Goal: Task Accomplishment & Management: Use online tool/utility

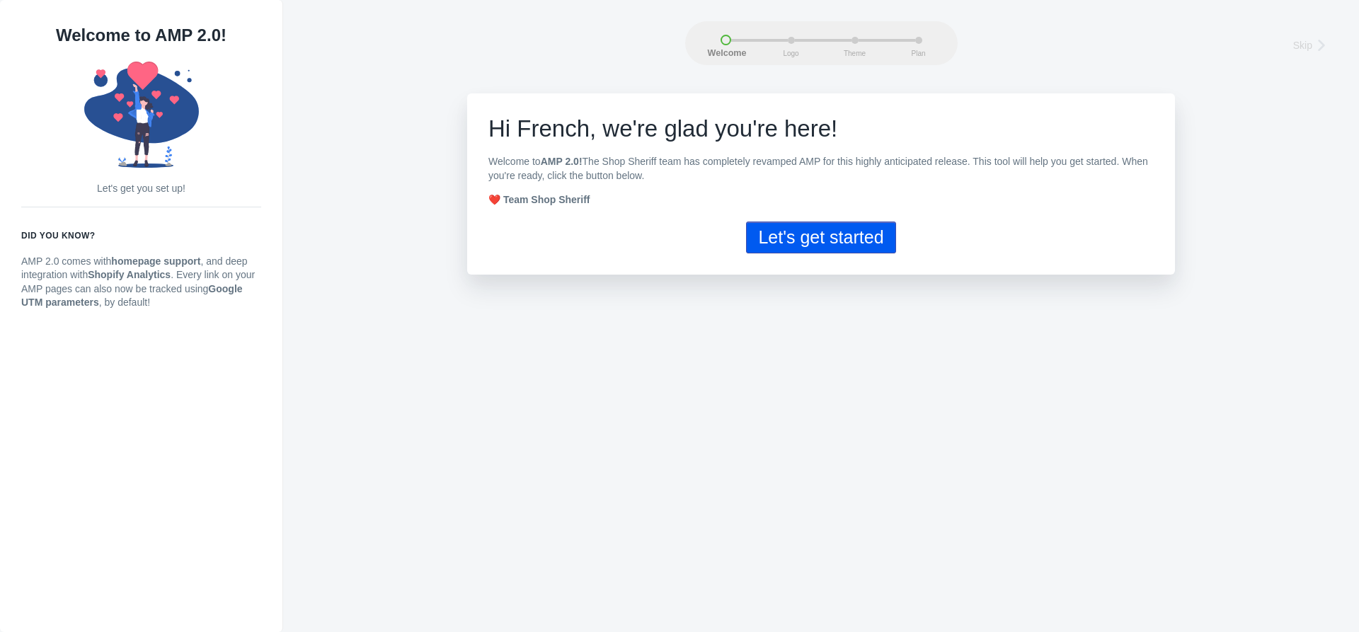
click at [833, 244] on button "Let's get started" at bounding box center [820, 238] width 149 height 32
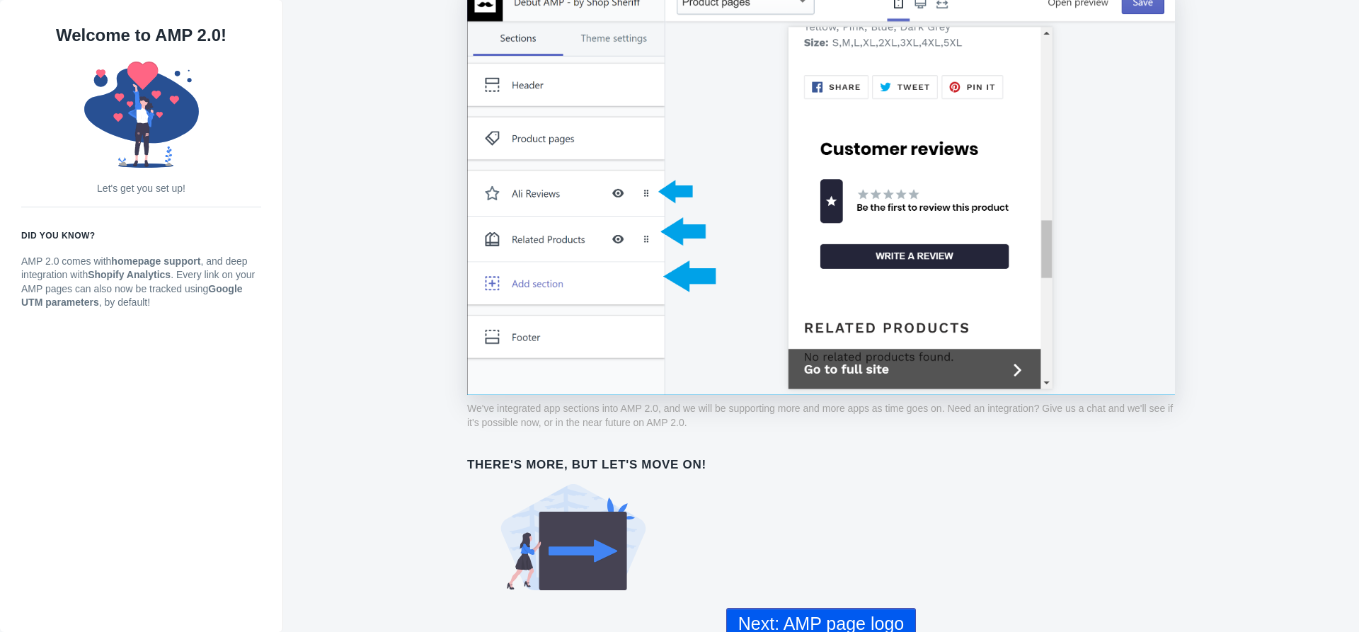
scroll to position [1021, 0]
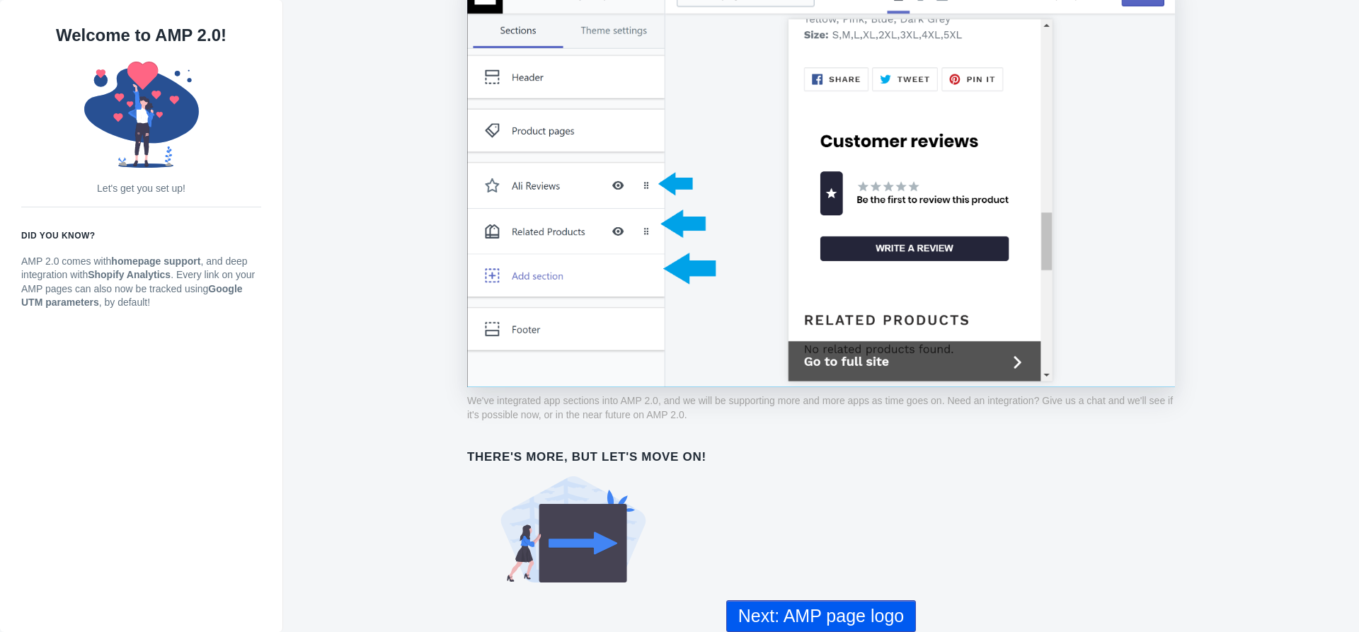
click at [826, 616] on button "Next: AMP page logo" at bounding box center [821, 616] width 190 height 32
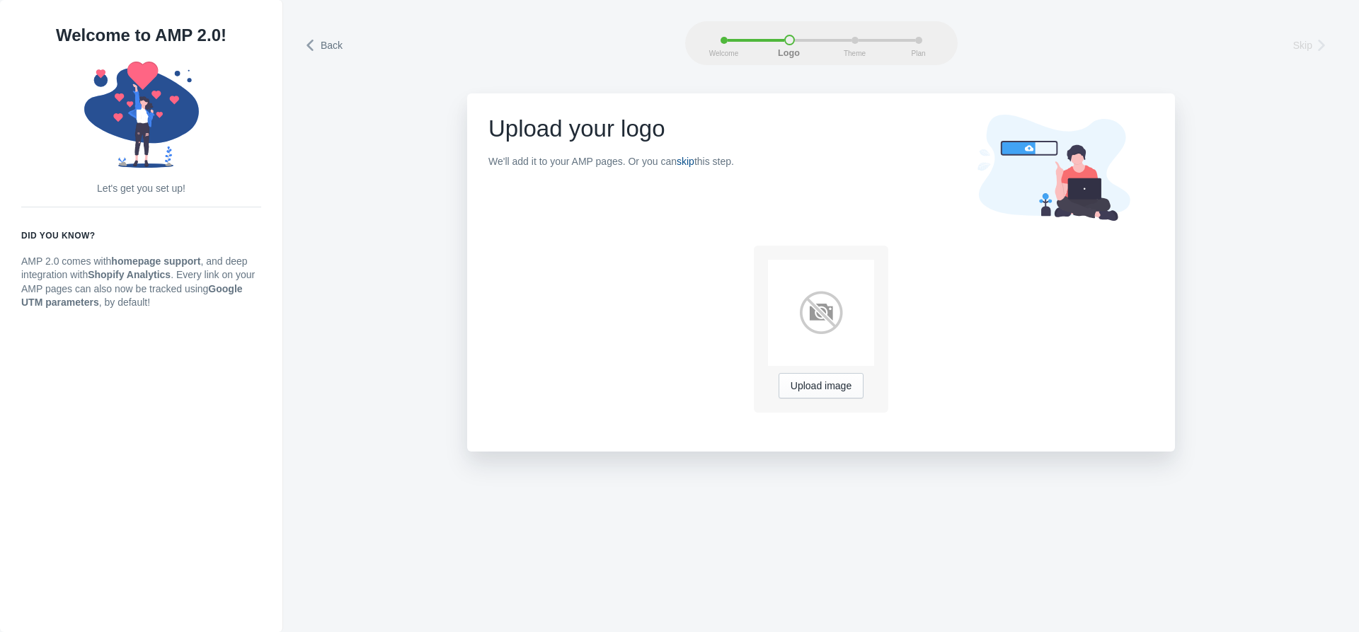
click at [689, 162] on link "skip" at bounding box center [686, 161] width 18 height 11
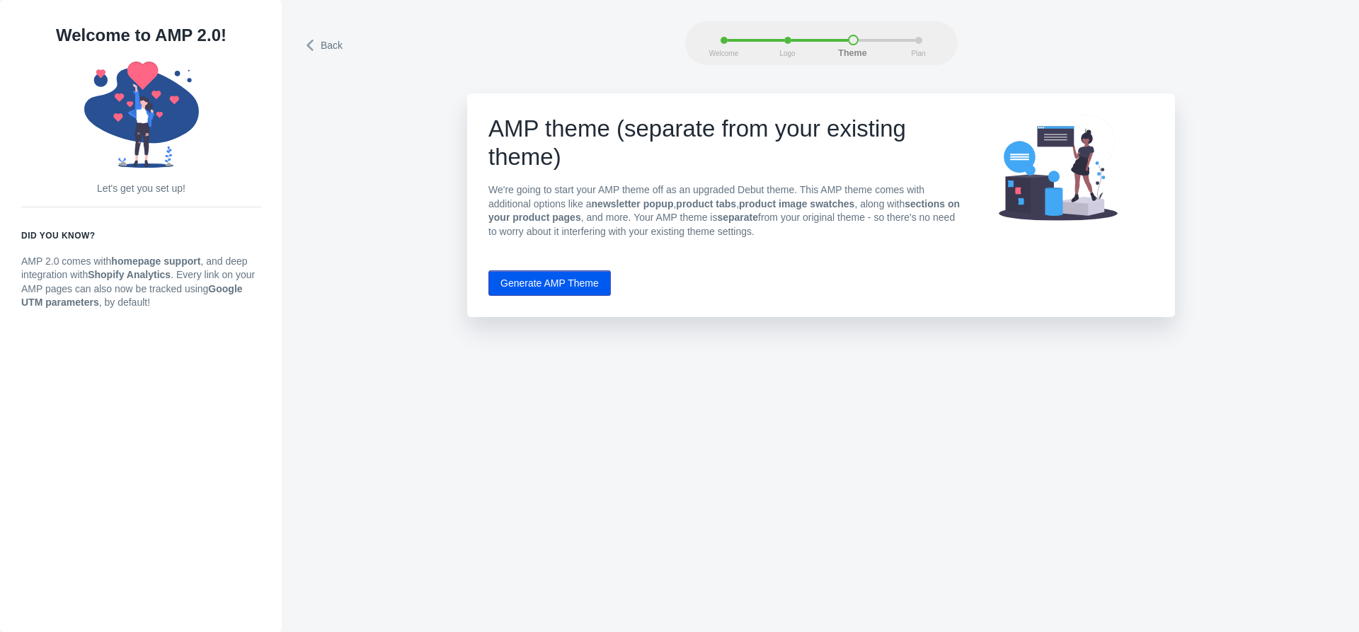
click at [539, 278] on button "Generate AMP Theme" at bounding box center [549, 282] width 122 height 25
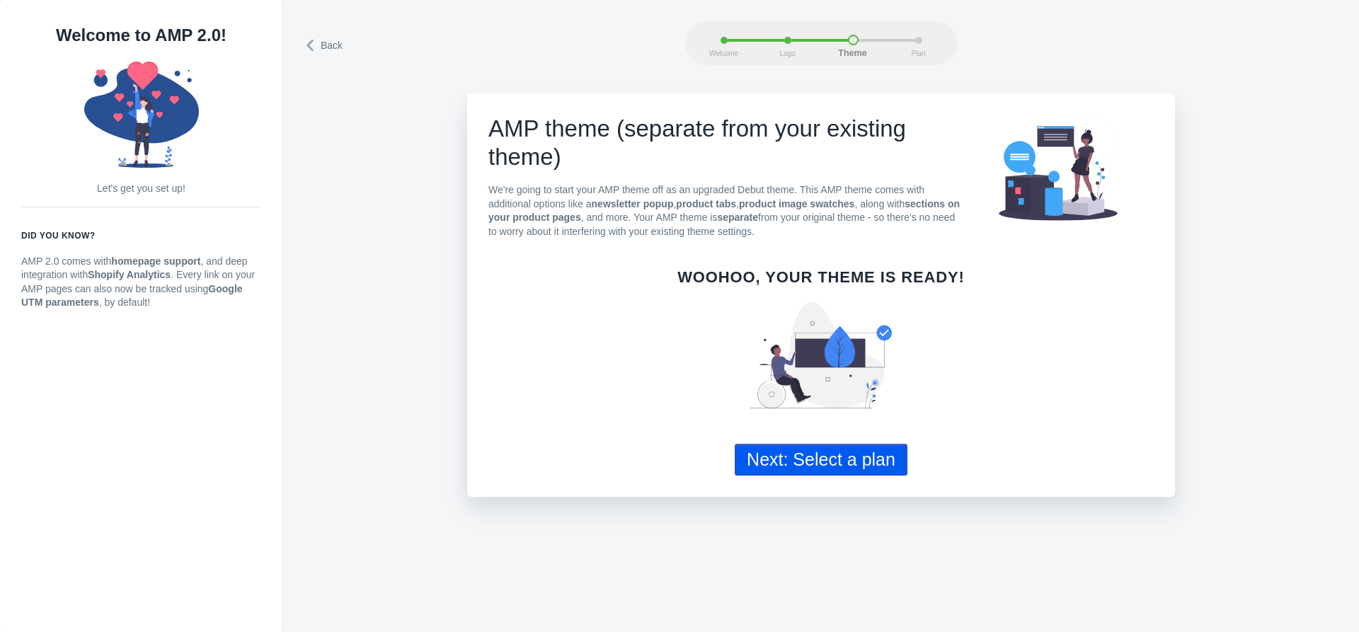
click at [784, 454] on button "Next: Select a plan" at bounding box center [821, 460] width 173 height 32
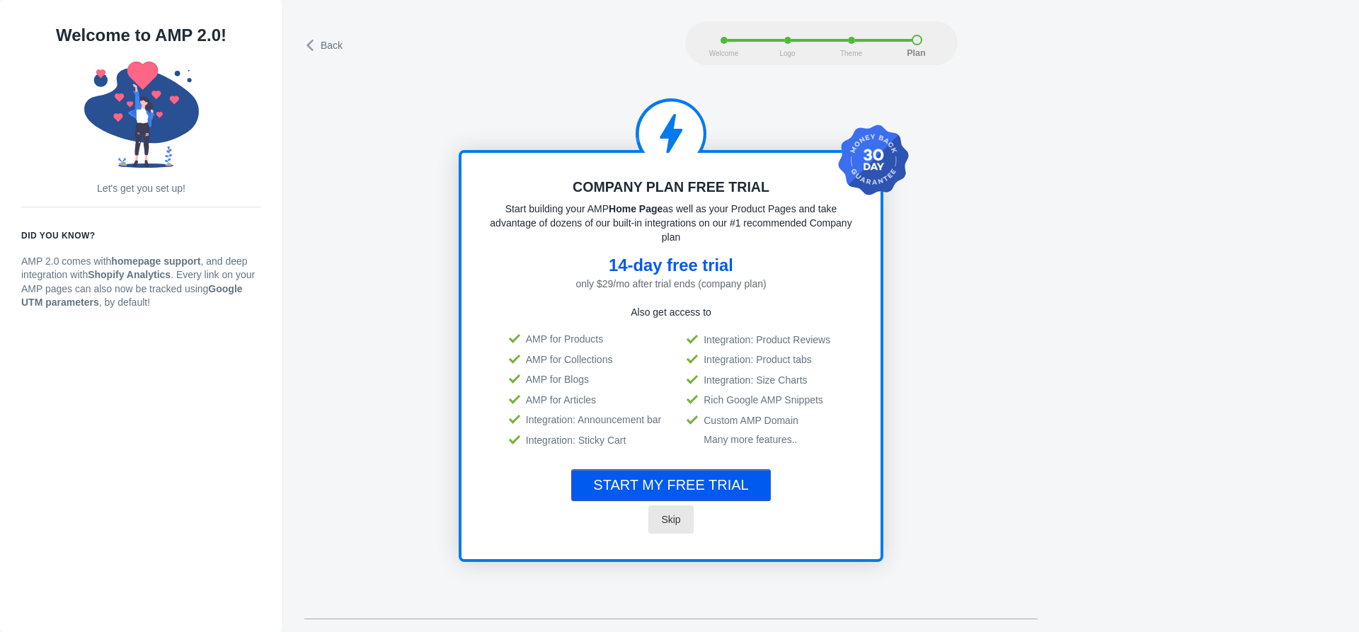
click at [670, 520] on span "Skip" at bounding box center [670, 519] width 19 height 11
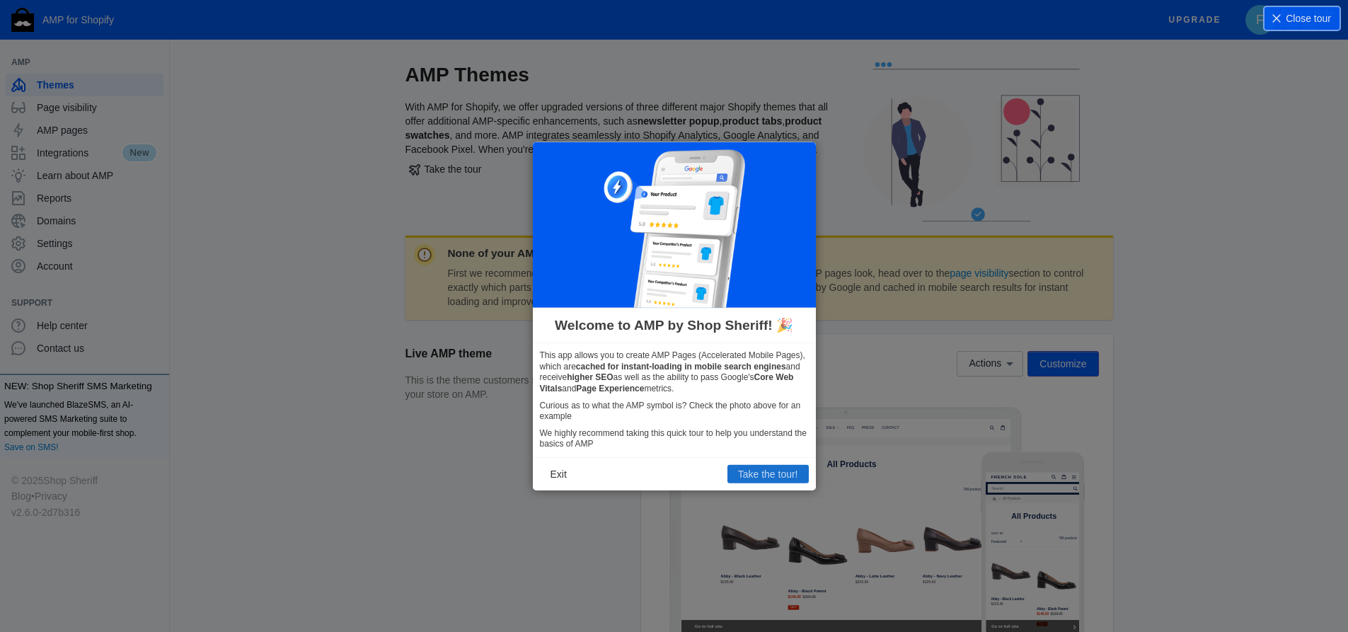
click at [773, 476] on button "Take the tour!" at bounding box center [768, 474] width 81 height 18
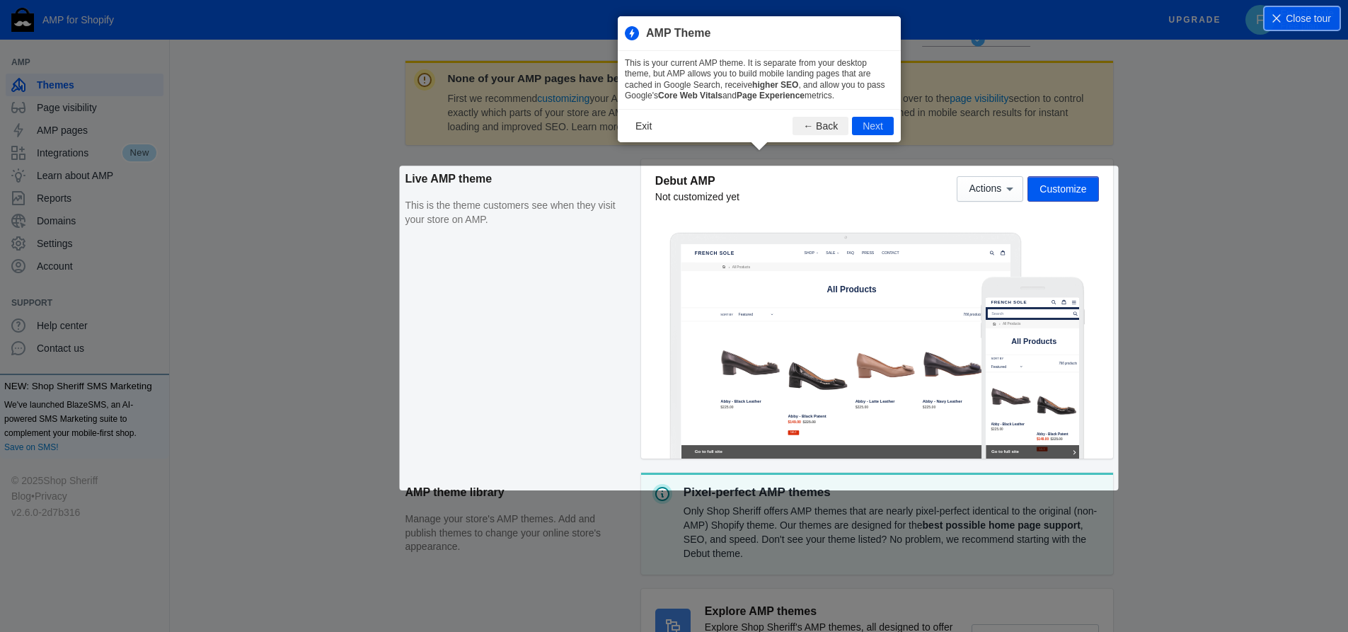
scroll to position [193, 0]
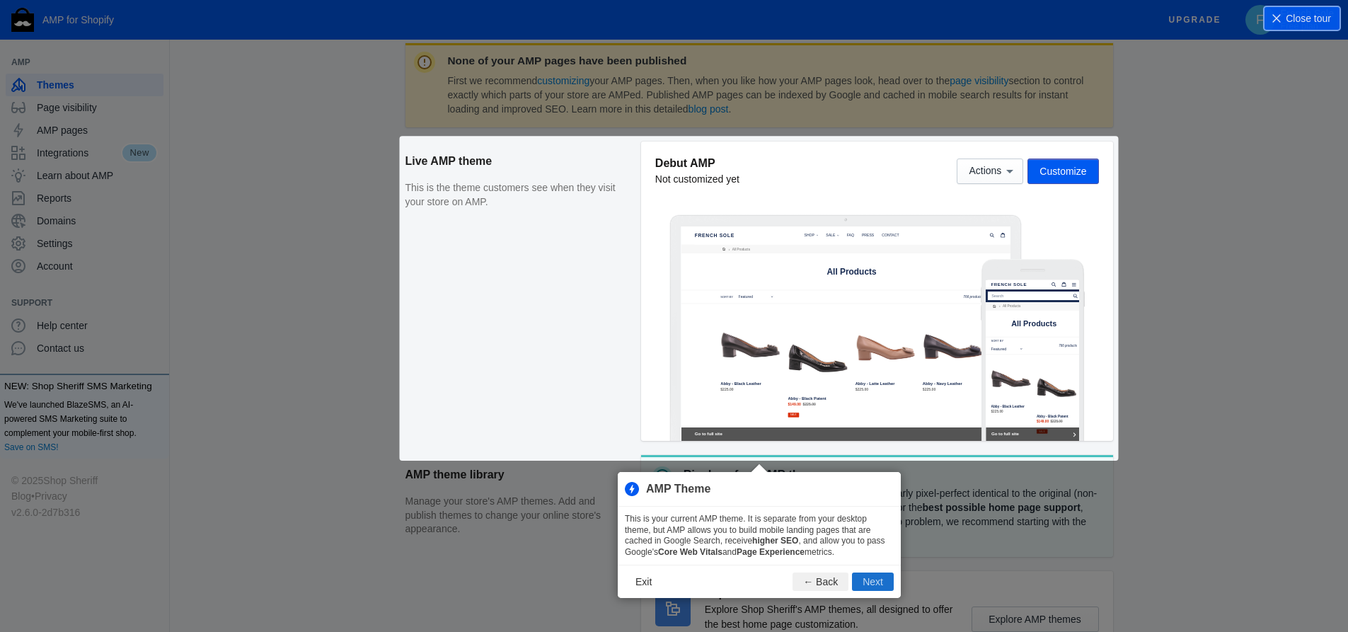
click at [881, 578] on button "Next" at bounding box center [873, 582] width 42 height 18
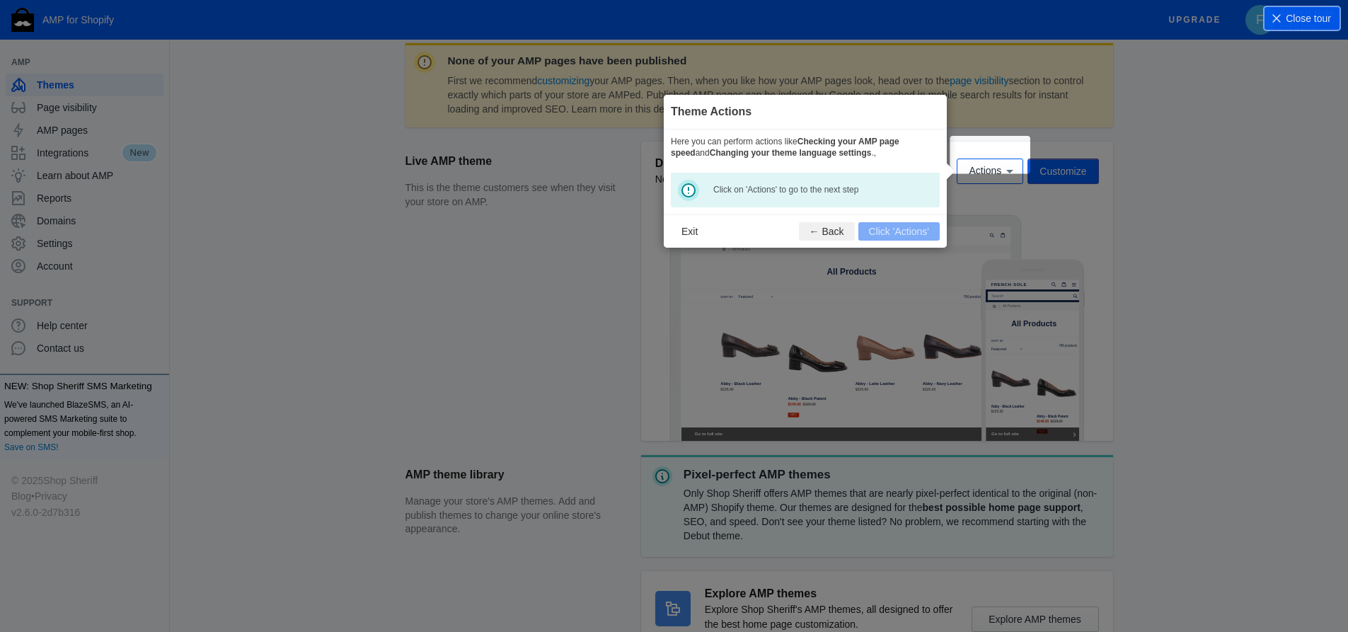
scroll to position [209, 0]
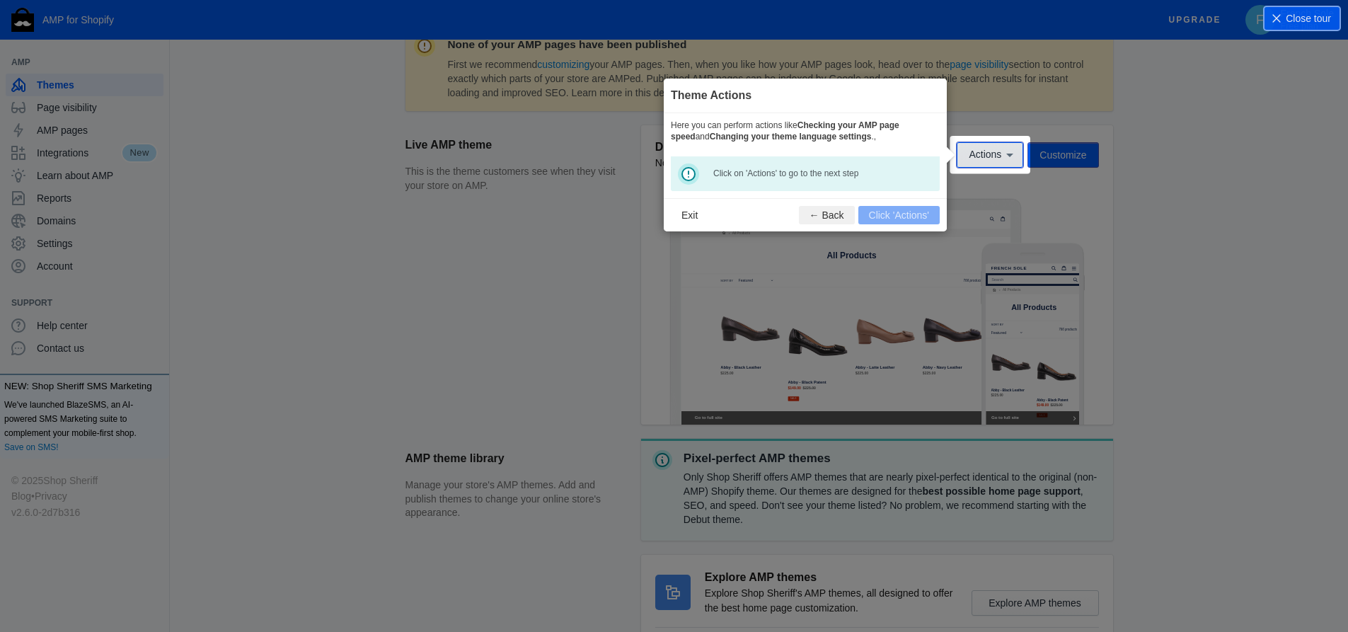
click at [1014, 151] on icon at bounding box center [1010, 155] width 14 height 14
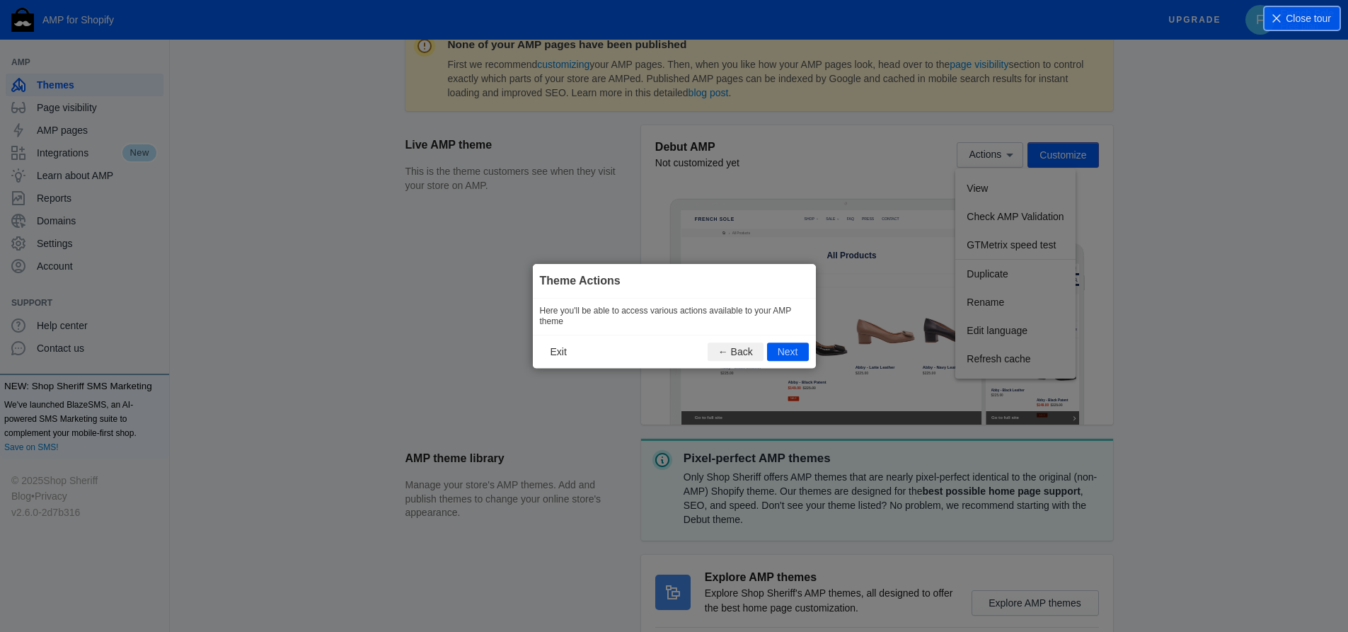
click at [1014, 214] on icon at bounding box center [679, 316] width 1359 height 632
click at [782, 356] on button "Next" at bounding box center [788, 352] width 42 height 18
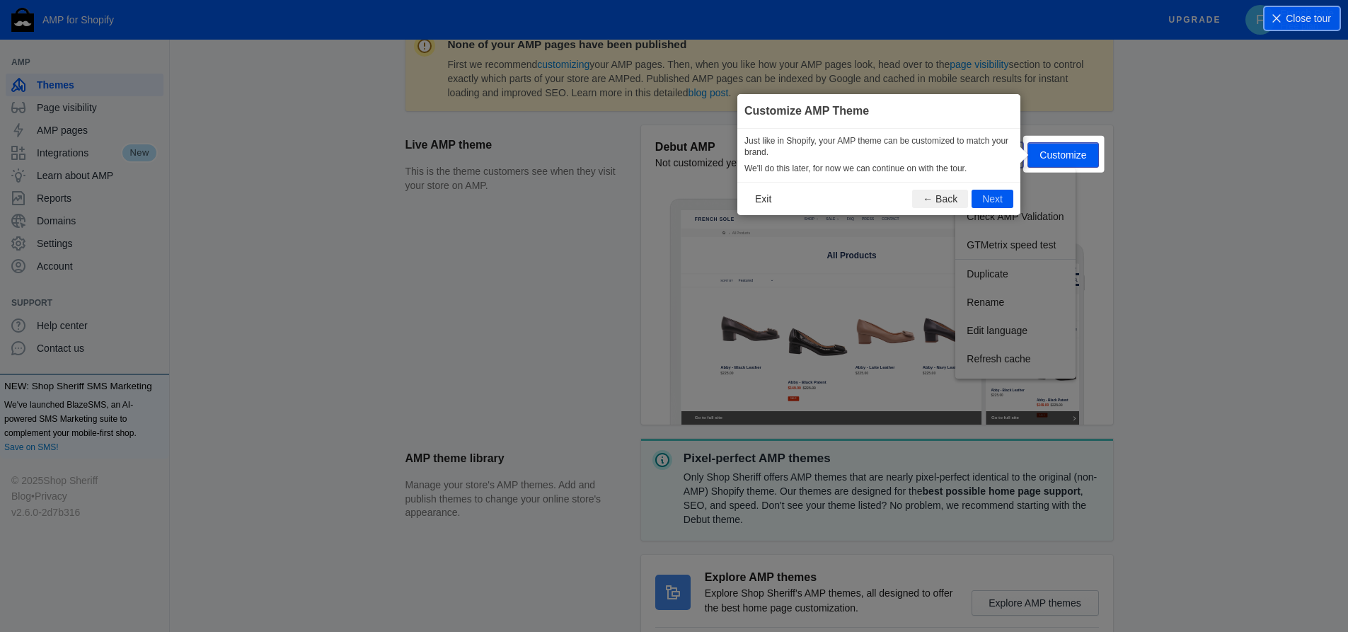
scroll to position [210, 0]
click at [992, 190] on button "Next" at bounding box center [993, 198] width 42 height 18
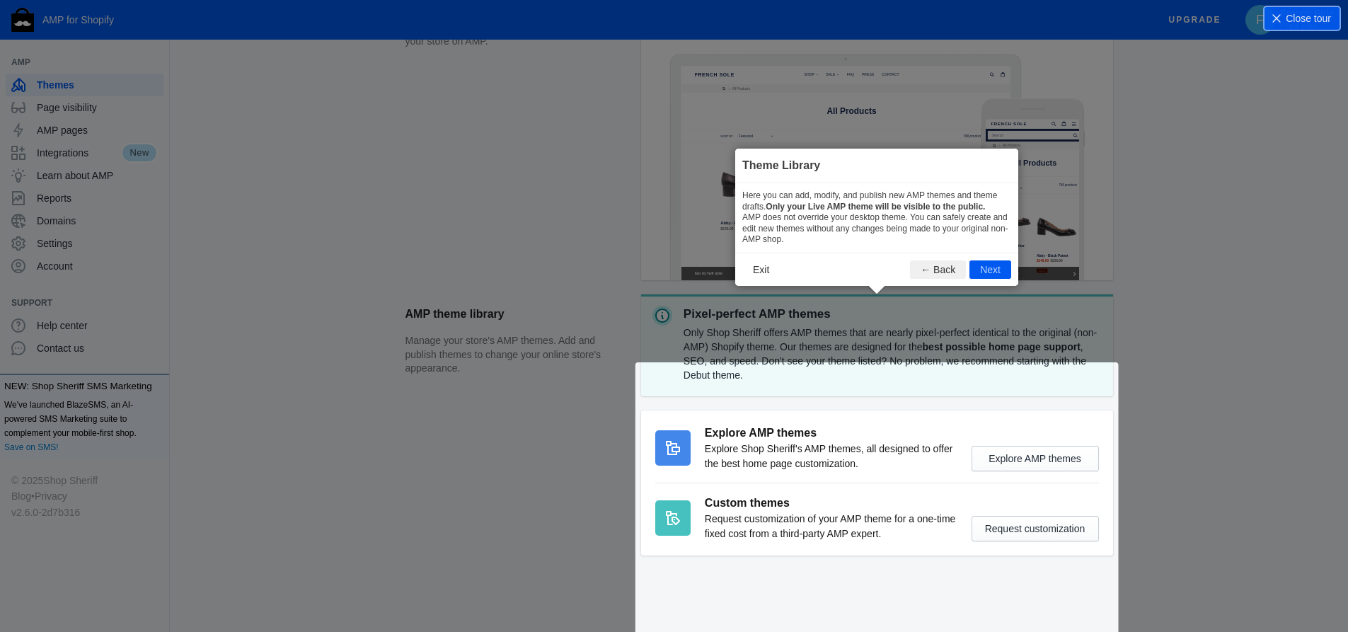
scroll to position [356, 0]
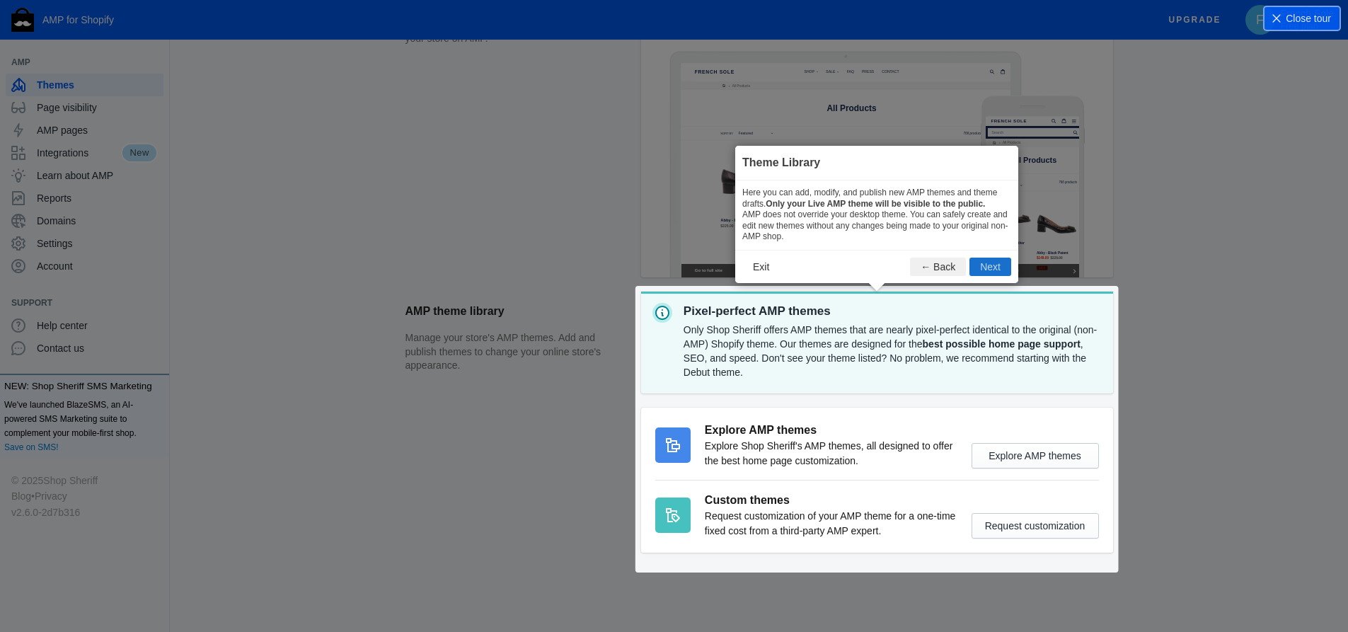
click at [986, 265] on button "Next" at bounding box center [991, 267] width 42 height 18
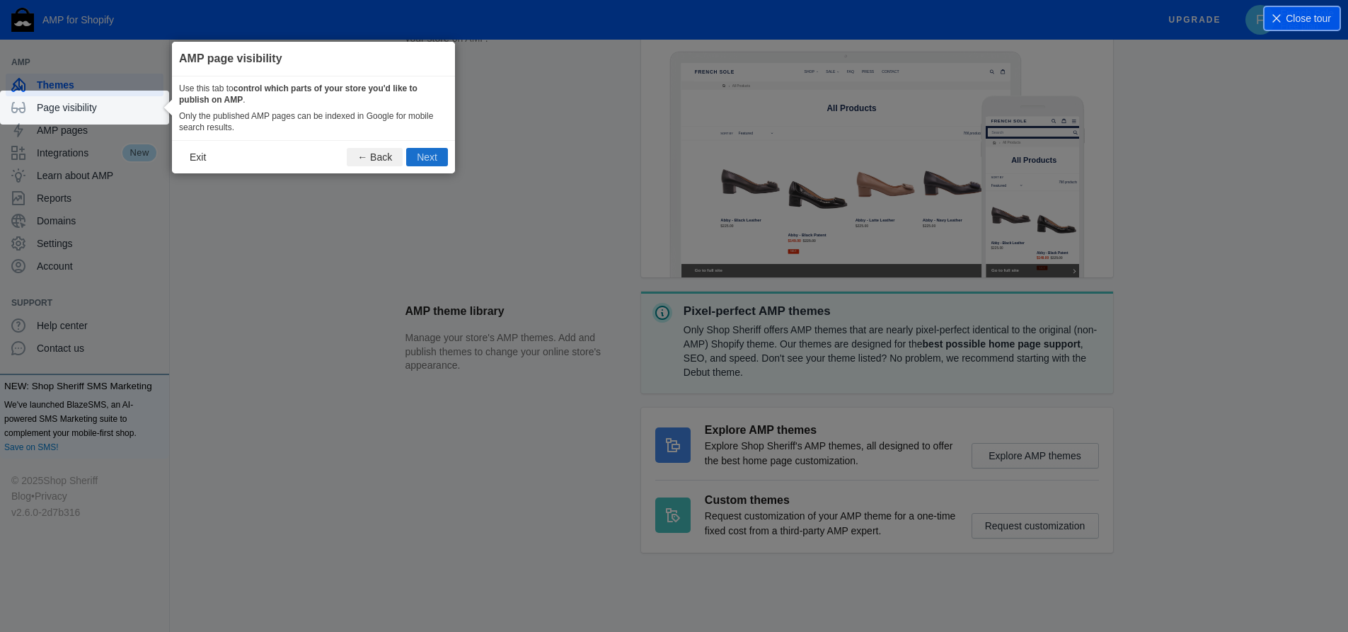
click at [418, 158] on button "Next" at bounding box center [427, 157] width 42 height 18
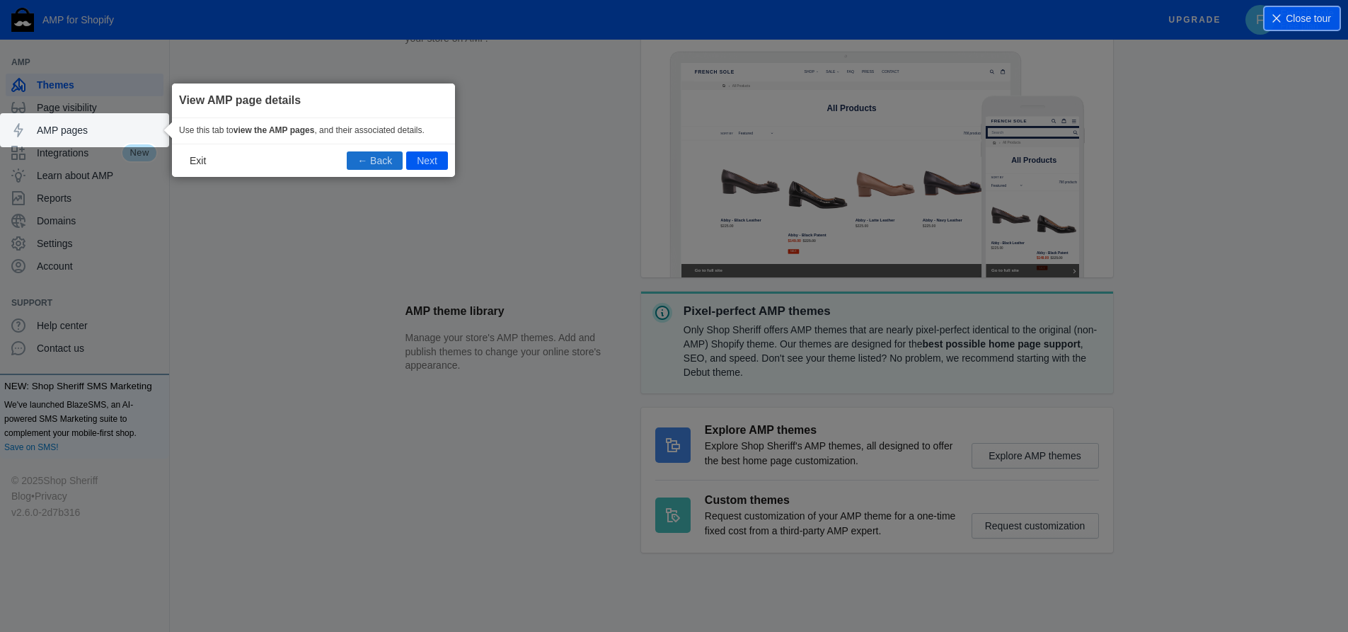
click at [391, 157] on button "← Back" at bounding box center [375, 160] width 56 height 18
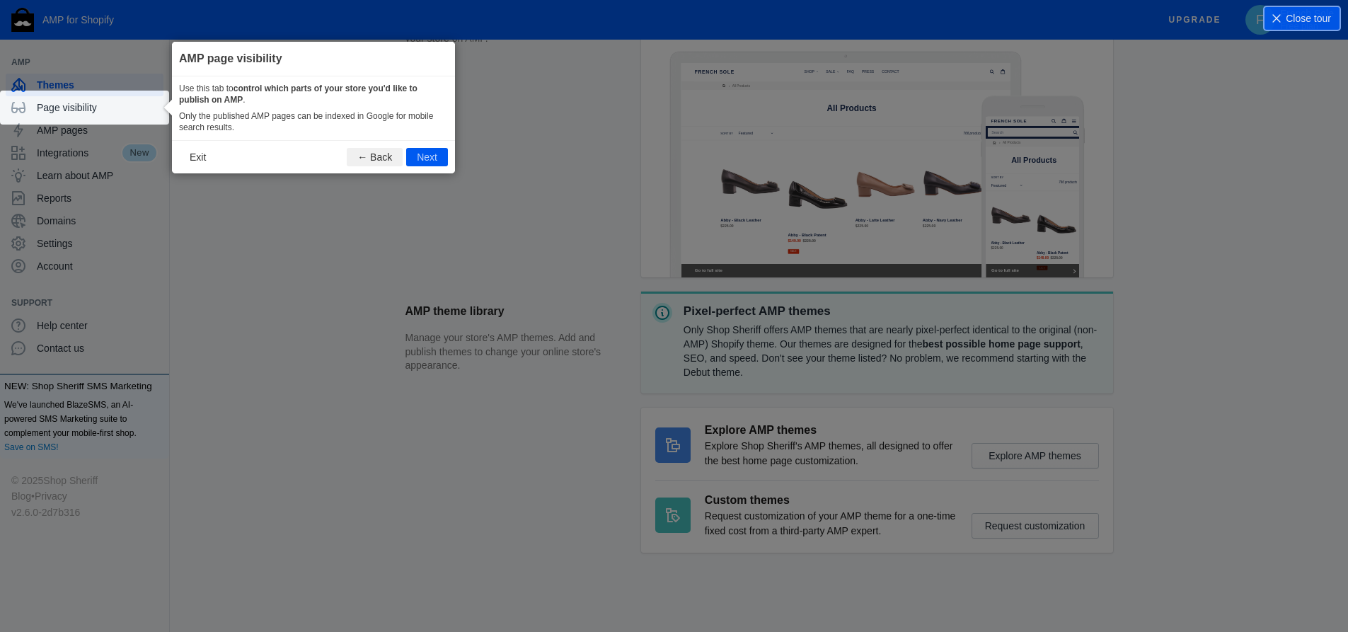
click at [391, 157] on button "← Back" at bounding box center [375, 157] width 56 height 18
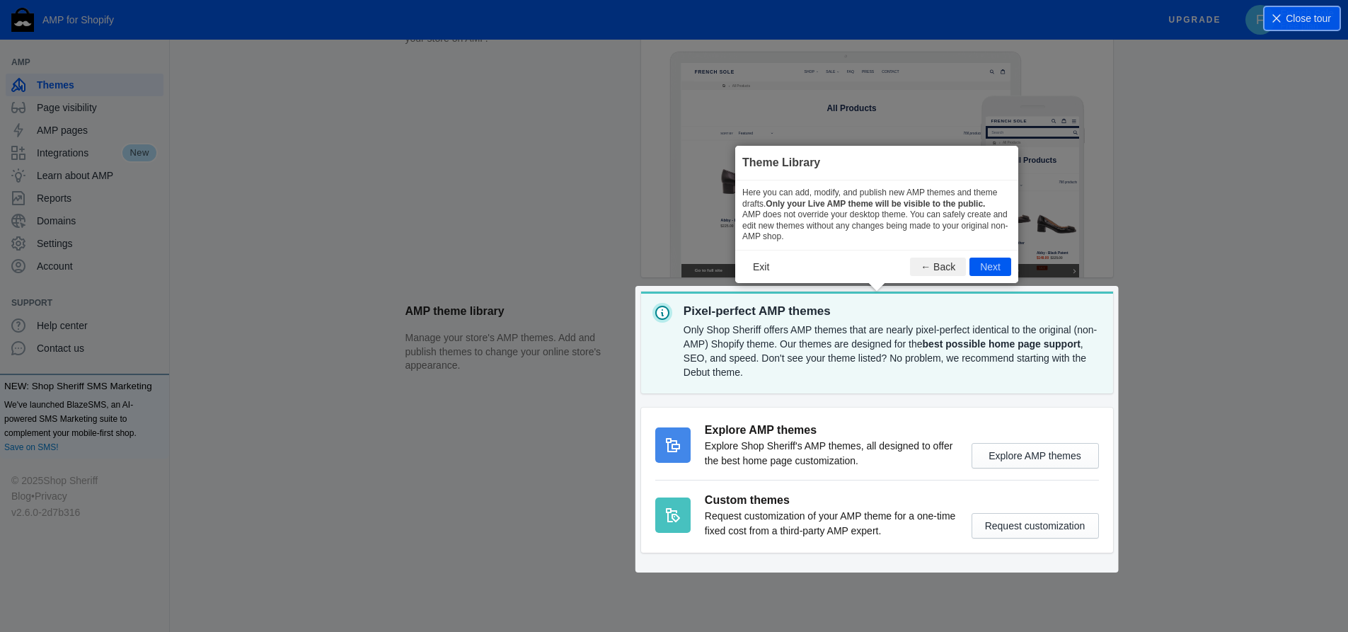
click at [391, 157] on icon at bounding box center [679, 316] width 1359 height 632
click at [946, 261] on button "← Back" at bounding box center [938, 267] width 56 height 18
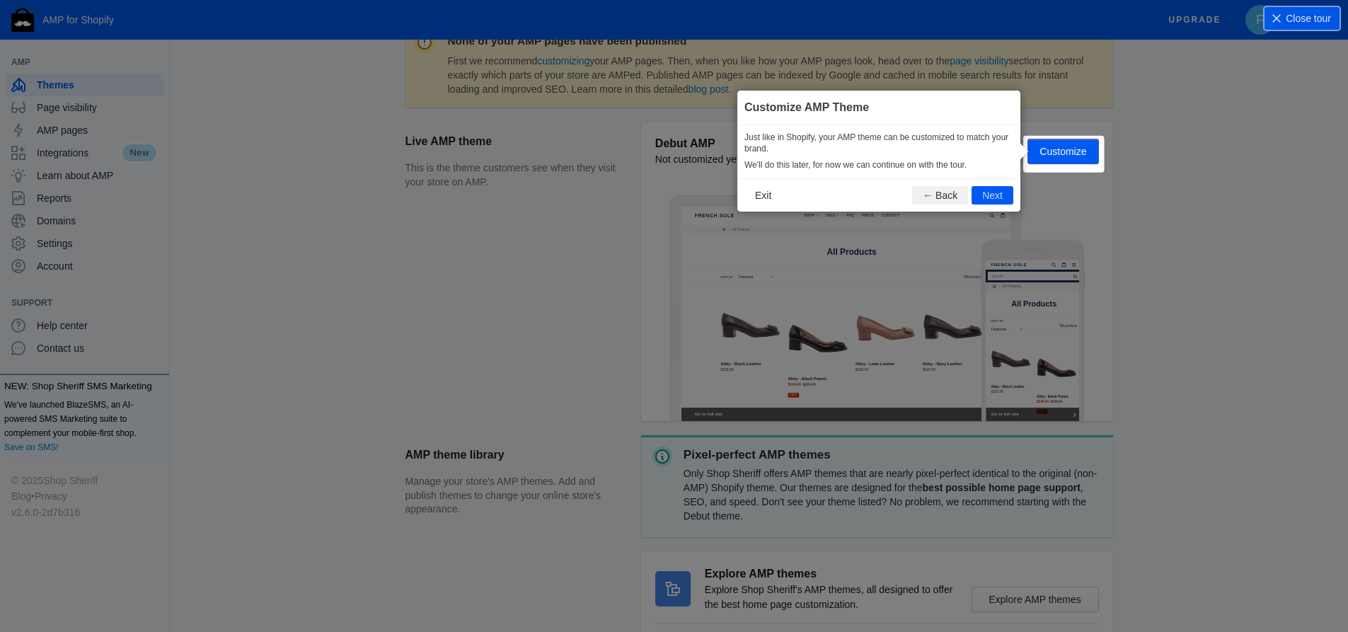
scroll to position [210, 0]
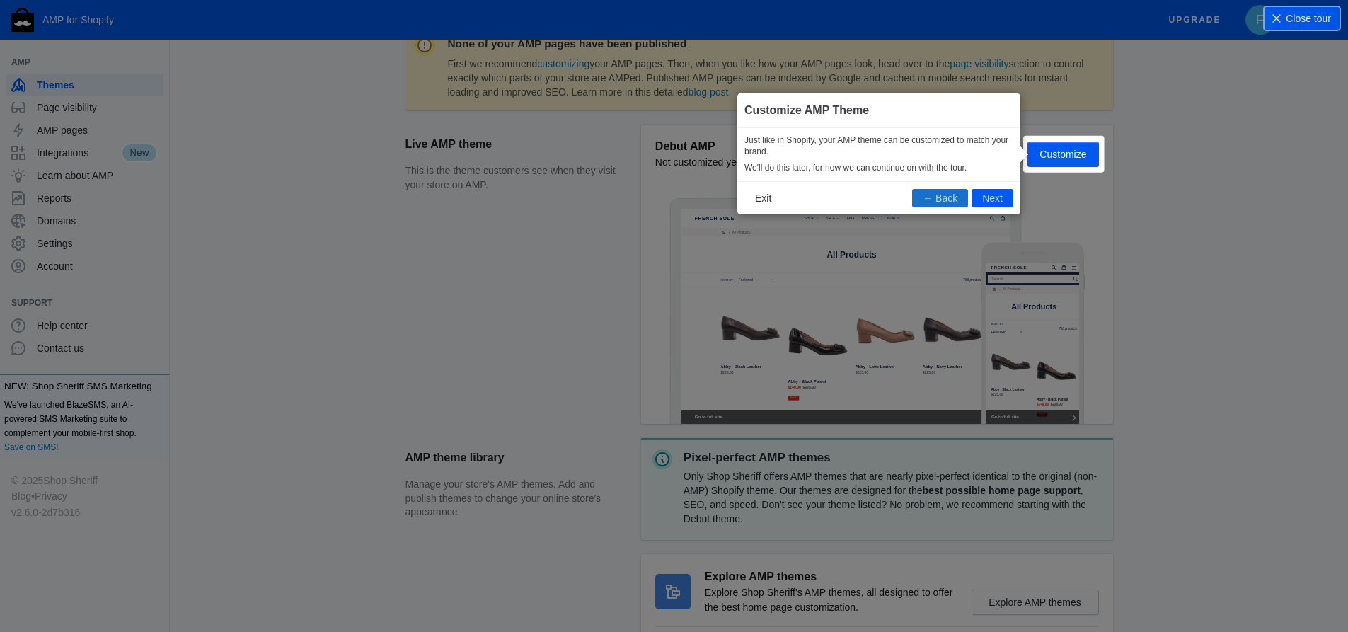
click at [956, 198] on button "← Back" at bounding box center [940, 198] width 56 height 18
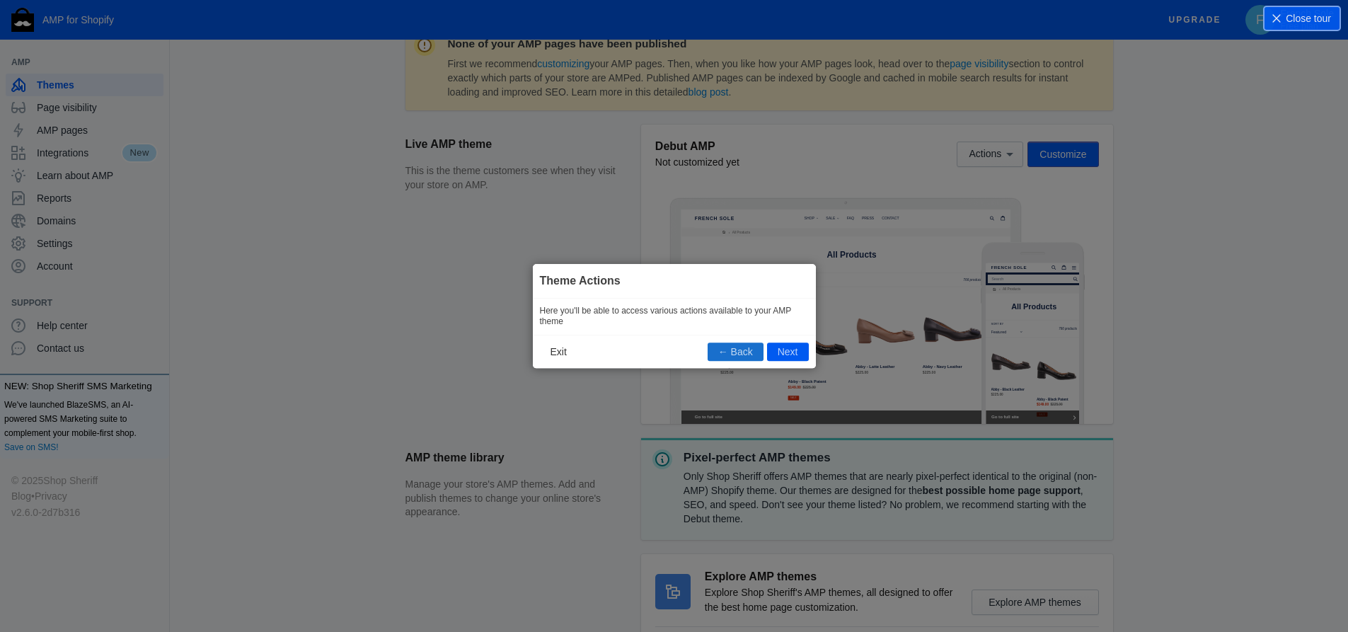
click at [743, 351] on button "← Back" at bounding box center [736, 352] width 56 height 18
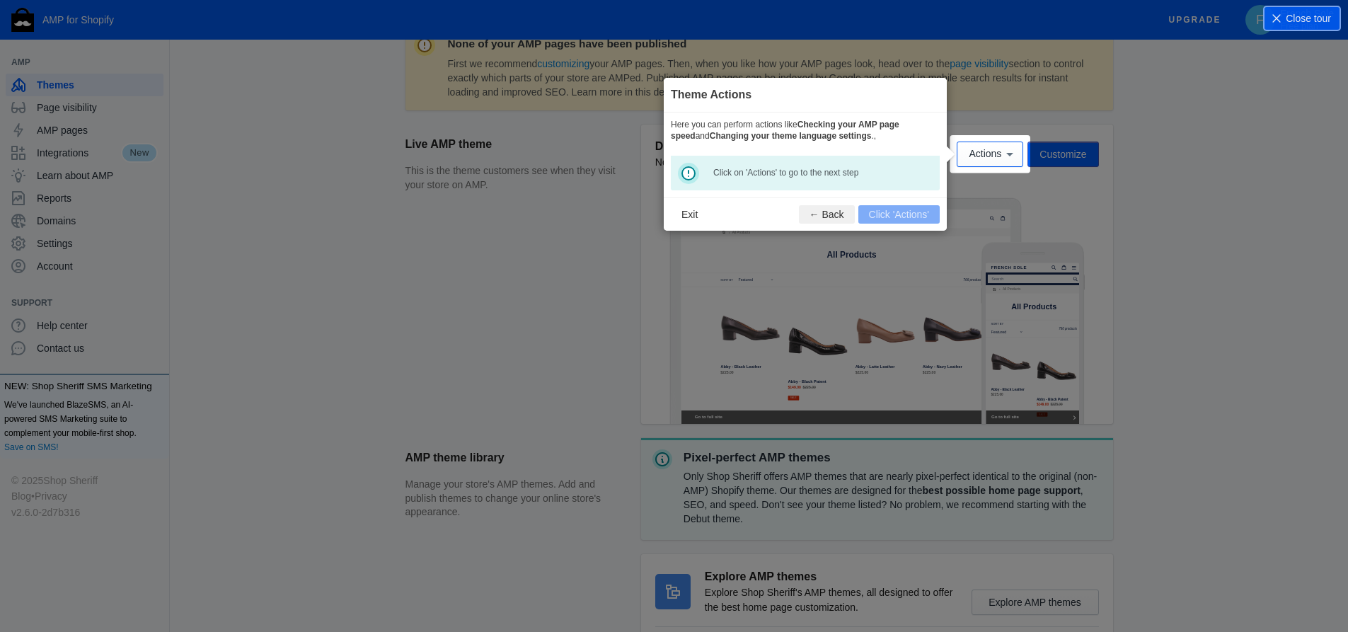
scroll to position [209, 0]
click at [1011, 156] on icon at bounding box center [1010, 156] width 7 height 4
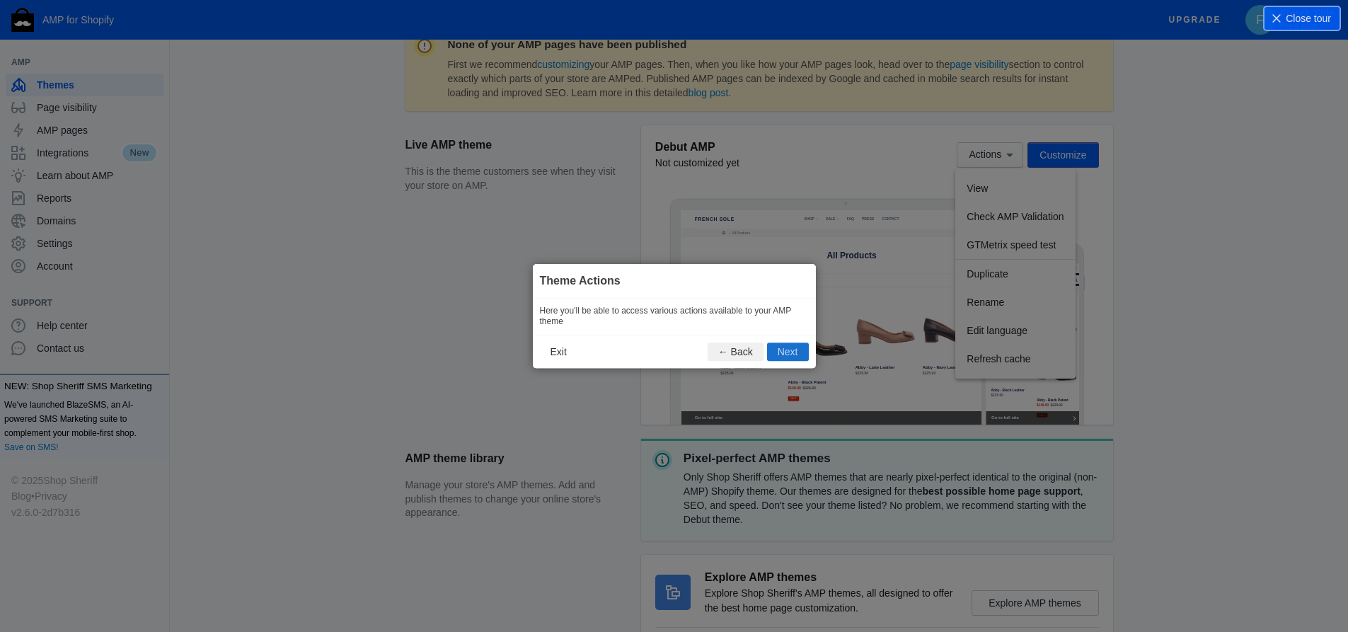
click at [776, 355] on button "Next" at bounding box center [788, 352] width 42 height 18
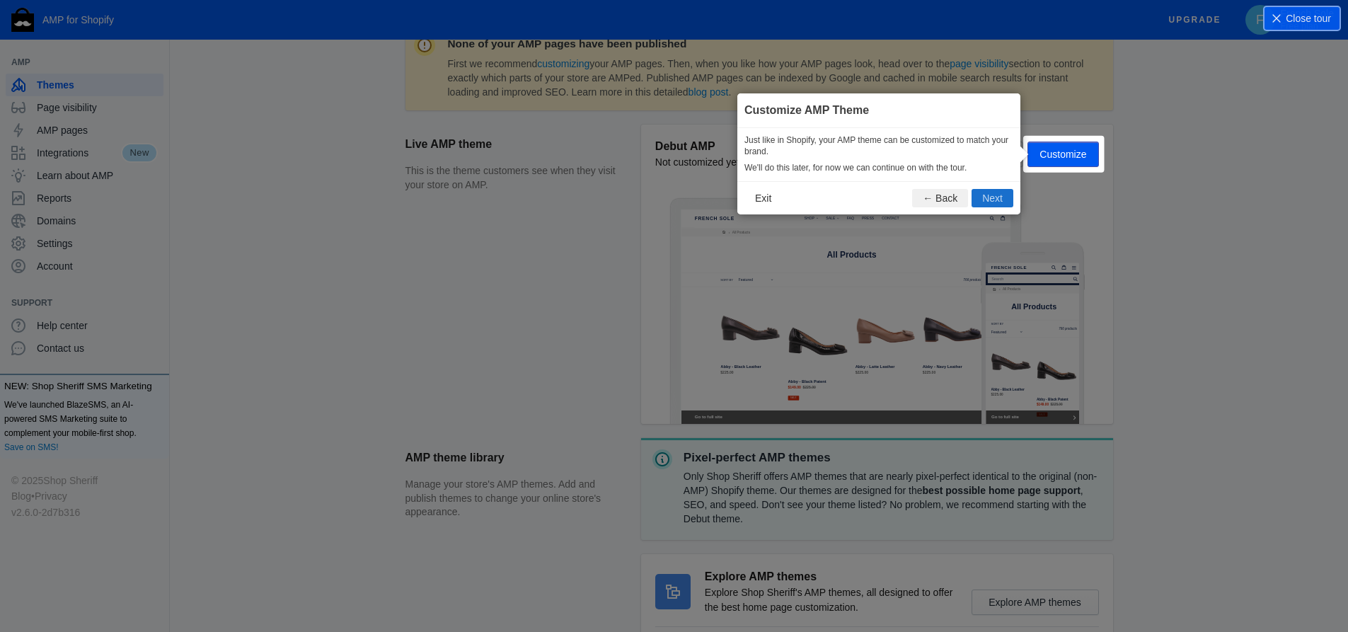
click at [980, 195] on button "Next" at bounding box center [993, 198] width 42 height 18
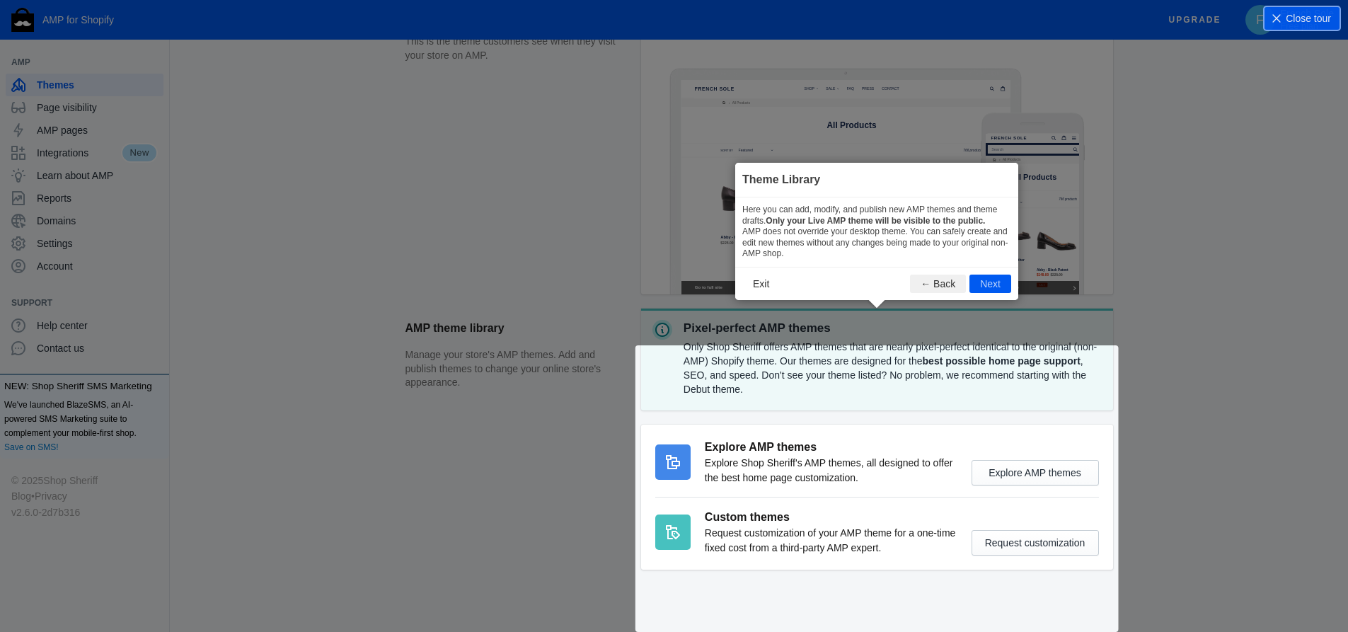
scroll to position [356, 0]
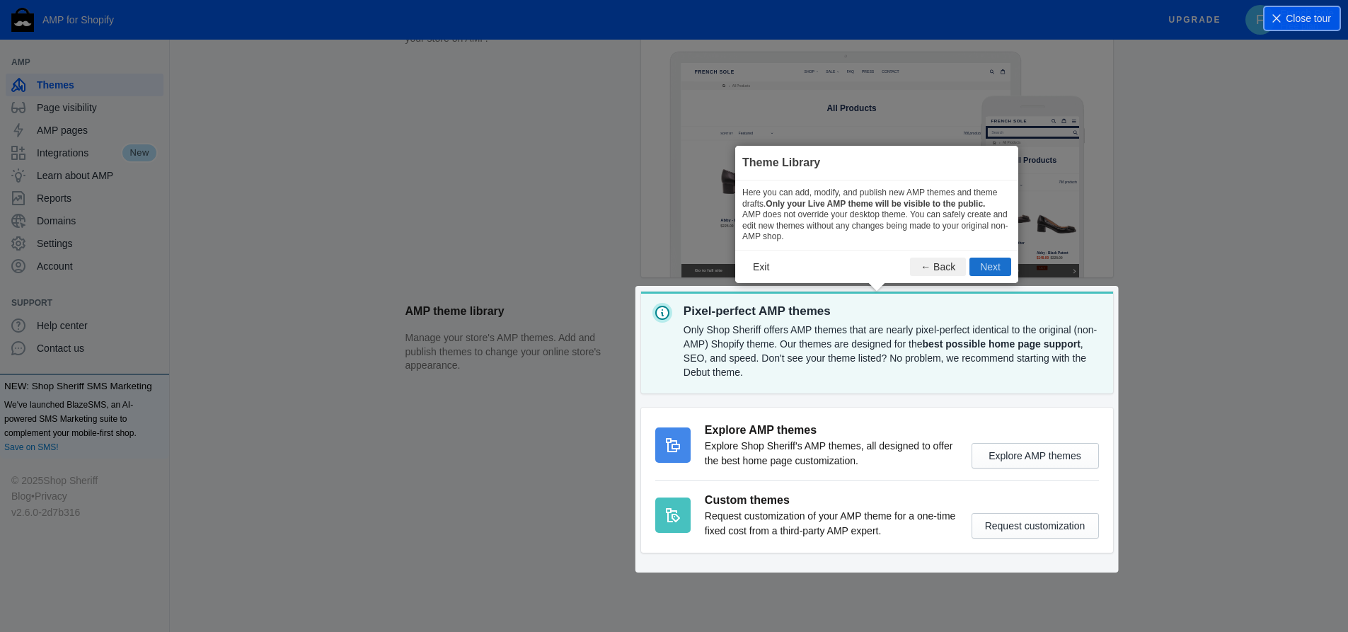
click at [980, 267] on button "Next" at bounding box center [991, 267] width 42 height 18
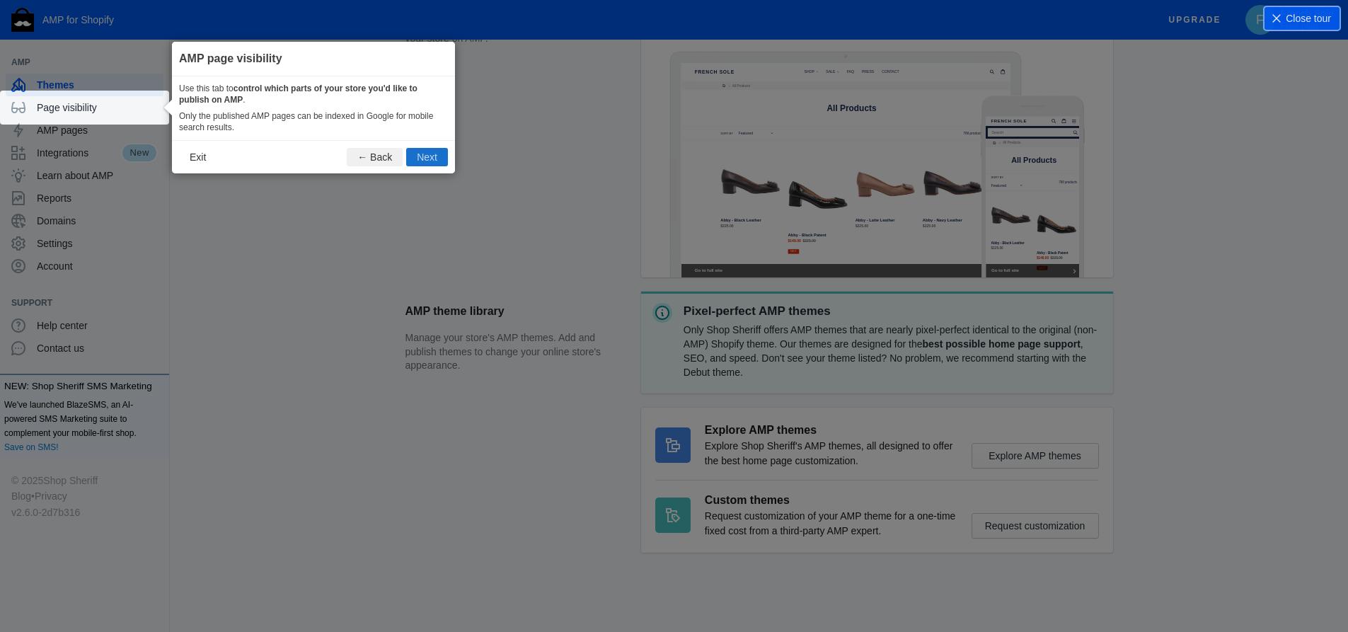
click at [437, 154] on button "Next" at bounding box center [427, 157] width 42 height 18
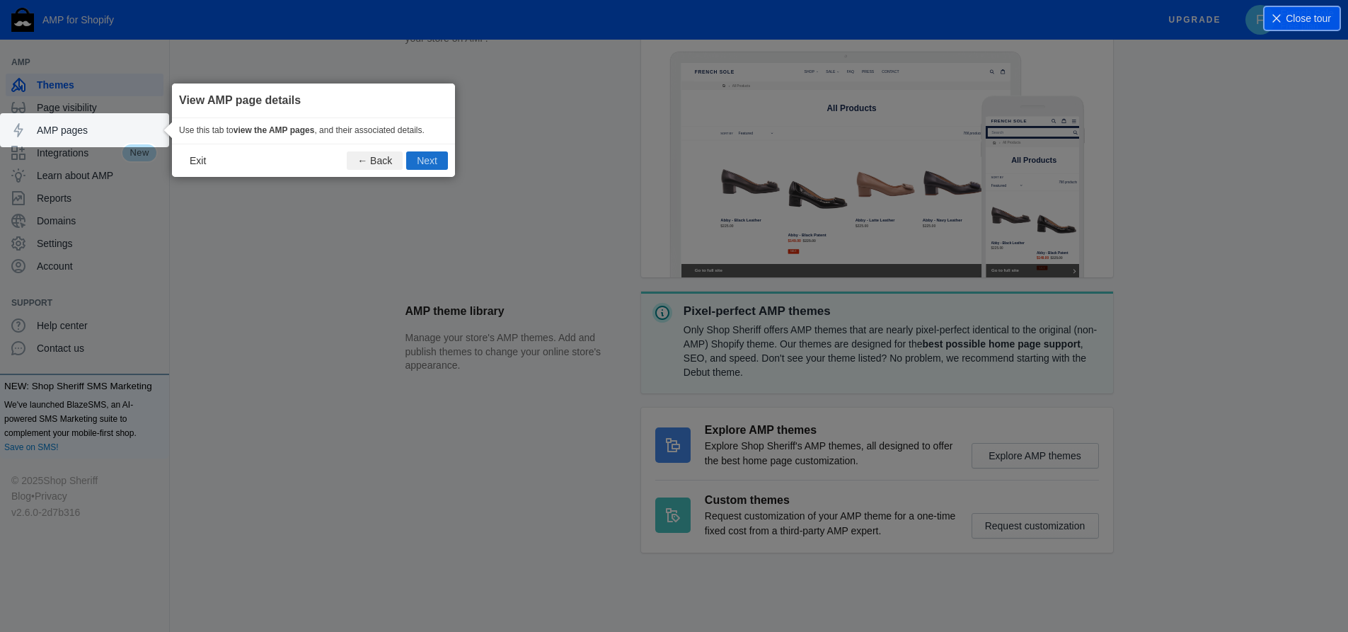
click at [437, 155] on button "Next" at bounding box center [427, 160] width 42 height 18
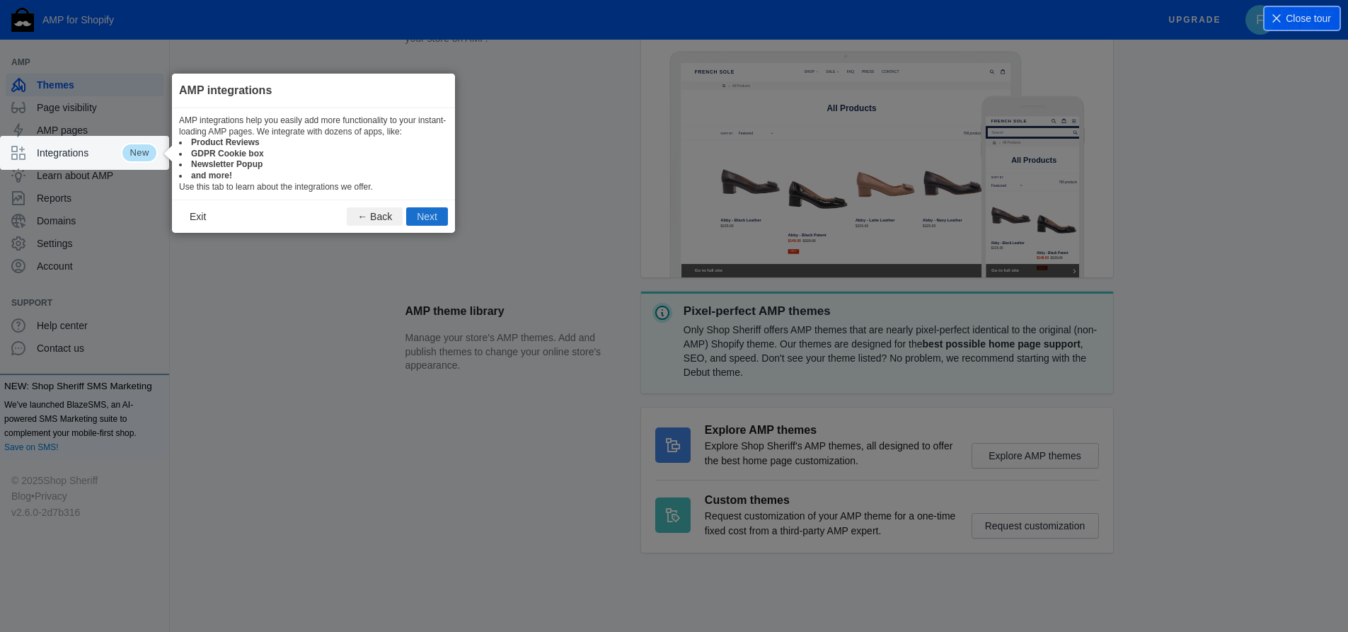
click at [421, 217] on button "Next" at bounding box center [427, 216] width 42 height 18
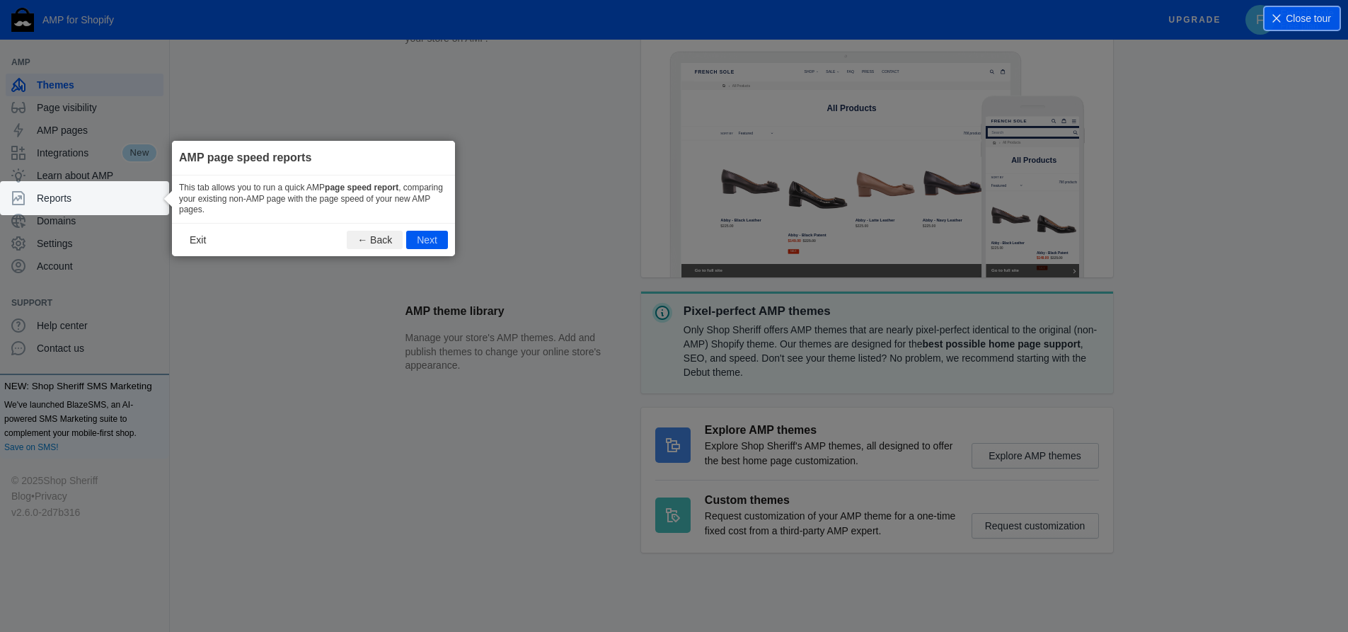
click at [425, 245] on button "Next" at bounding box center [427, 240] width 42 height 18
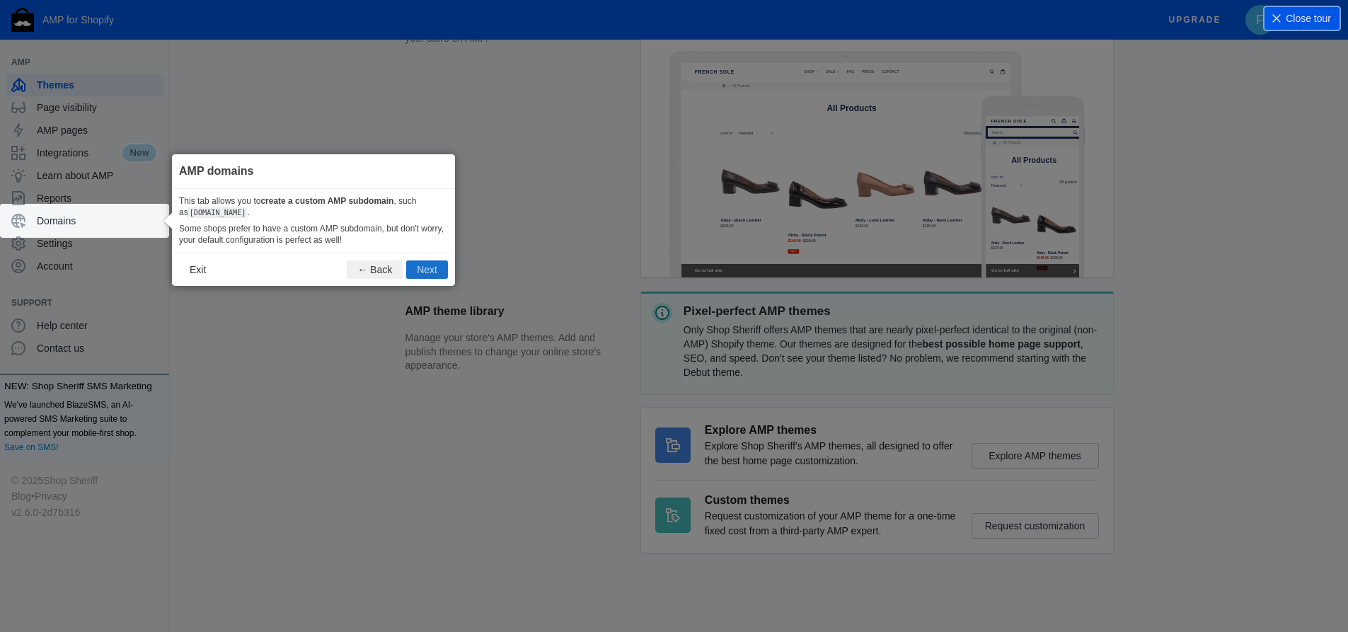
click at [424, 264] on button "Next" at bounding box center [427, 269] width 42 height 18
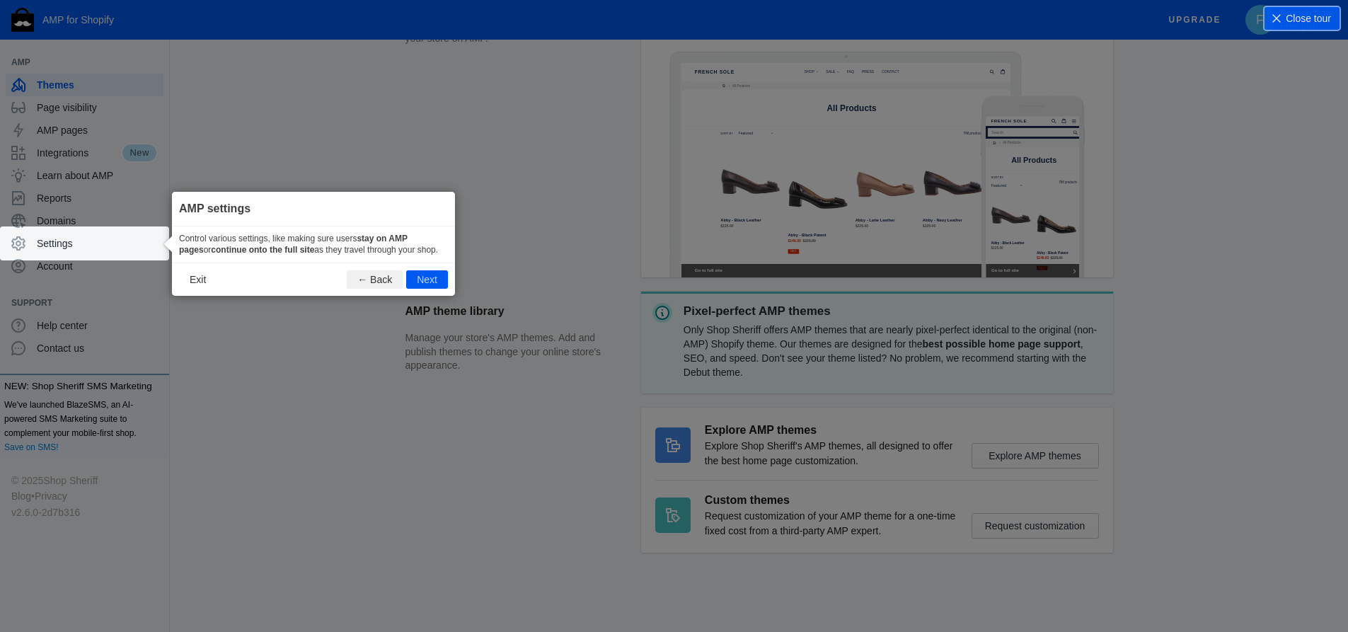
click at [424, 264] on footer "Exit ← Back Next" at bounding box center [313, 279] width 283 height 33
click at [430, 282] on button "Next" at bounding box center [427, 279] width 42 height 18
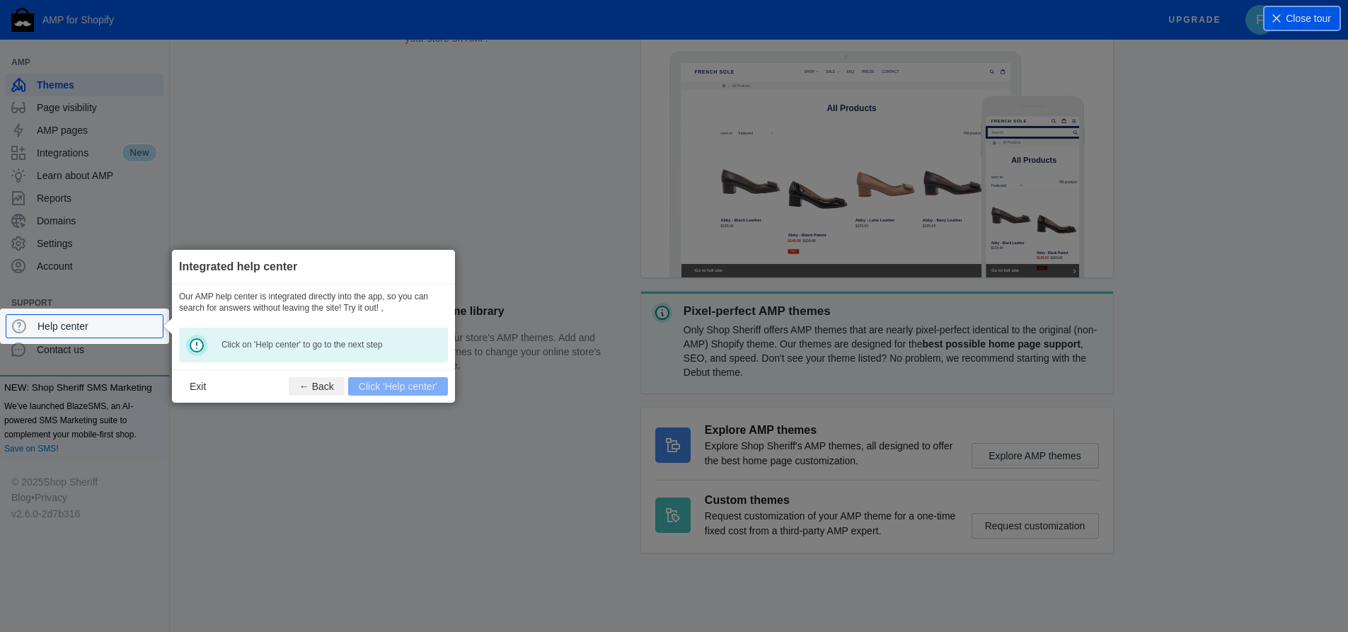
click at [413, 388] on footer "Exit ← Back Click 'Help center'" at bounding box center [313, 385] width 283 height 33
click at [97, 313] on li "Support" at bounding box center [84, 303] width 169 height 23
click at [92, 323] on span "Help center" at bounding box center [98, 326] width 120 height 14
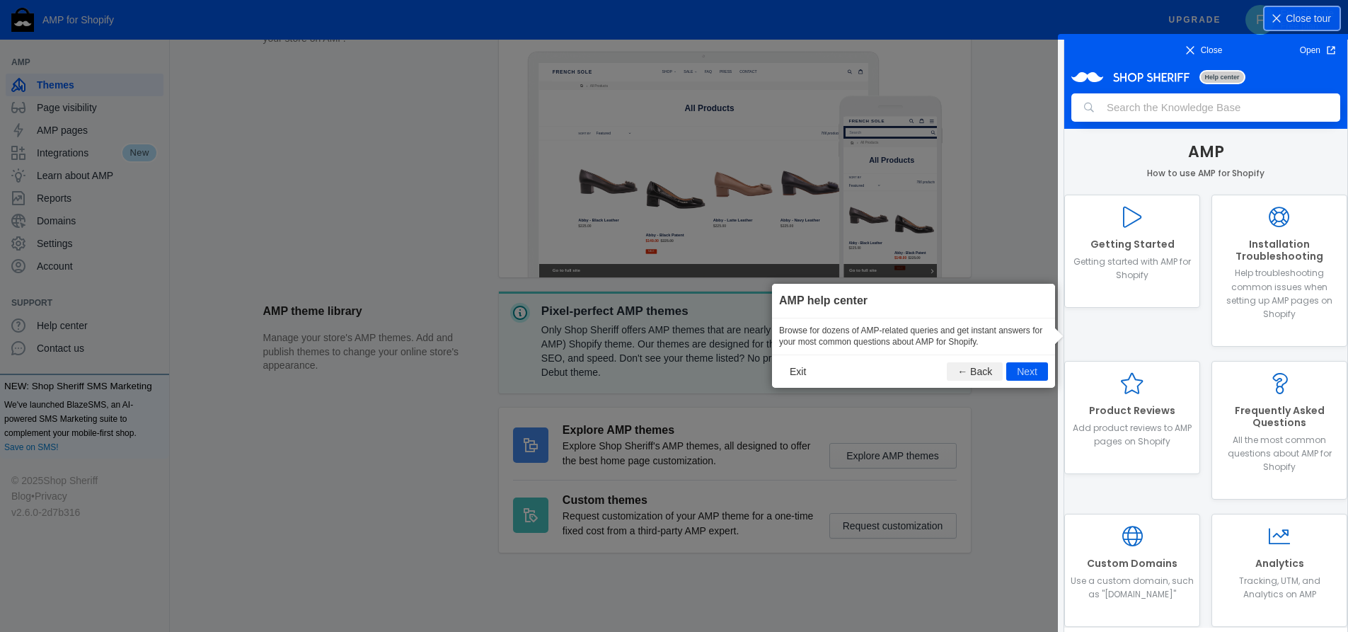
scroll to position [0, 0]
click at [1033, 367] on button "Next" at bounding box center [1028, 371] width 42 height 18
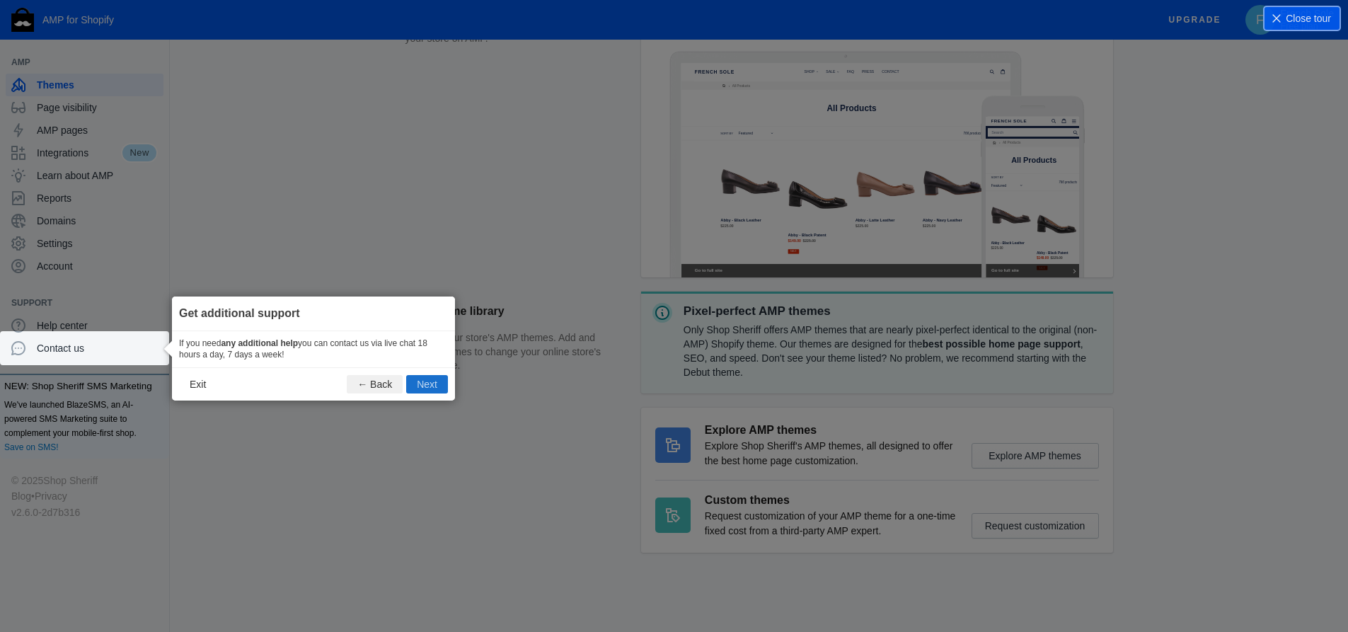
click at [428, 390] on button "Next" at bounding box center [427, 384] width 42 height 18
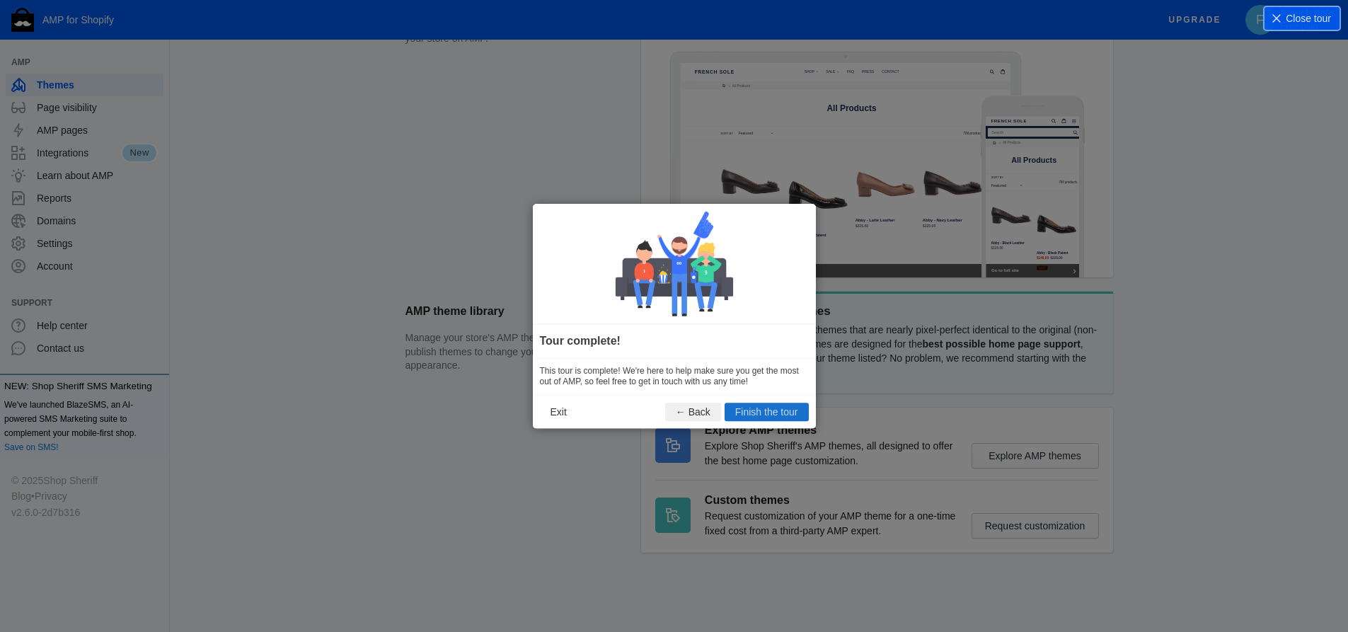
click at [766, 409] on button "Finish the tour" at bounding box center [767, 412] width 84 height 18
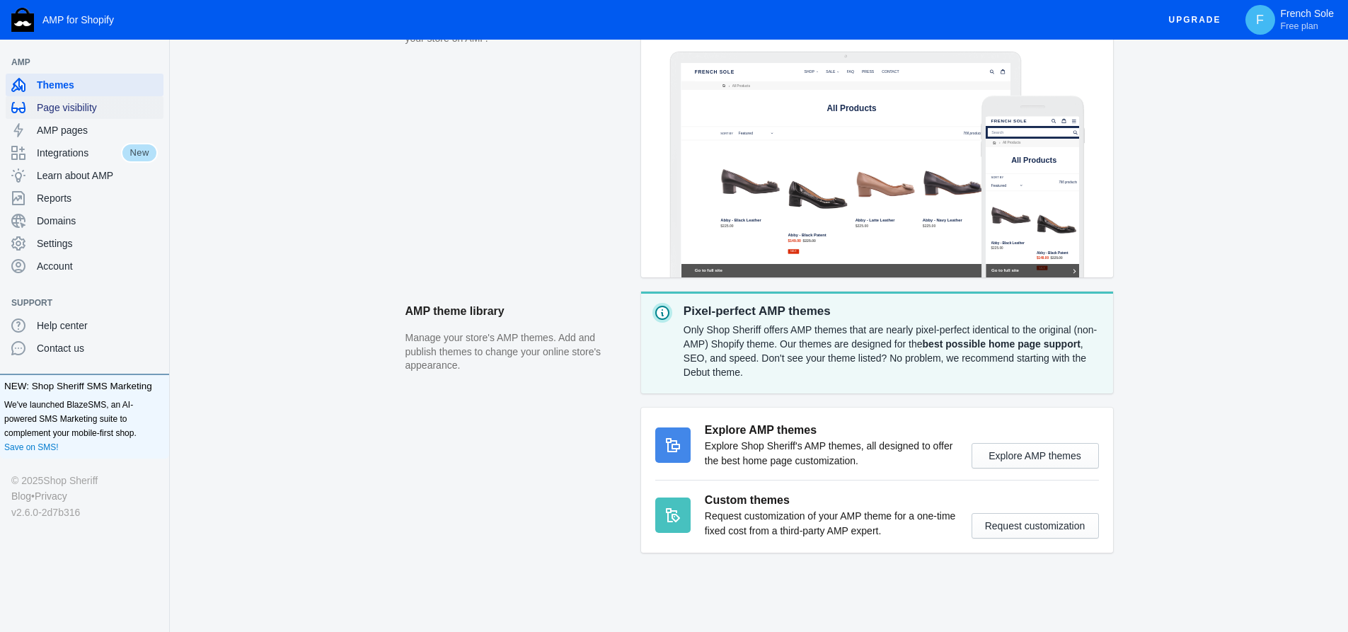
click at [73, 103] on span "Page visibility" at bounding box center [97, 108] width 121 height 14
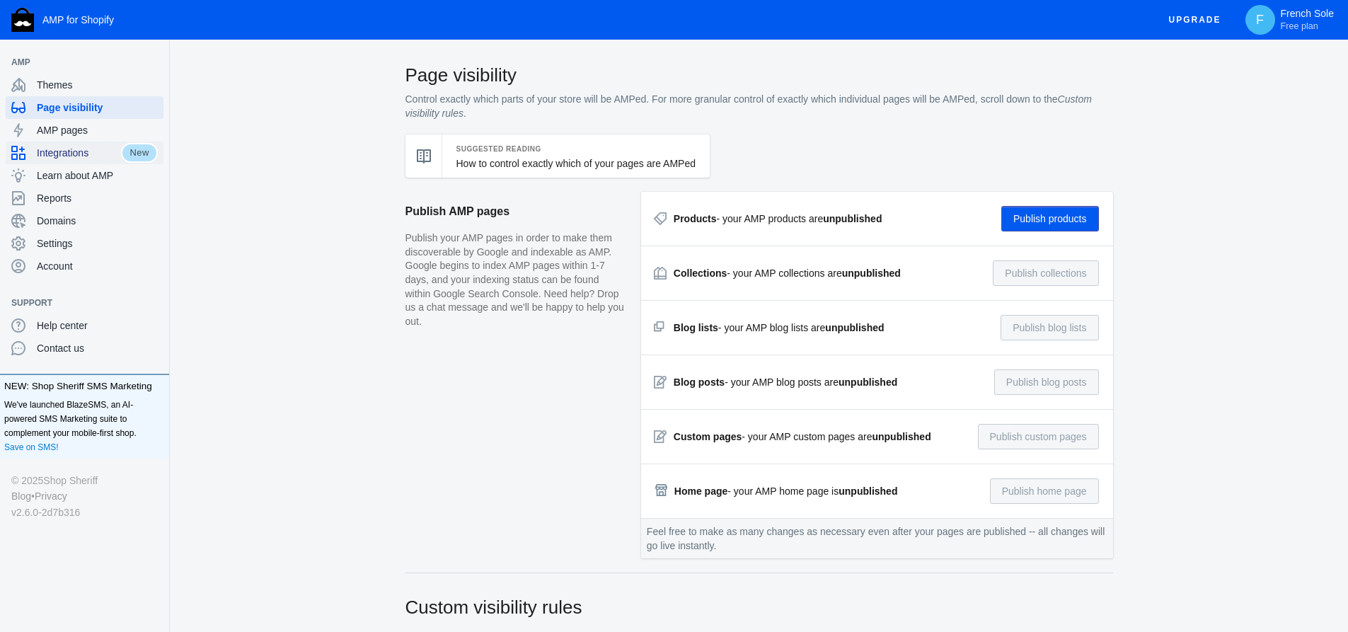
click at [74, 151] on span "Integrations" at bounding box center [79, 153] width 84 height 14
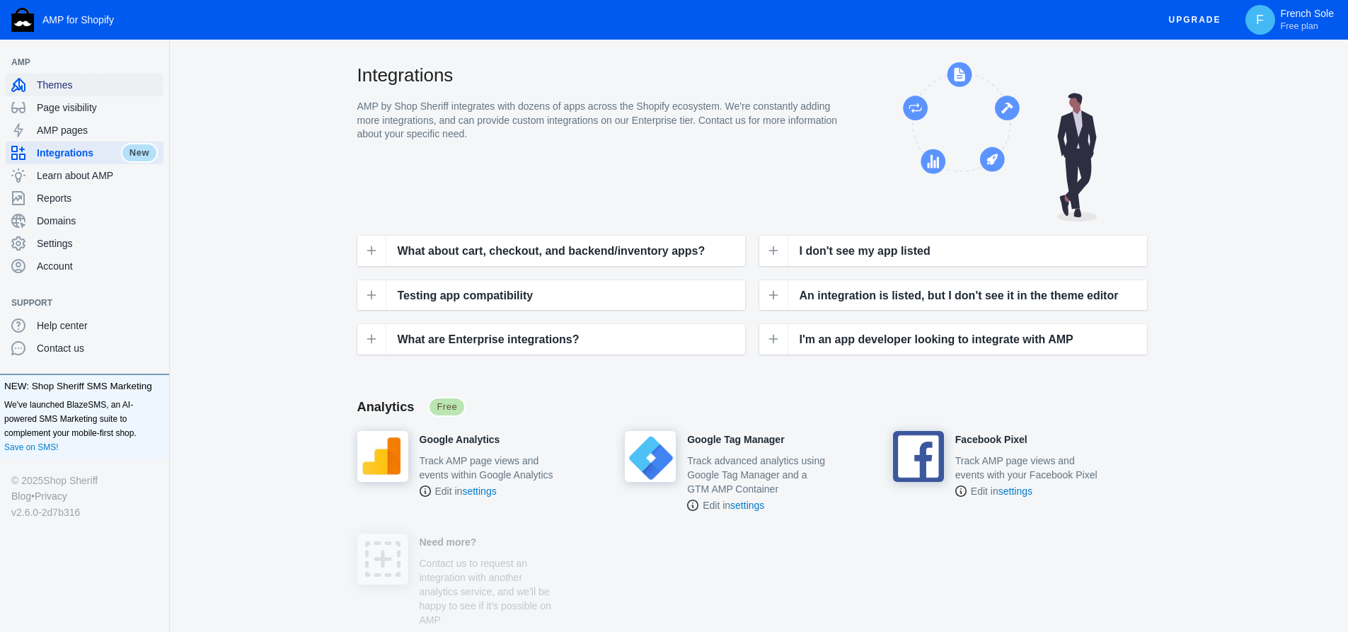
click at [69, 82] on span "Themes" at bounding box center [97, 85] width 121 height 14
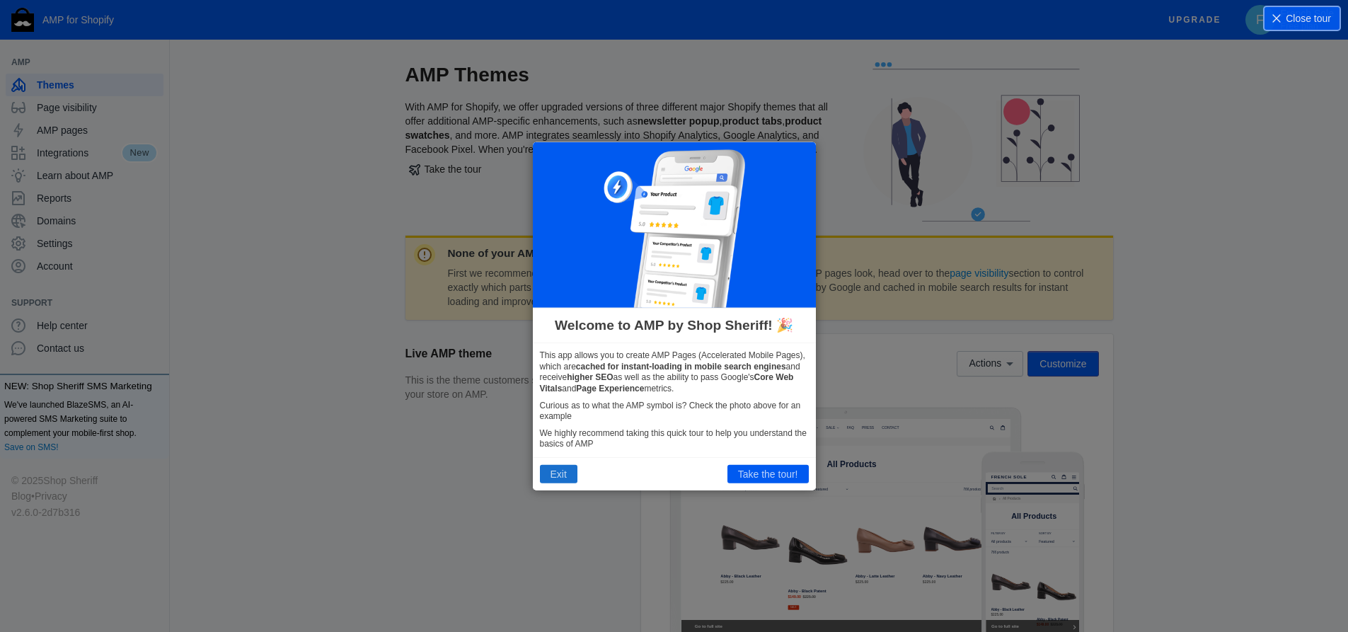
click at [568, 482] on button "Exit" at bounding box center [559, 474] width 38 height 18
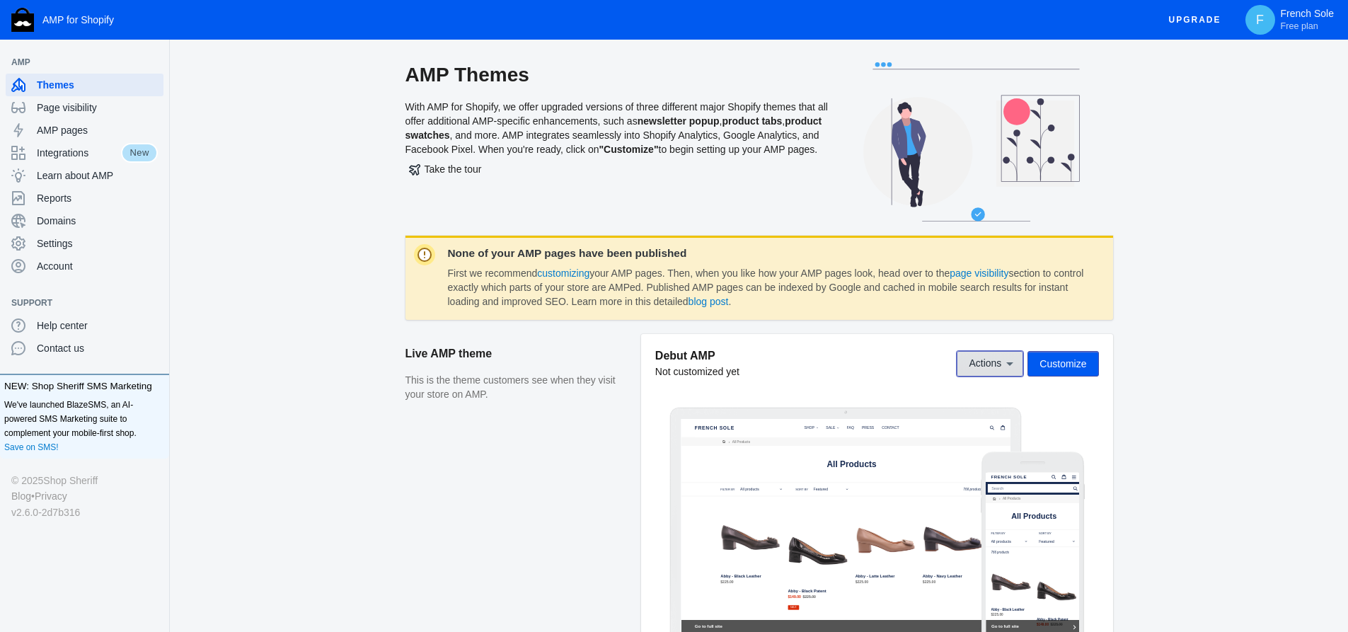
click at [1015, 366] on icon at bounding box center [1010, 364] width 14 height 14
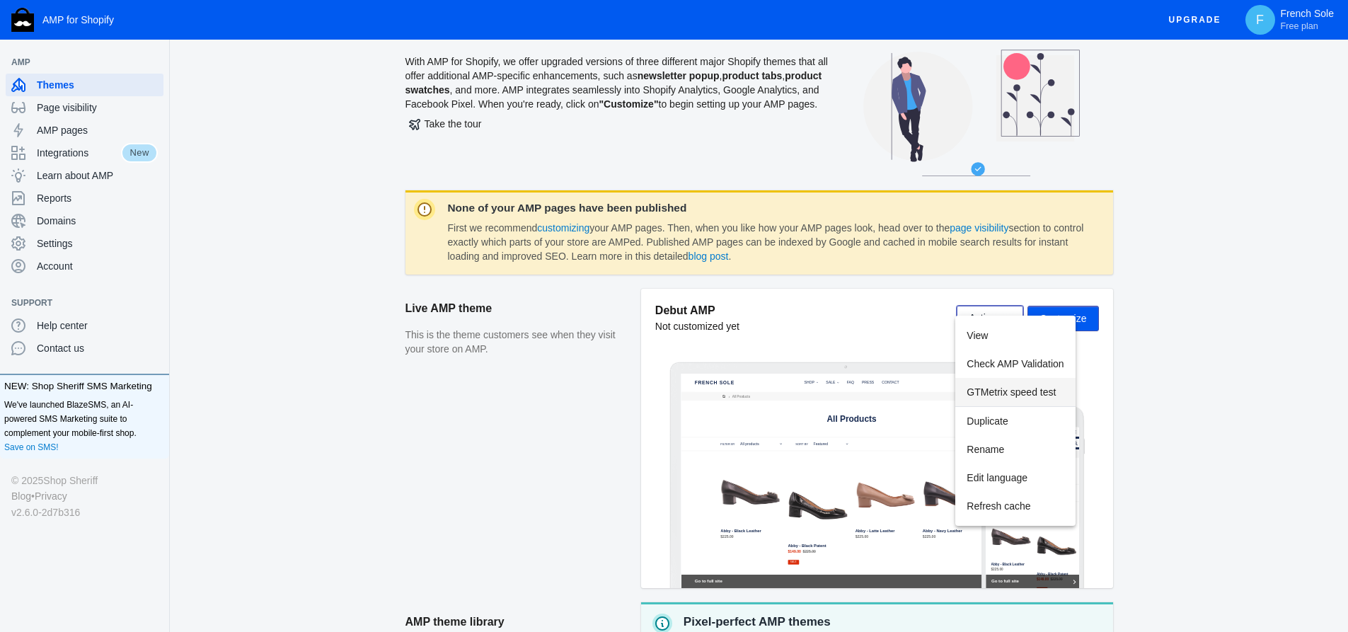
scroll to position [71, 0]
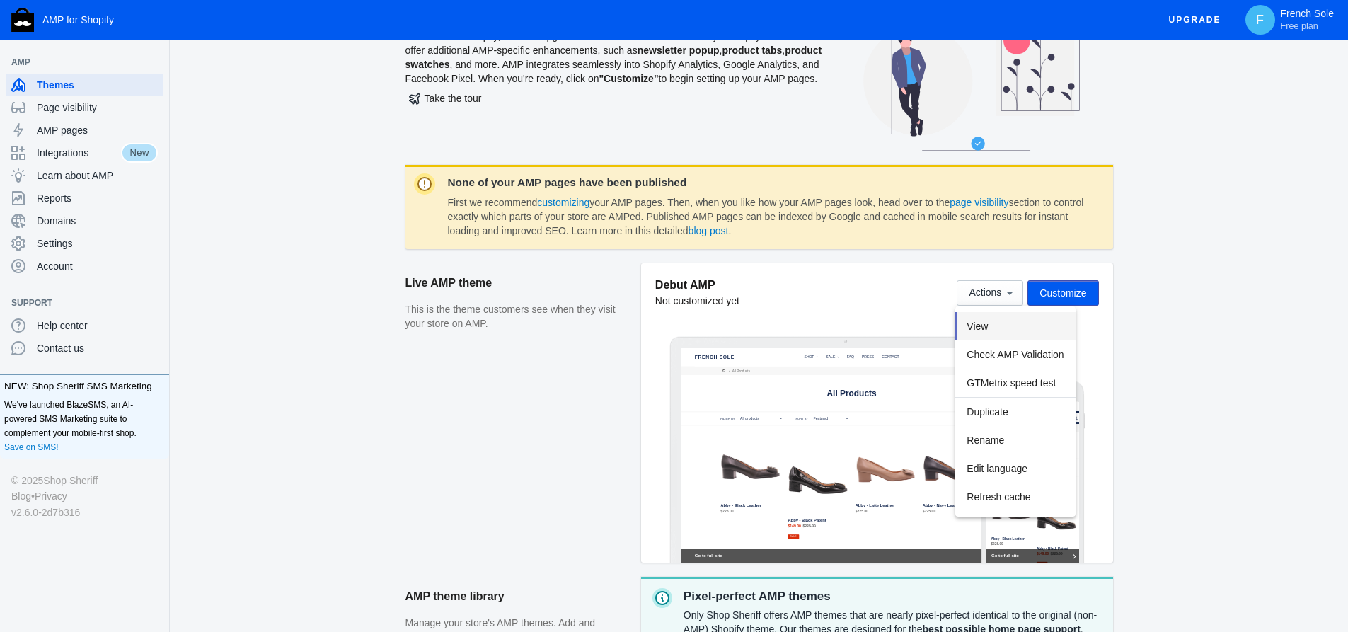
click at [994, 328] on button "View" at bounding box center [1016, 326] width 120 height 28
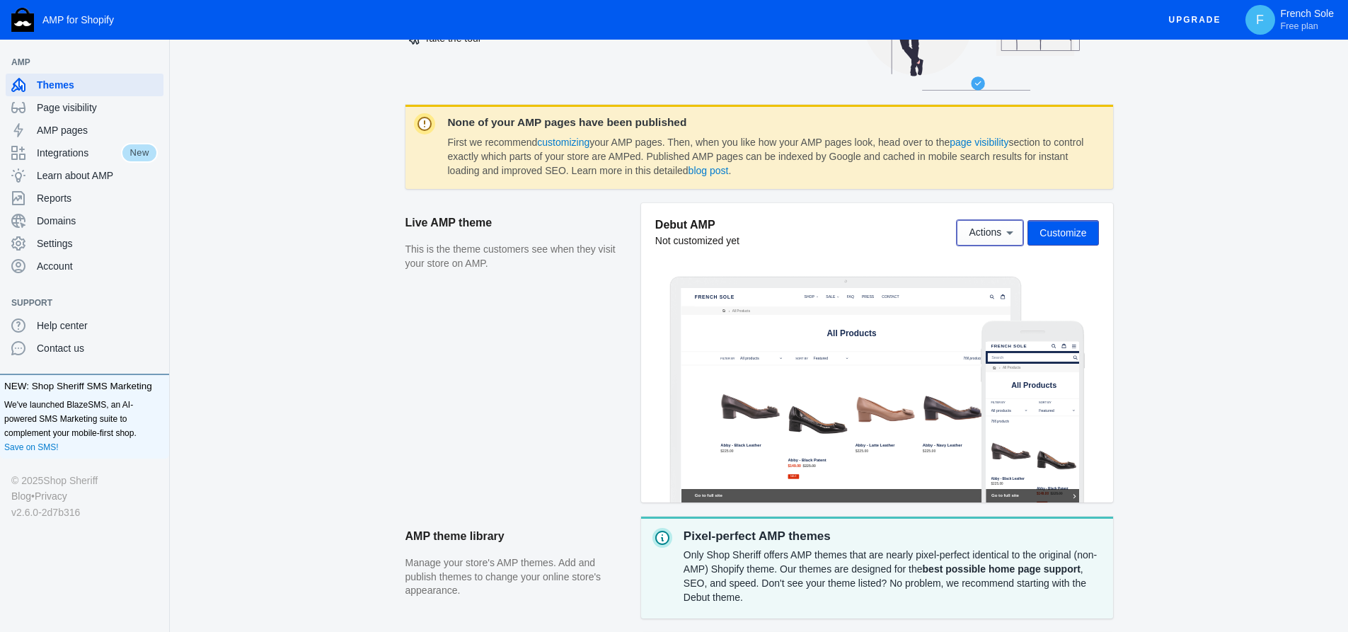
scroll to position [212, 0]
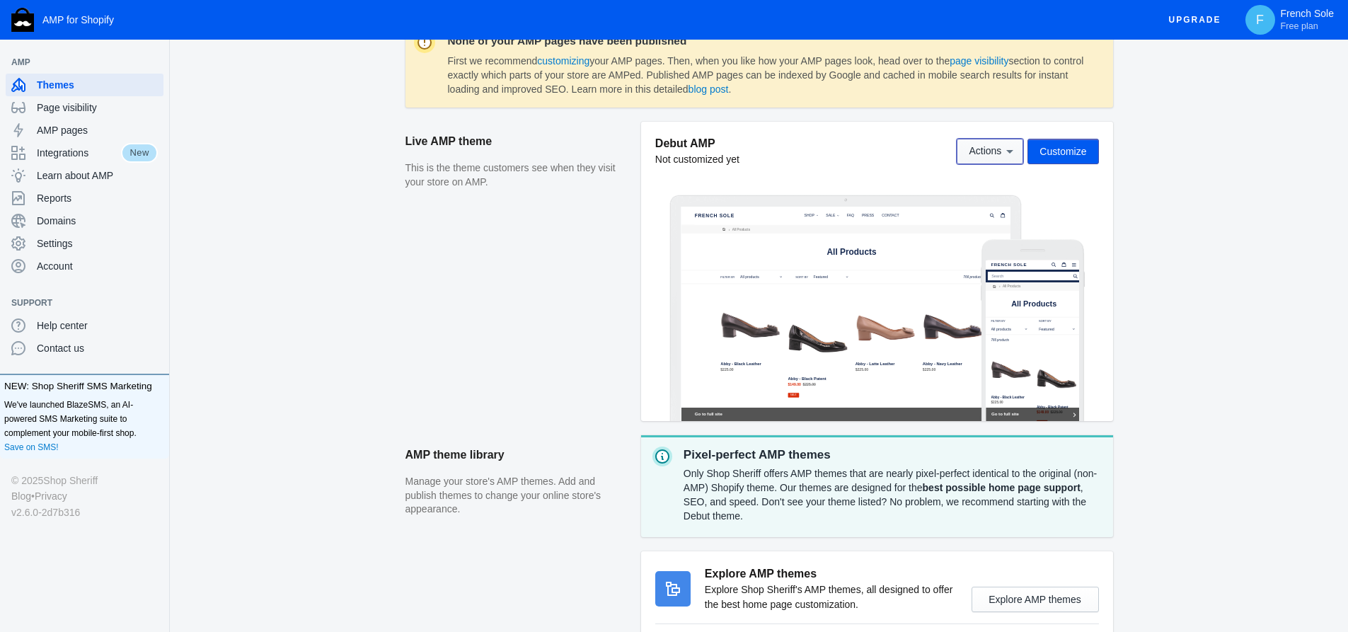
click at [1016, 152] on icon at bounding box center [1010, 151] width 14 height 14
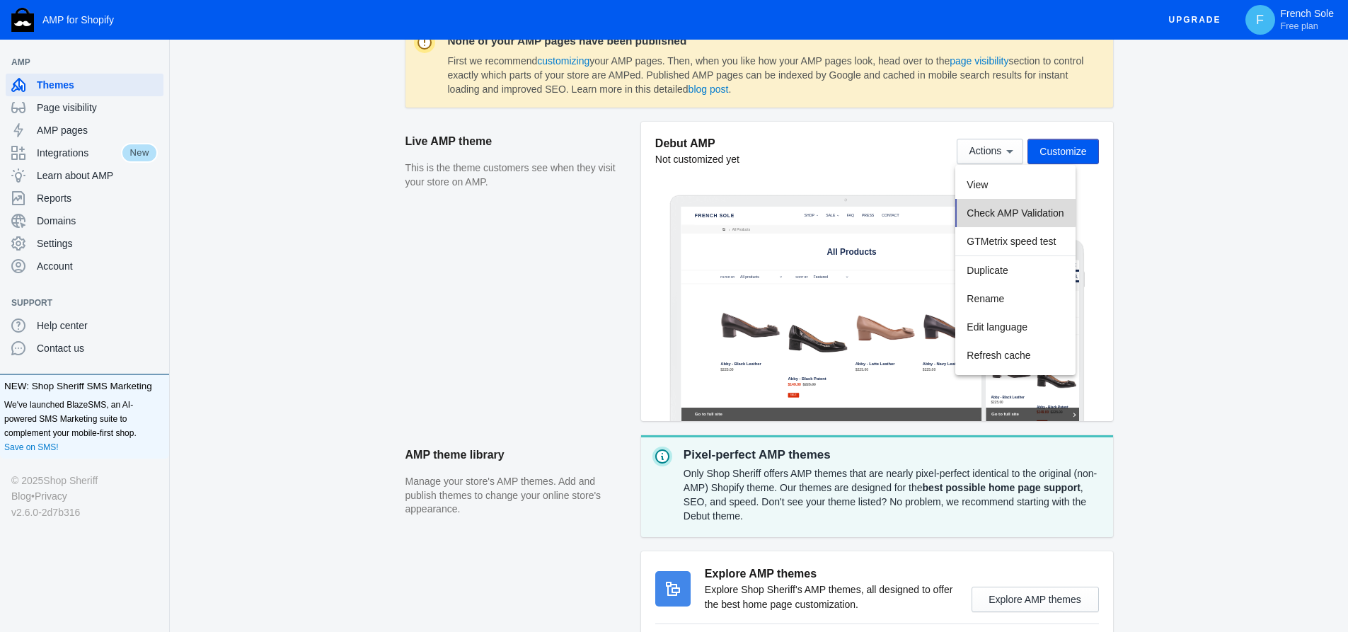
click at [1010, 212] on span "Check AMP Validation" at bounding box center [1015, 212] width 97 height 11
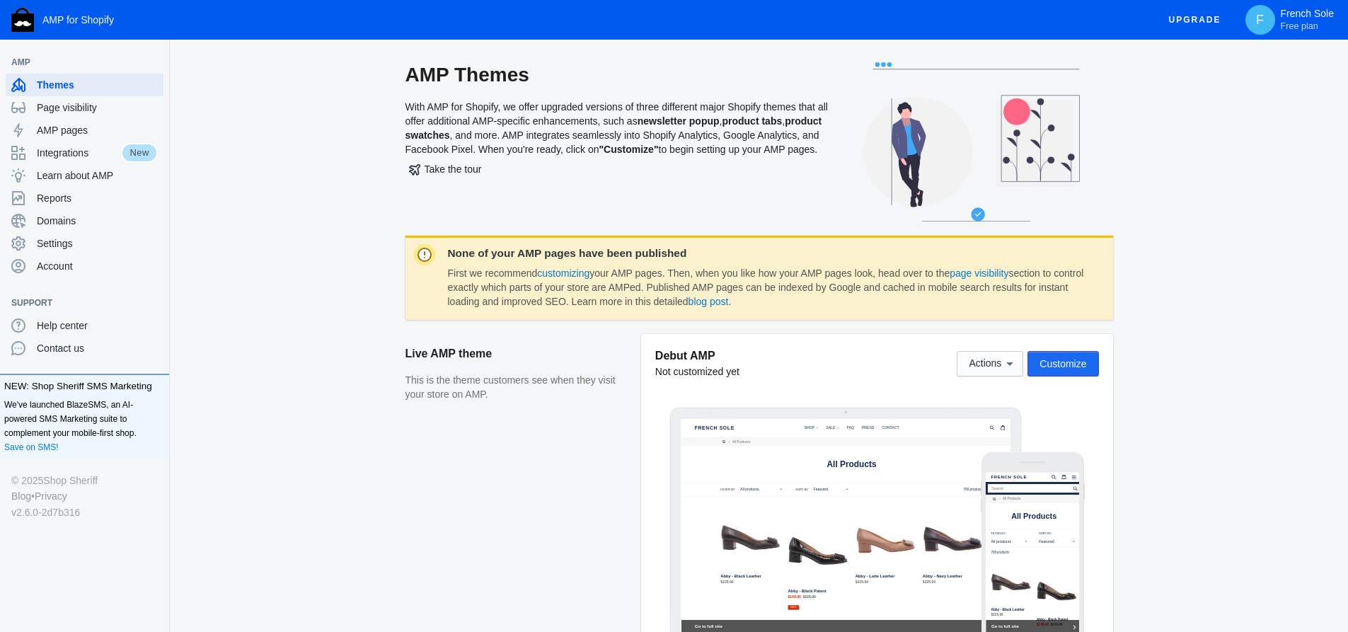
click at [1067, 366] on span "Customize" at bounding box center [1063, 363] width 47 height 11
click at [57, 130] on span "AMP pages" at bounding box center [97, 130] width 121 height 14
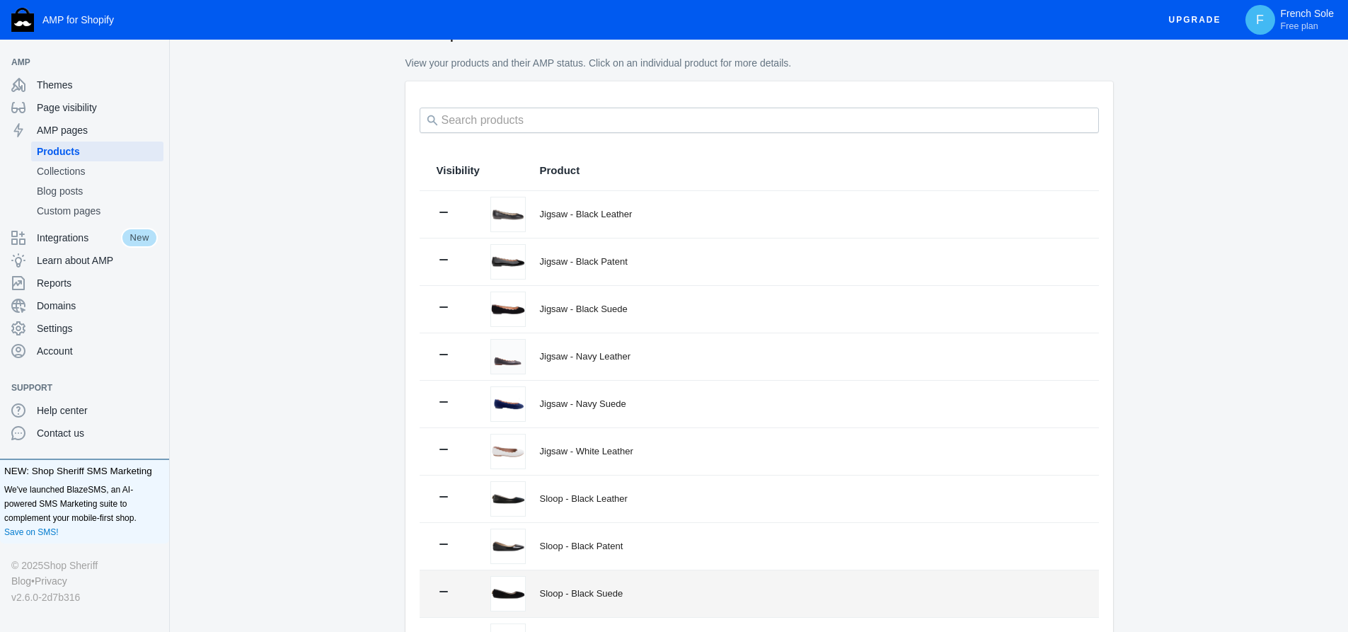
scroll to position [204, 0]
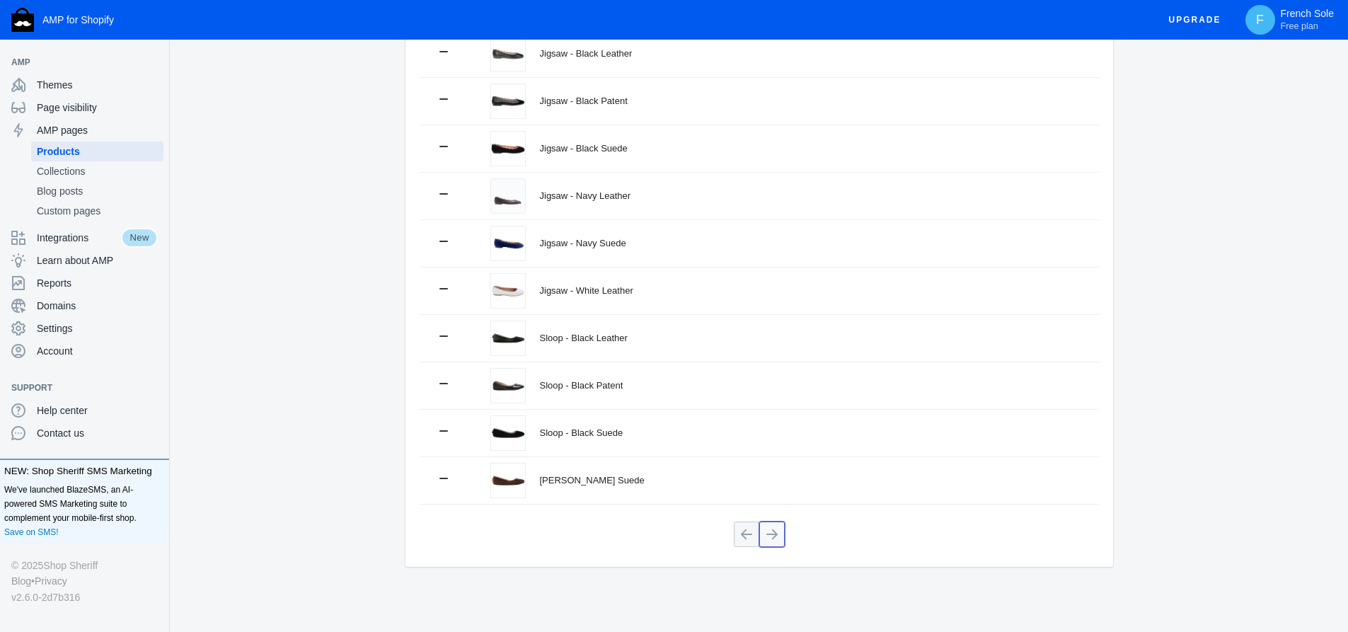
click at [769, 538] on button at bounding box center [771, 534] width 25 height 25
click at [774, 534] on button at bounding box center [771, 534] width 25 height 25
click at [752, 532] on button at bounding box center [746, 534] width 25 height 25
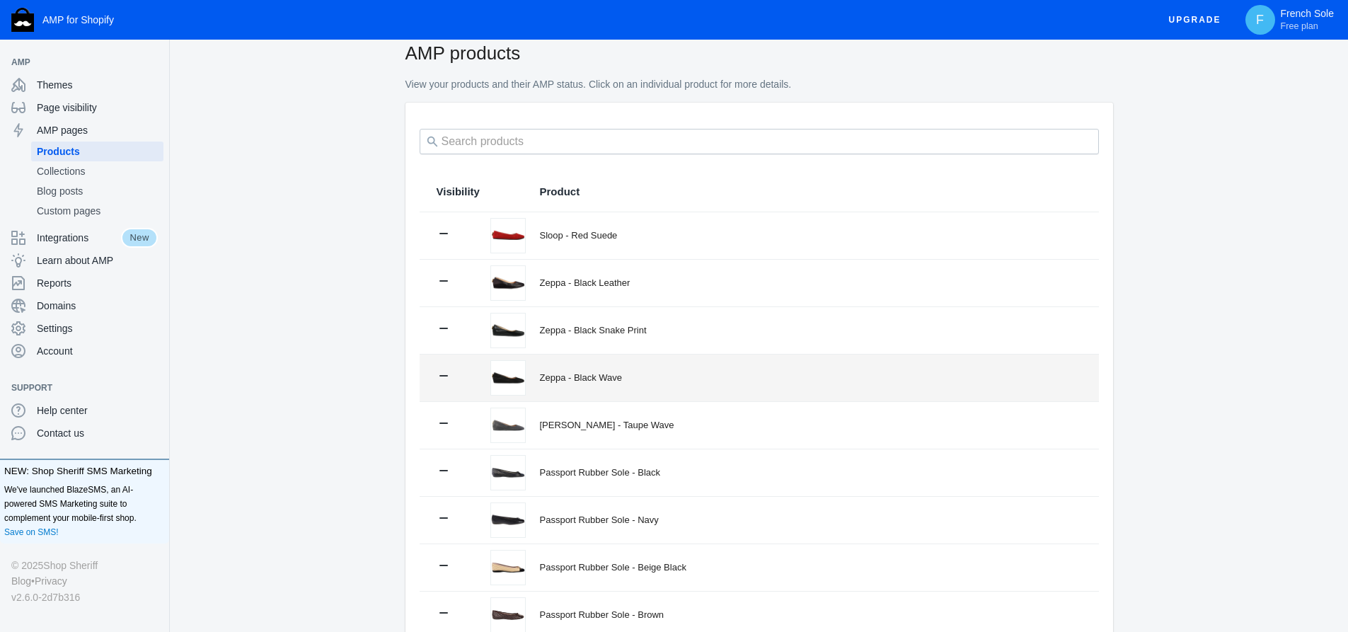
scroll to position [0, 0]
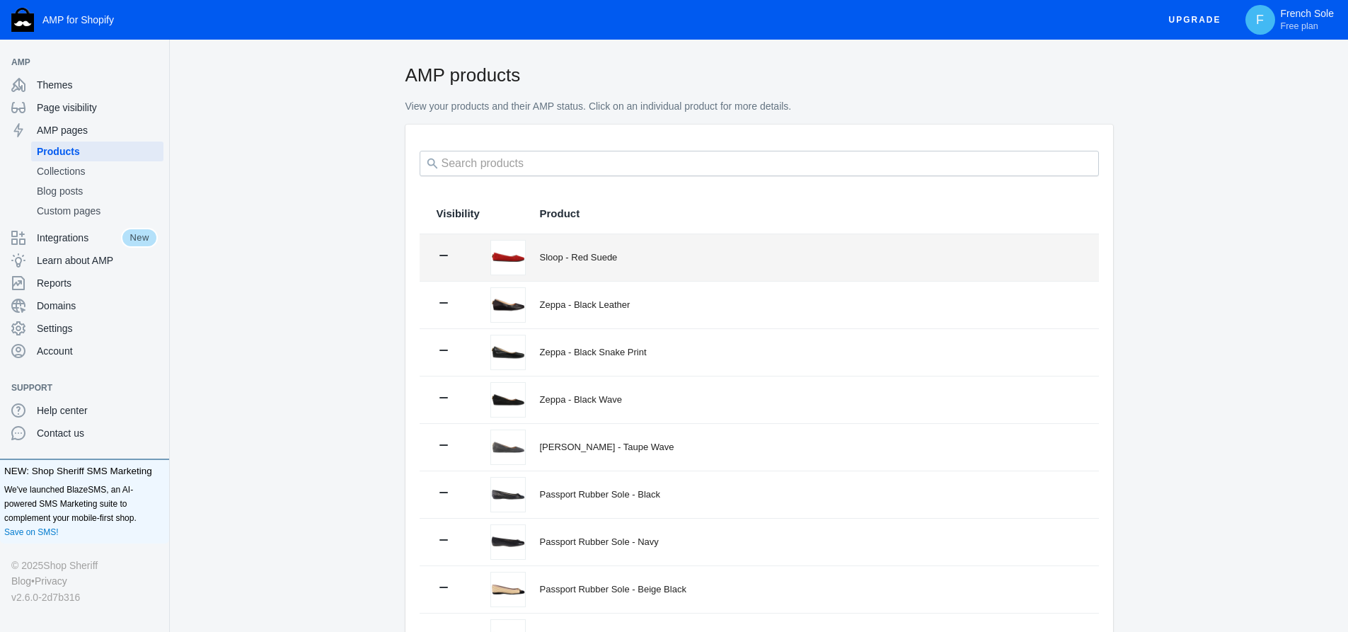
click at [581, 260] on div "Sloop - Red Suede" at bounding box center [811, 258] width 542 height 14
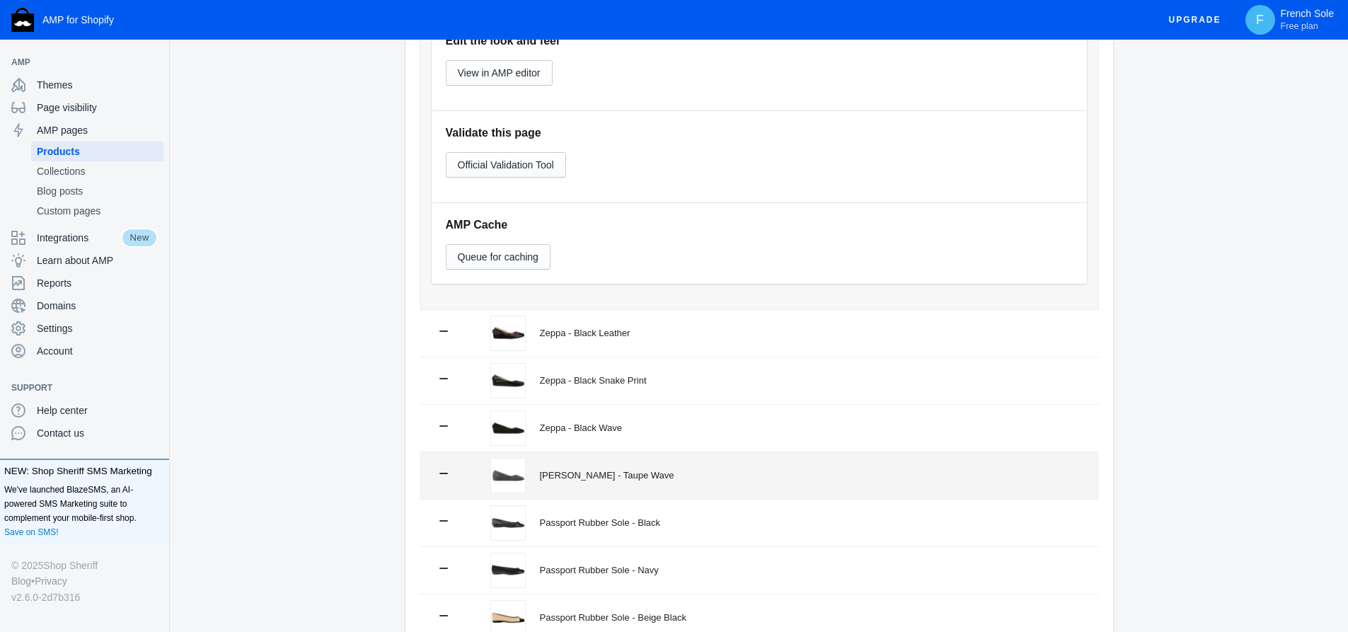
scroll to position [425, 0]
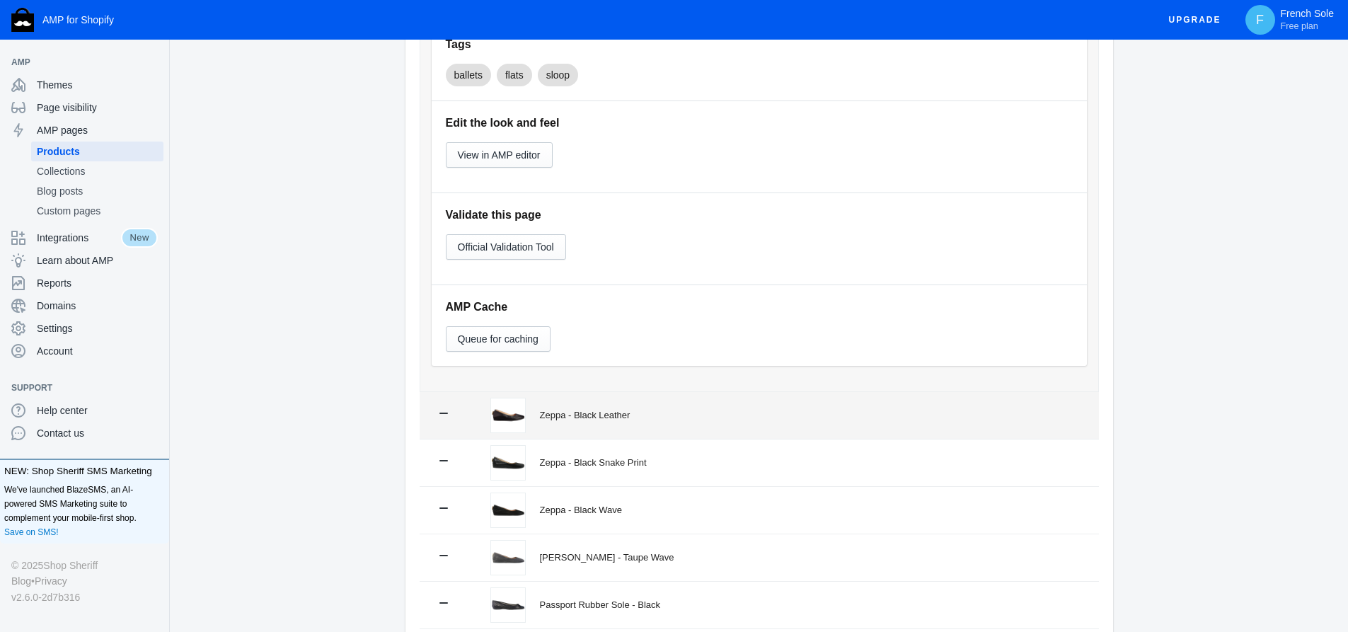
click at [558, 412] on div "Zeppa - Black Leather" at bounding box center [811, 415] width 542 height 14
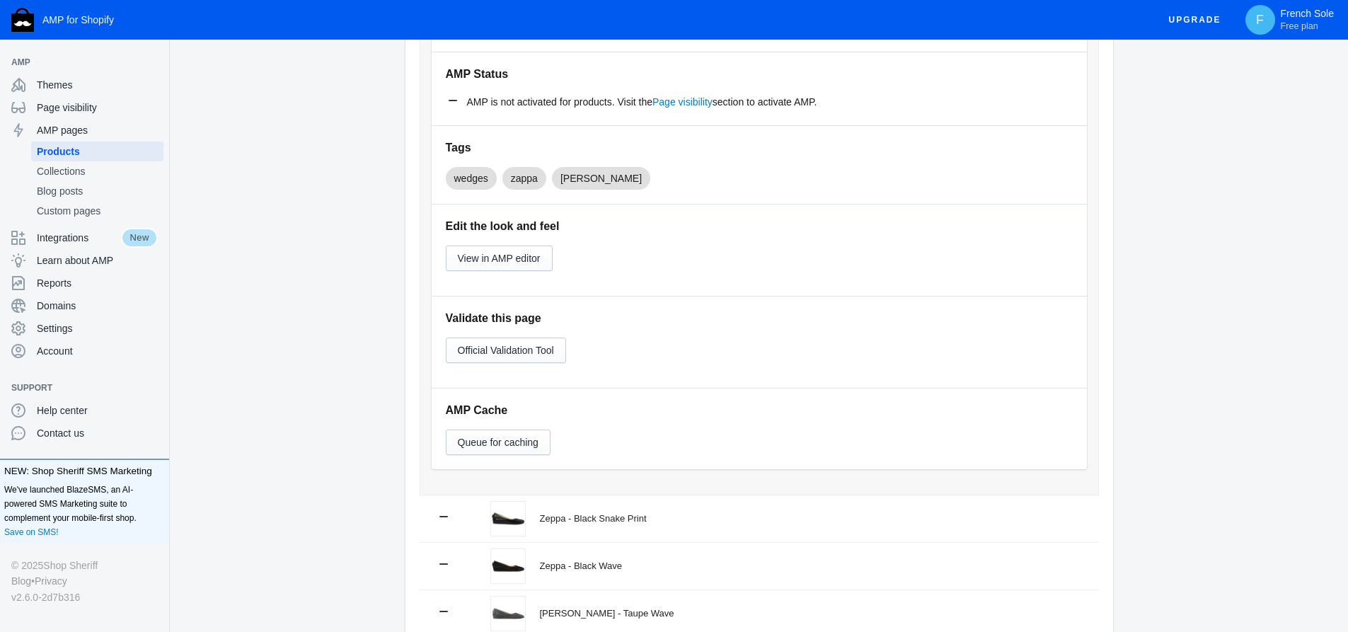
scroll to position [283, 0]
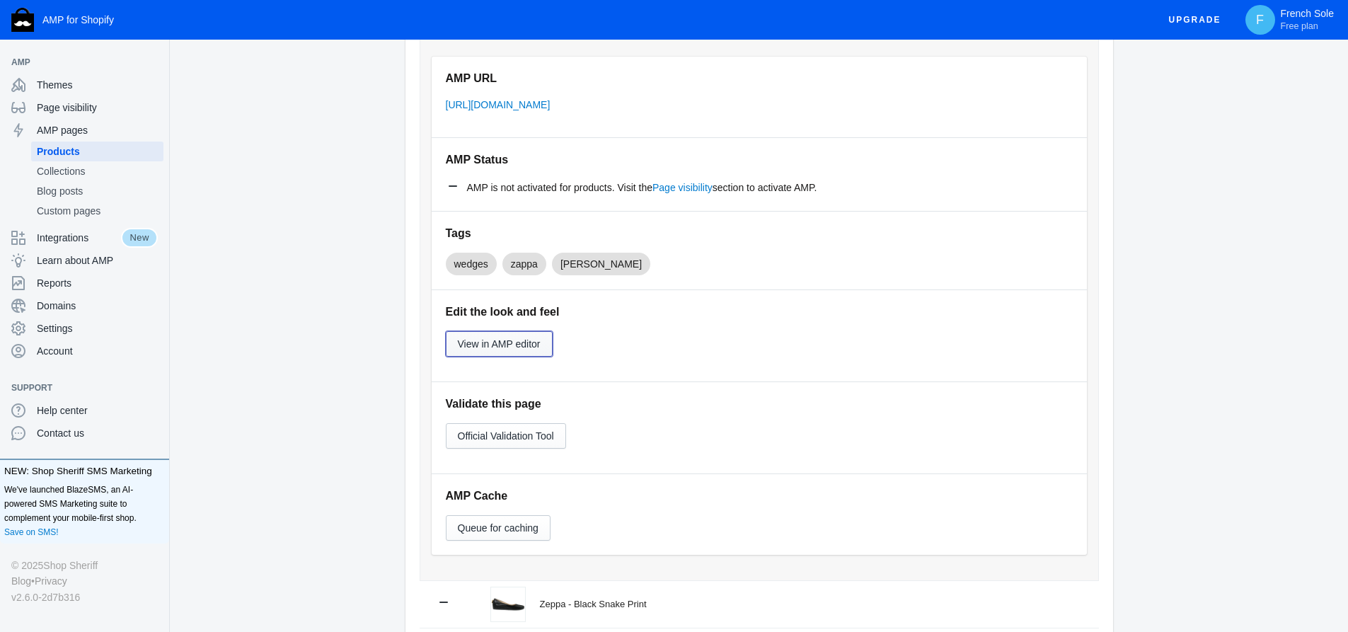
click at [527, 344] on span "View in AMP editor" at bounding box center [499, 343] width 83 height 11
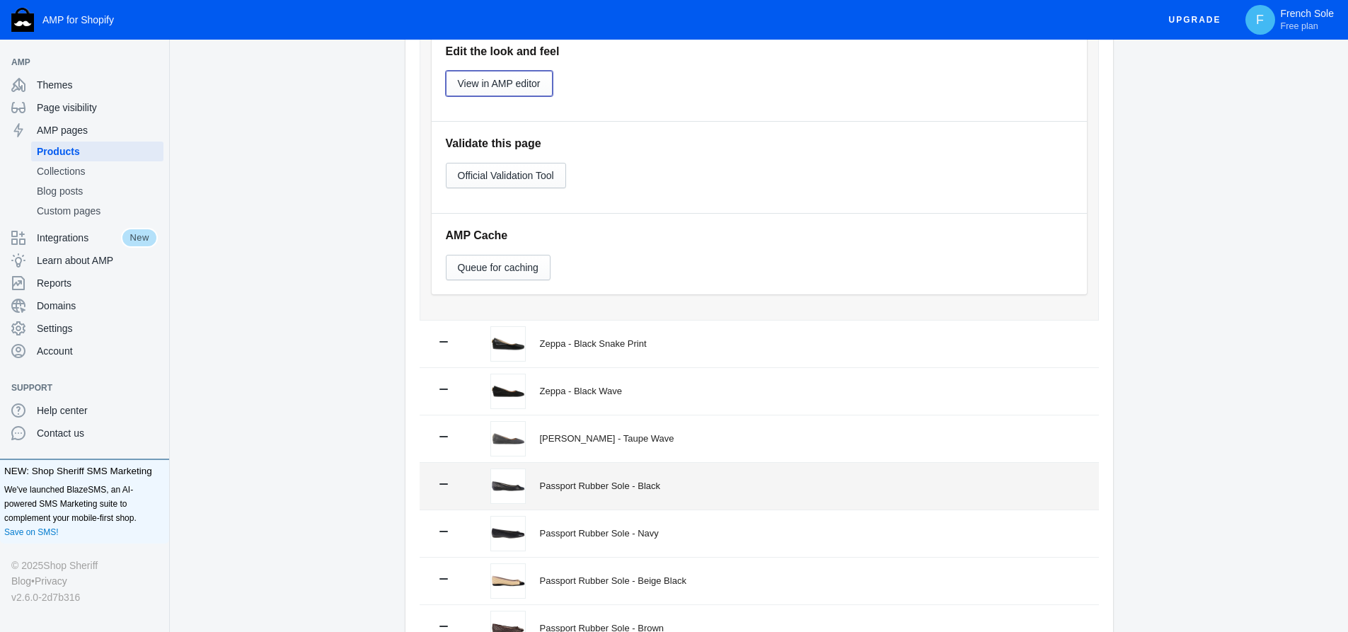
scroll to position [566, 0]
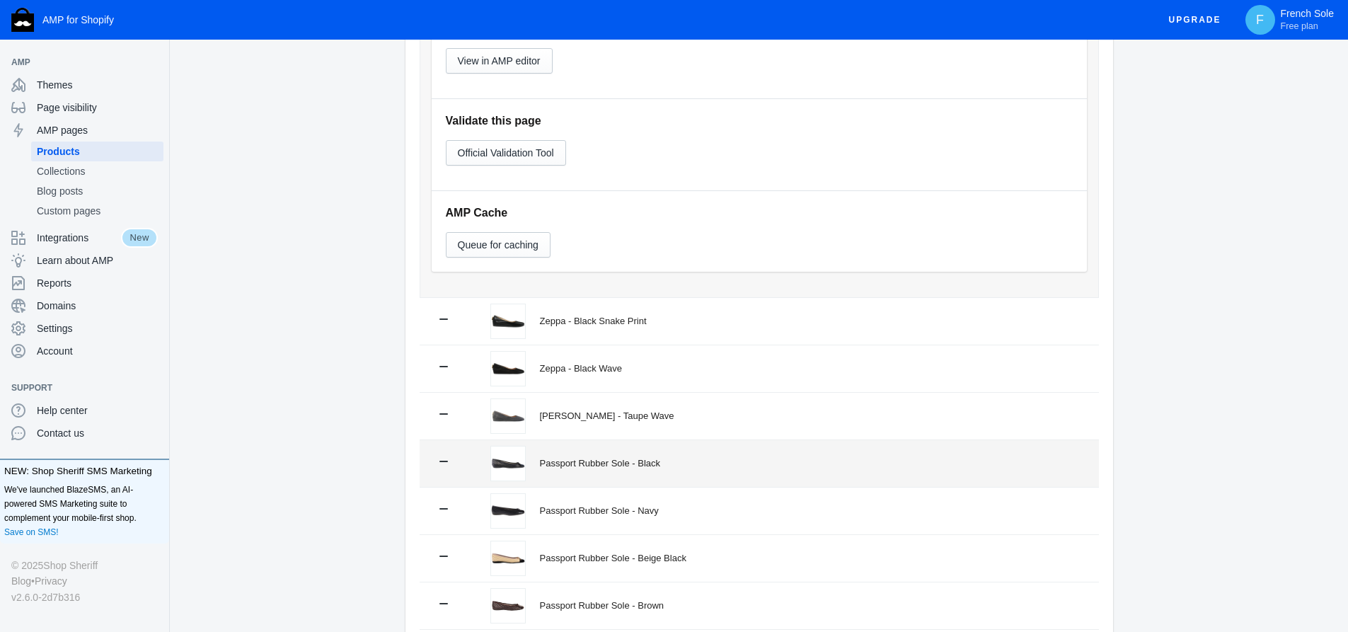
click at [562, 464] on div "Passport Rubber Sole - Black" at bounding box center [811, 464] width 542 height 14
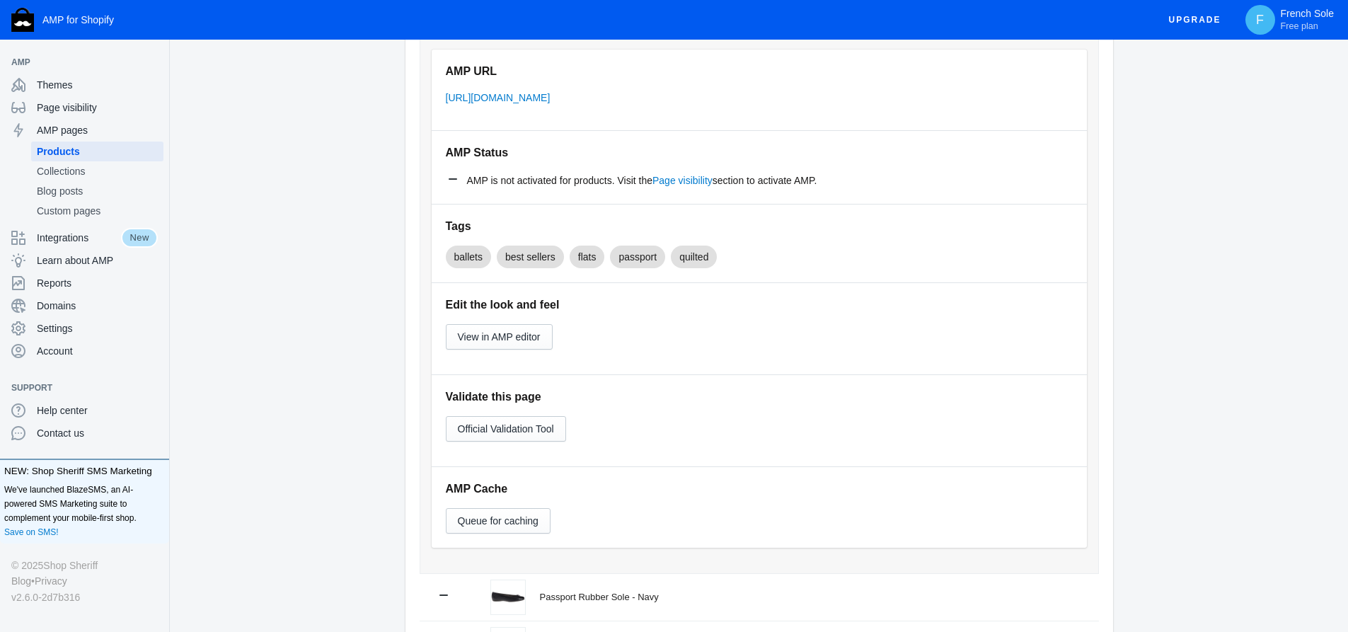
scroll to position [495, 0]
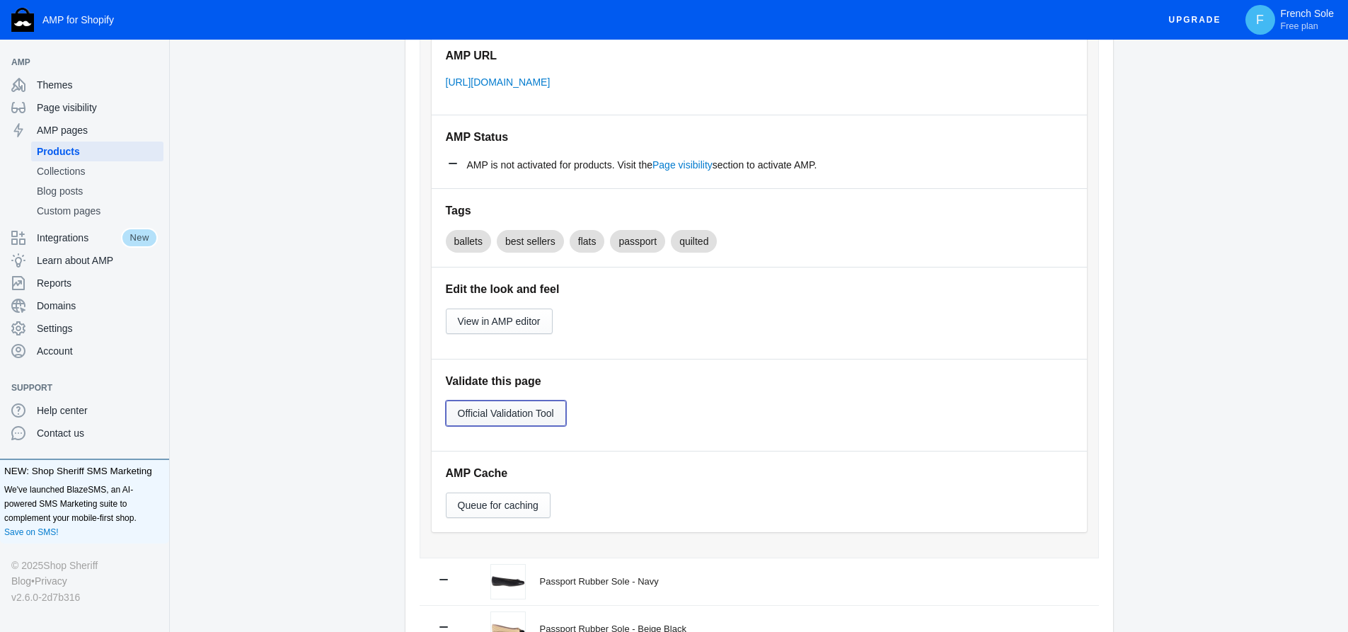
click at [510, 417] on span "Official Validation Tool" at bounding box center [506, 413] width 96 height 11
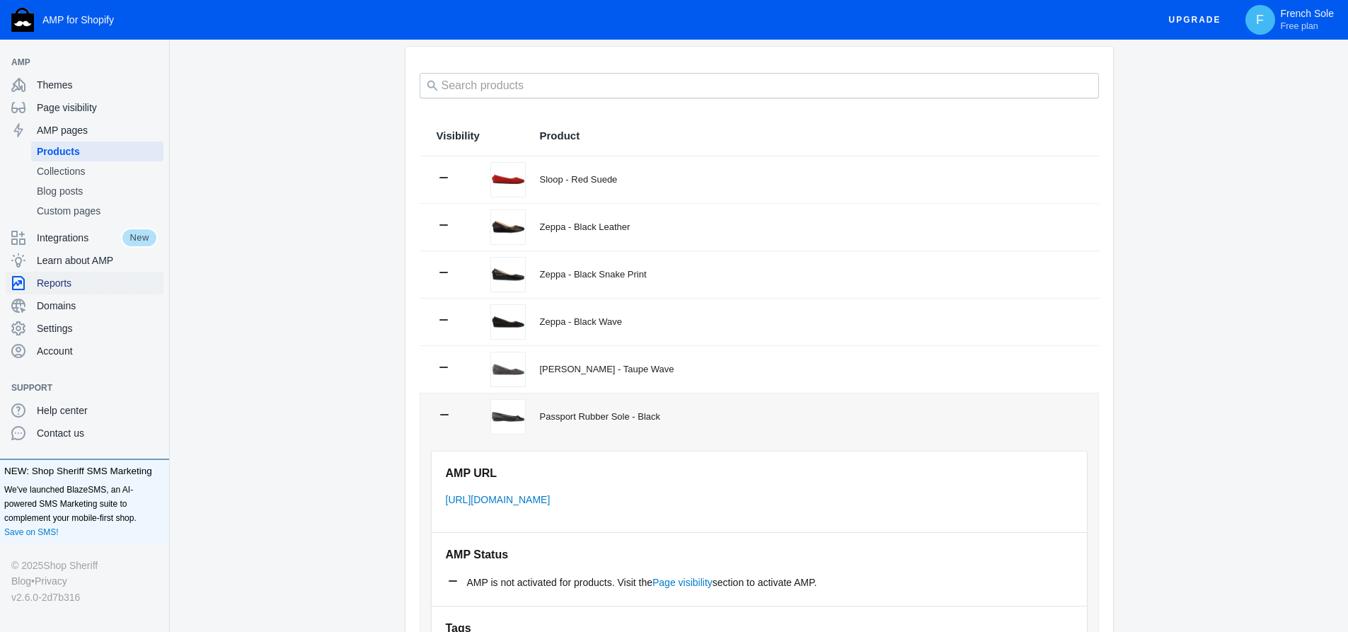
scroll to position [71, 0]
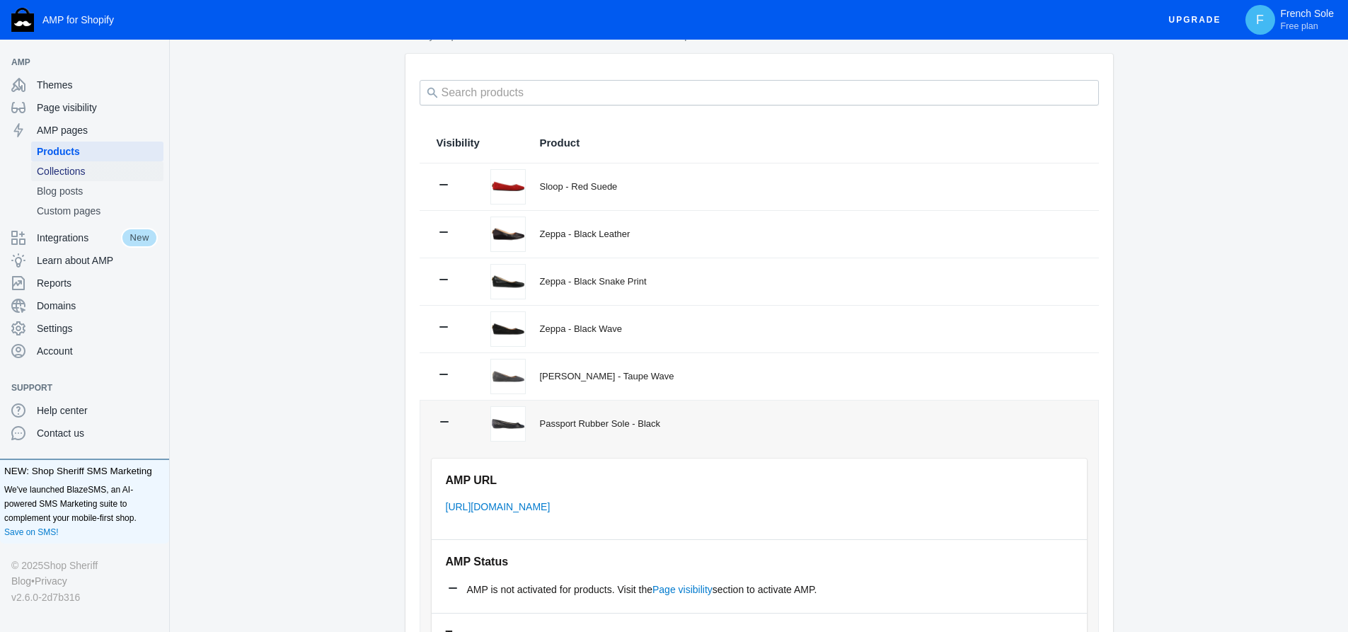
click at [55, 176] on span "Collections" at bounding box center [97, 171] width 121 height 14
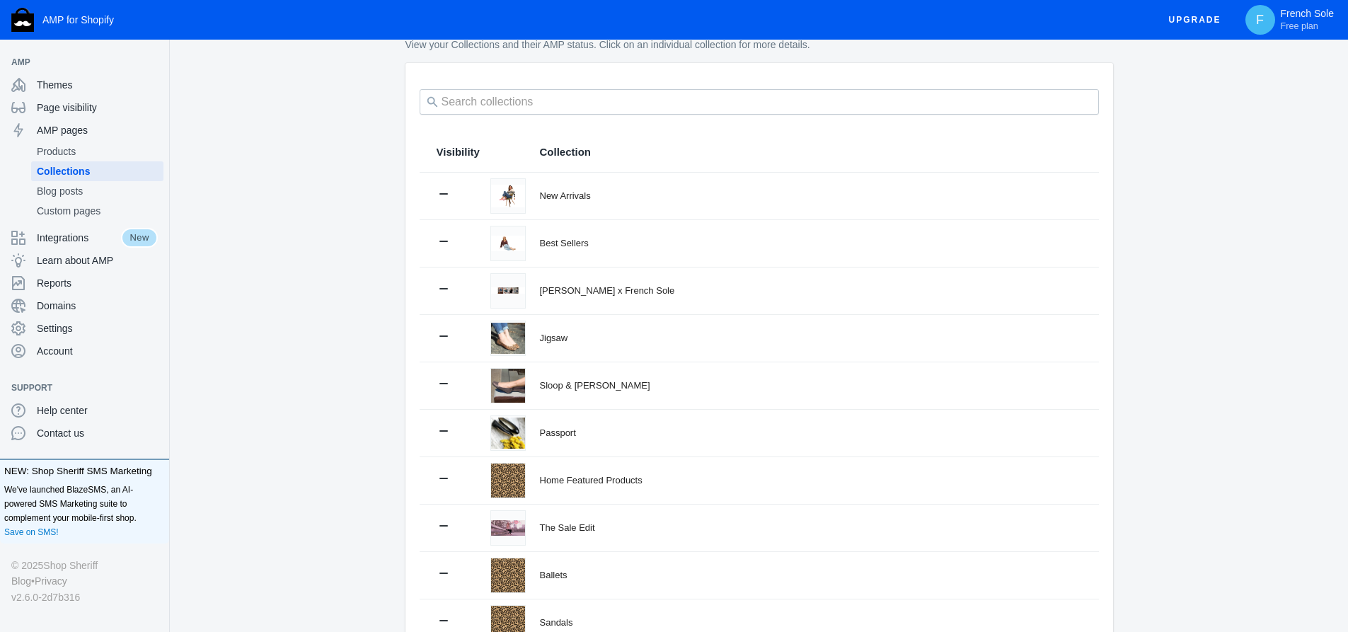
scroll to position [142, 0]
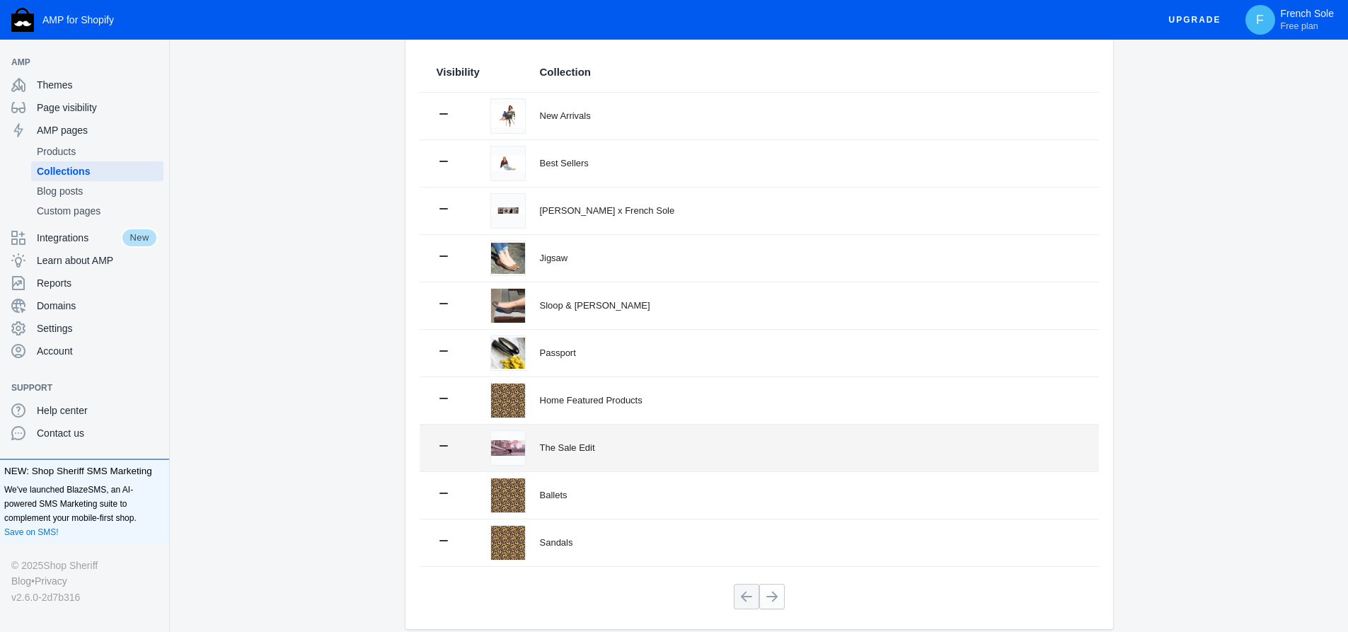
click at [555, 443] on div "The Sale Edit" at bounding box center [811, 448] width 542 height 14
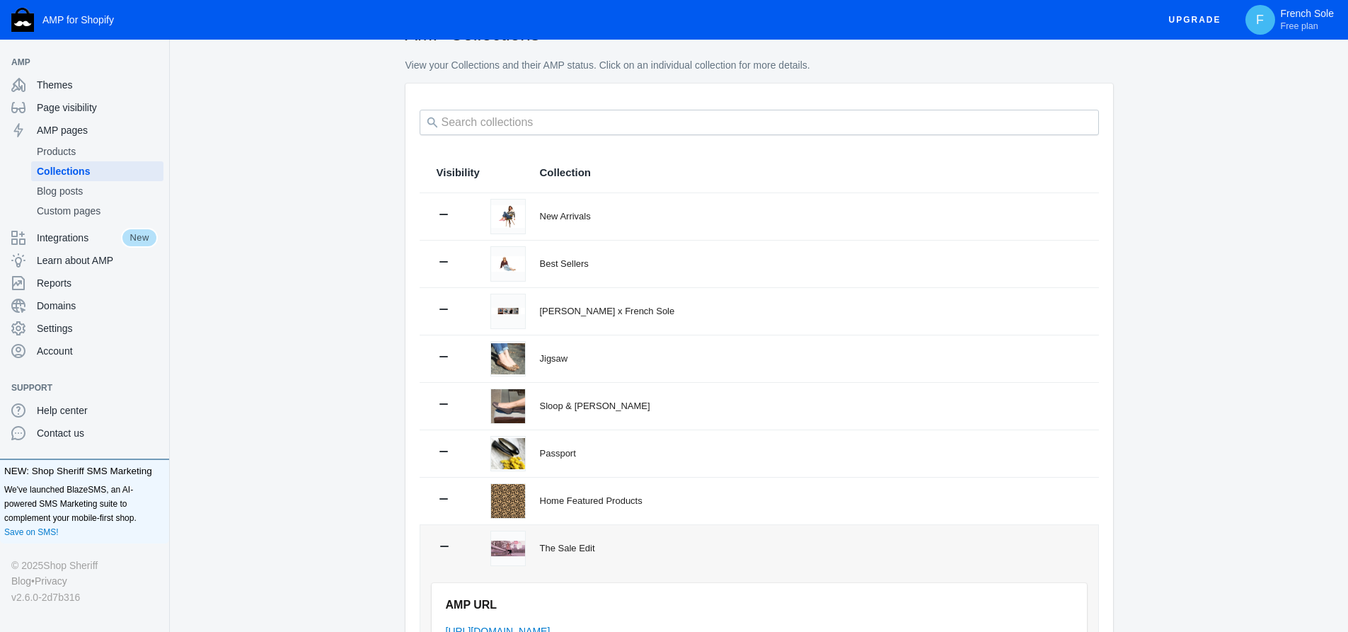
scroll to position [0, 0]
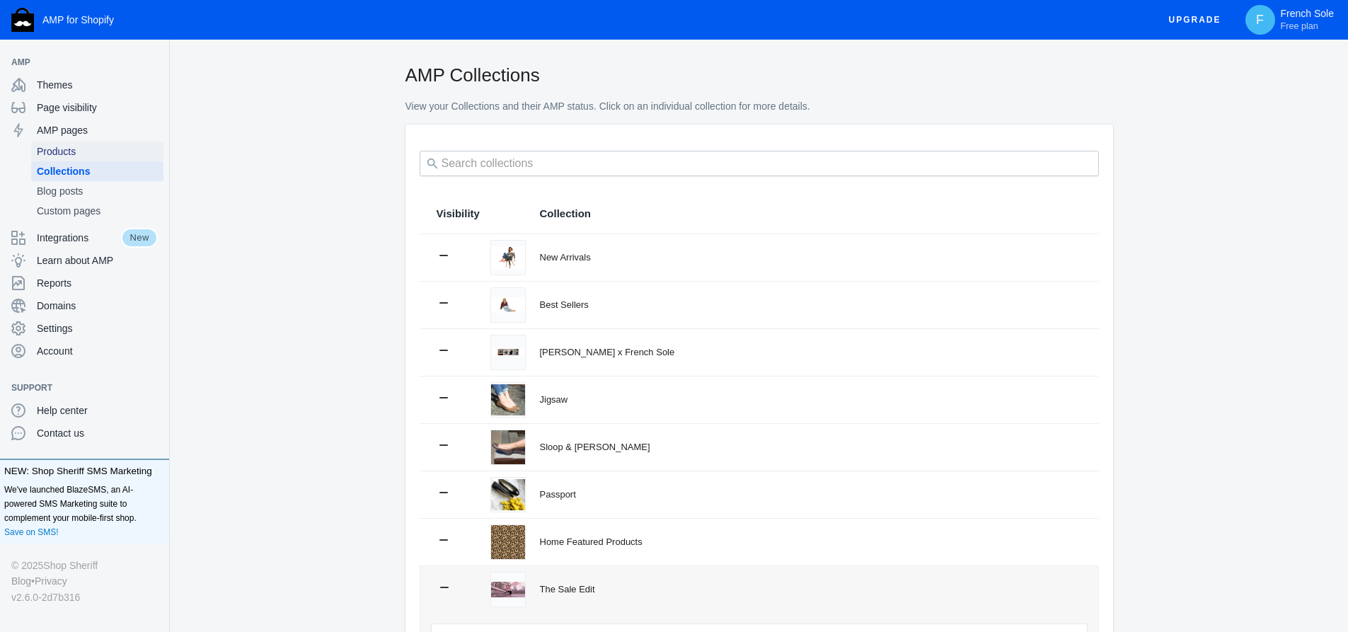
click at [59, 155] on span "Products" at bounding box center [97, 151] width 121 height 14
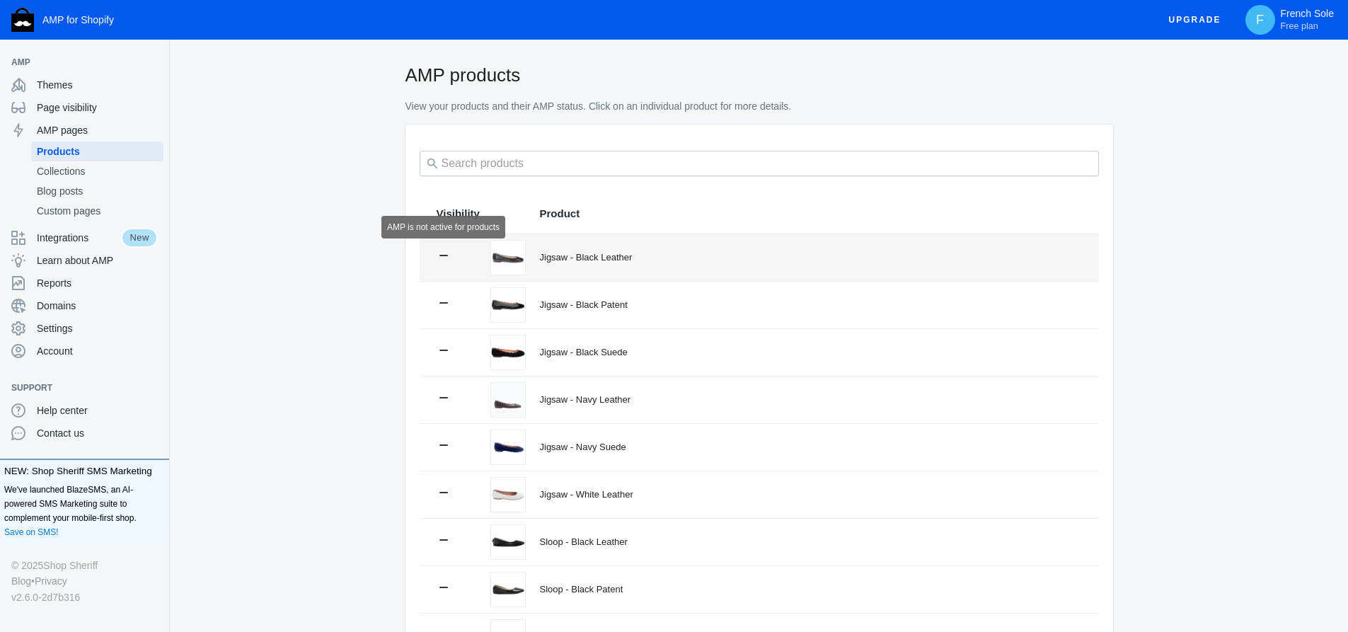
click at [440, 255] on icon at bounding box center [444, 255] width 14 height 14
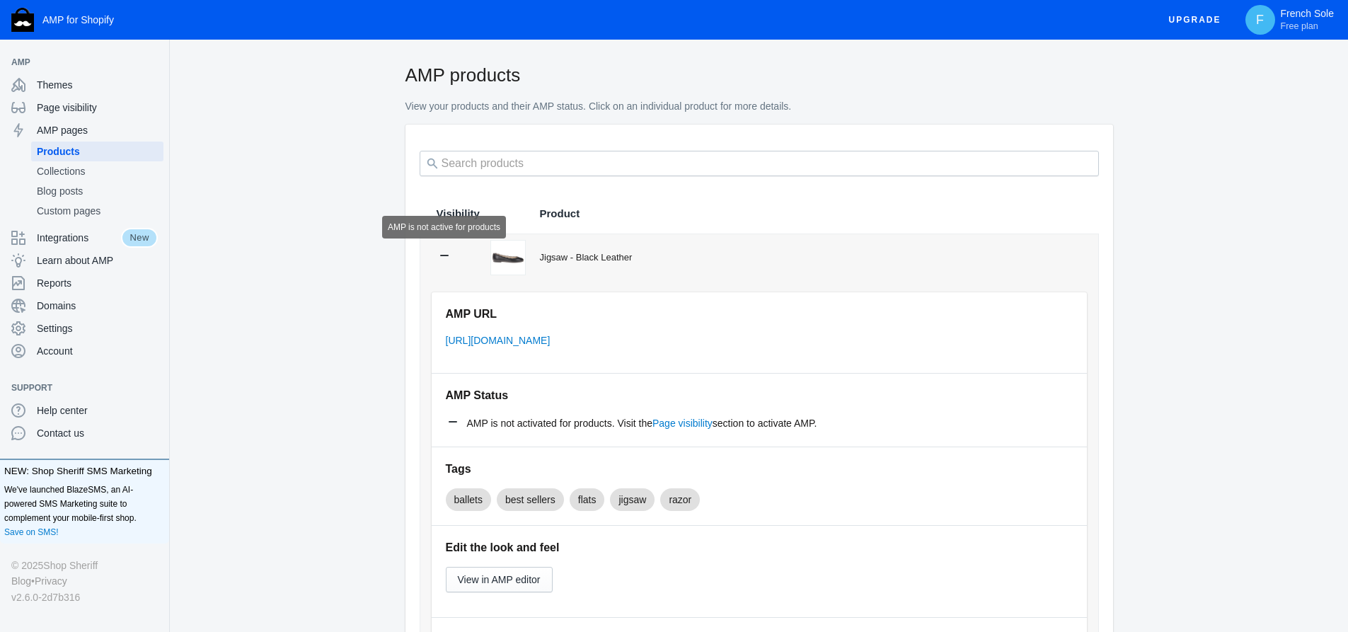
click at [446, 264] on div at bounding box center [444, 257] width 14 height 18
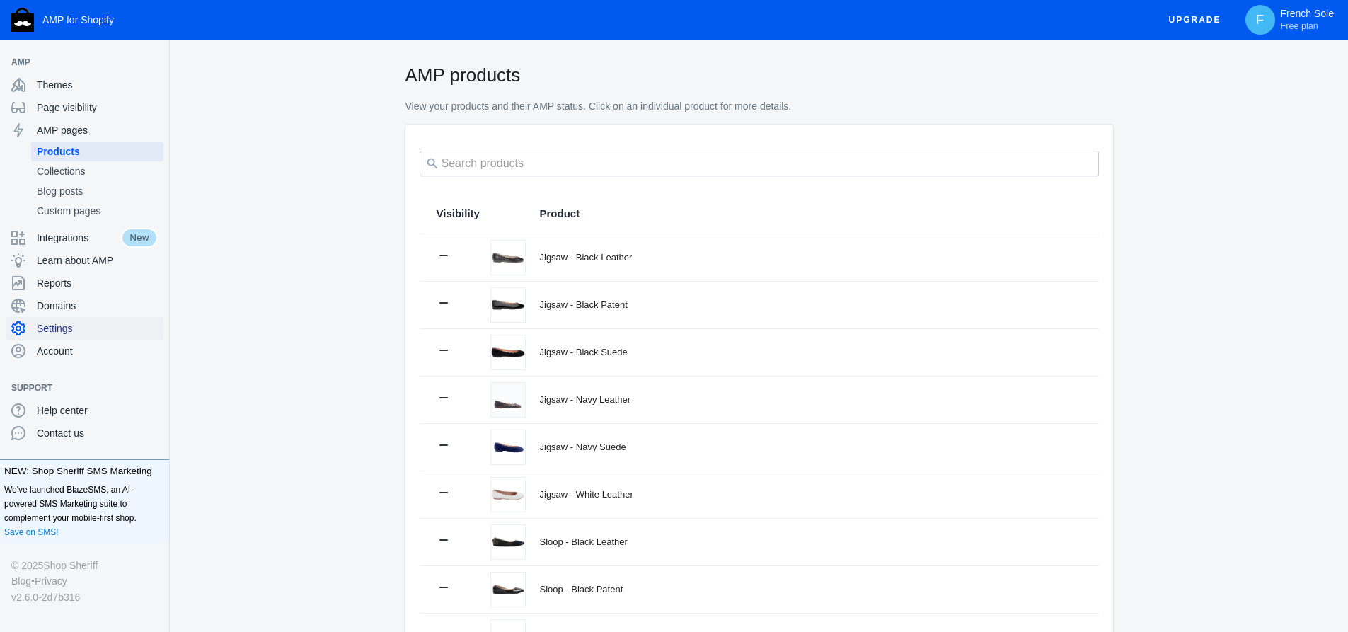
click at [79, 324] on span "Settings" at bounding box center [97, 328] width 121 height 14
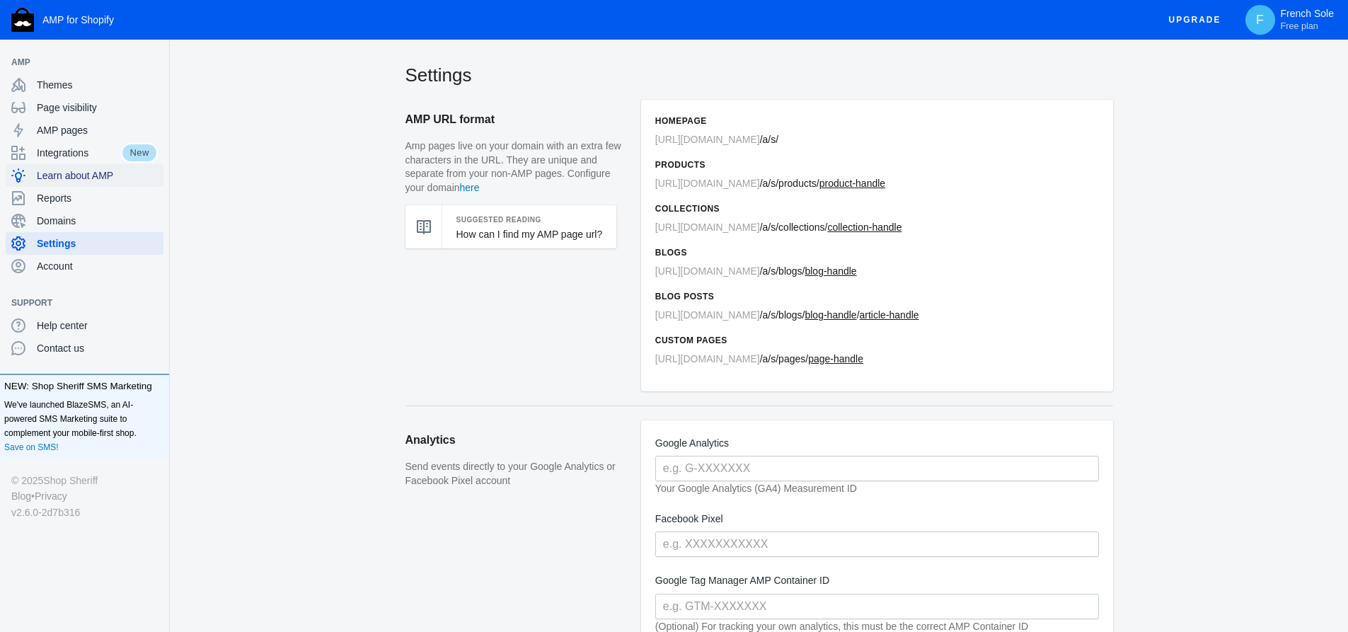
click at [69, 174] on span "Learn about AMP" at bounding box center [97, 175] width 121 height 14
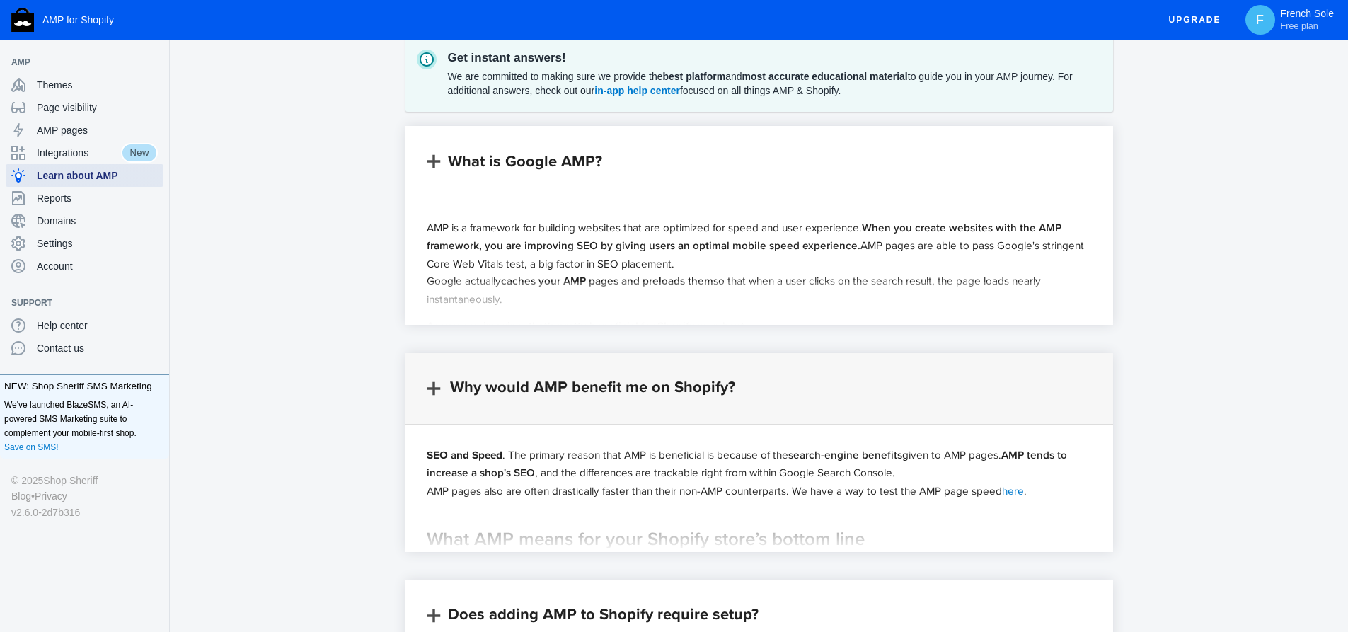
scroll to position [283, 0]
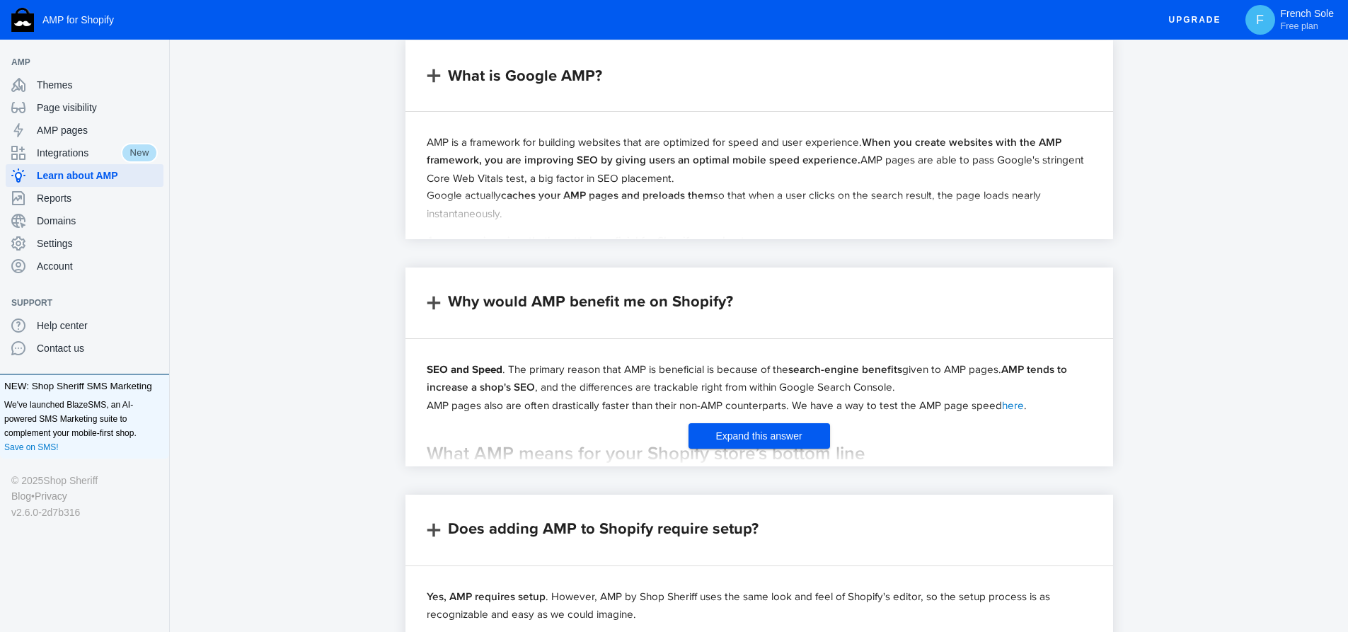
click at [761, 435] on span "Expand this answer" at bounding box center [759, 435] width 86 height 11
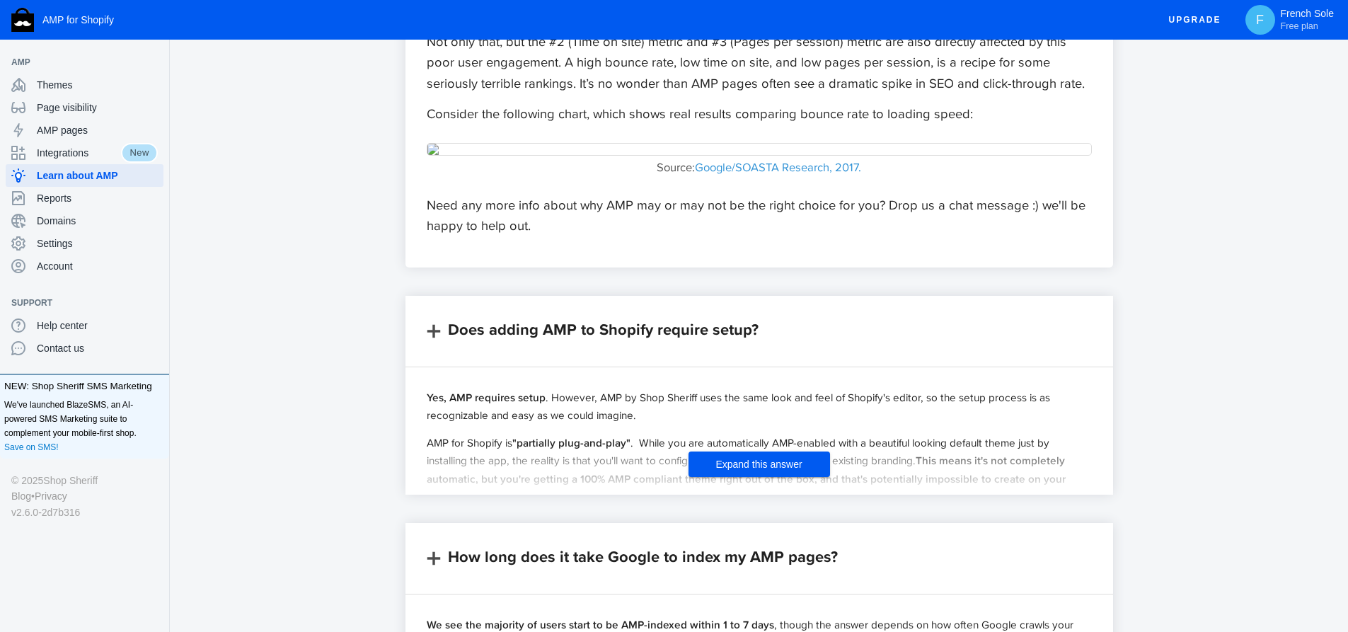
scroll to position [1982, 0]
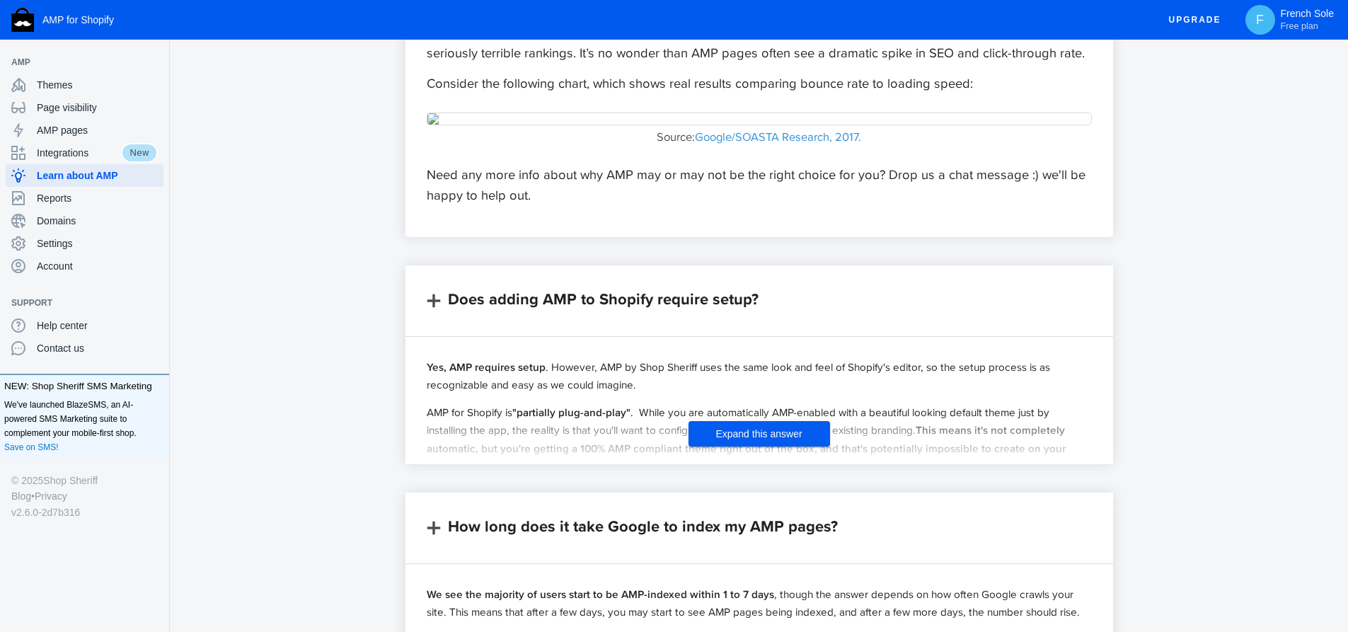
click at [757, 436] on span "Expand this answer" at bounding box center [759, 433] width 86 height 11
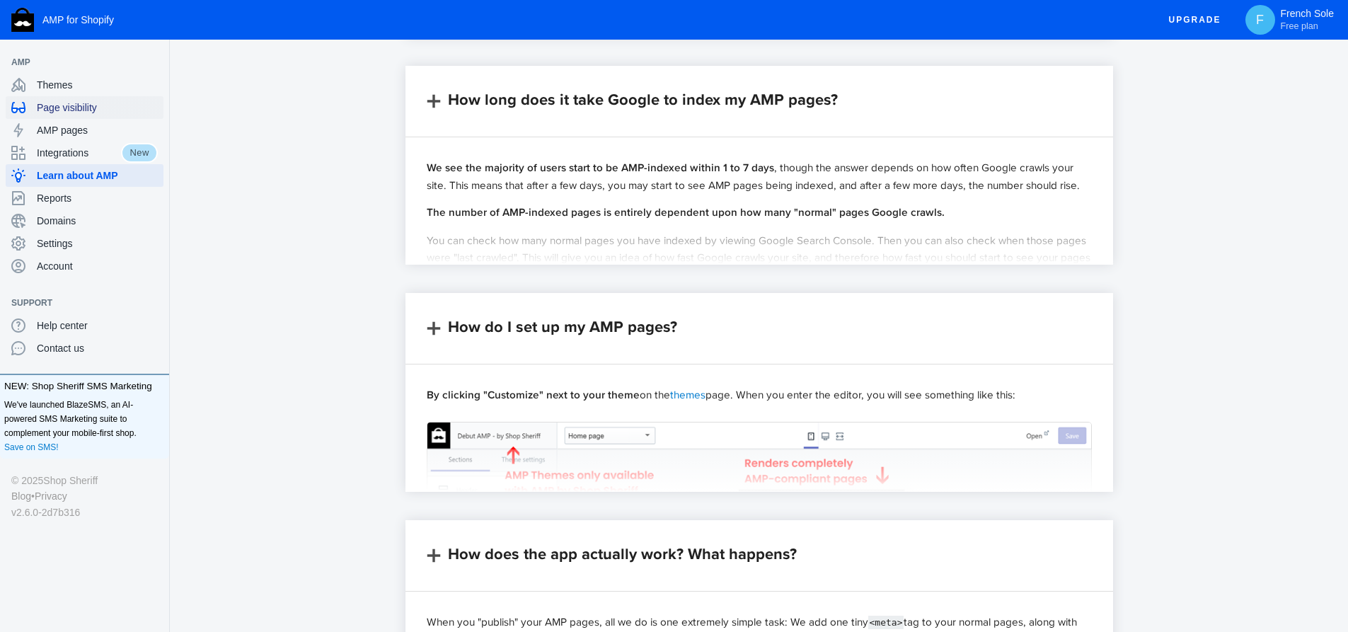
scroll to position [3327, 0]
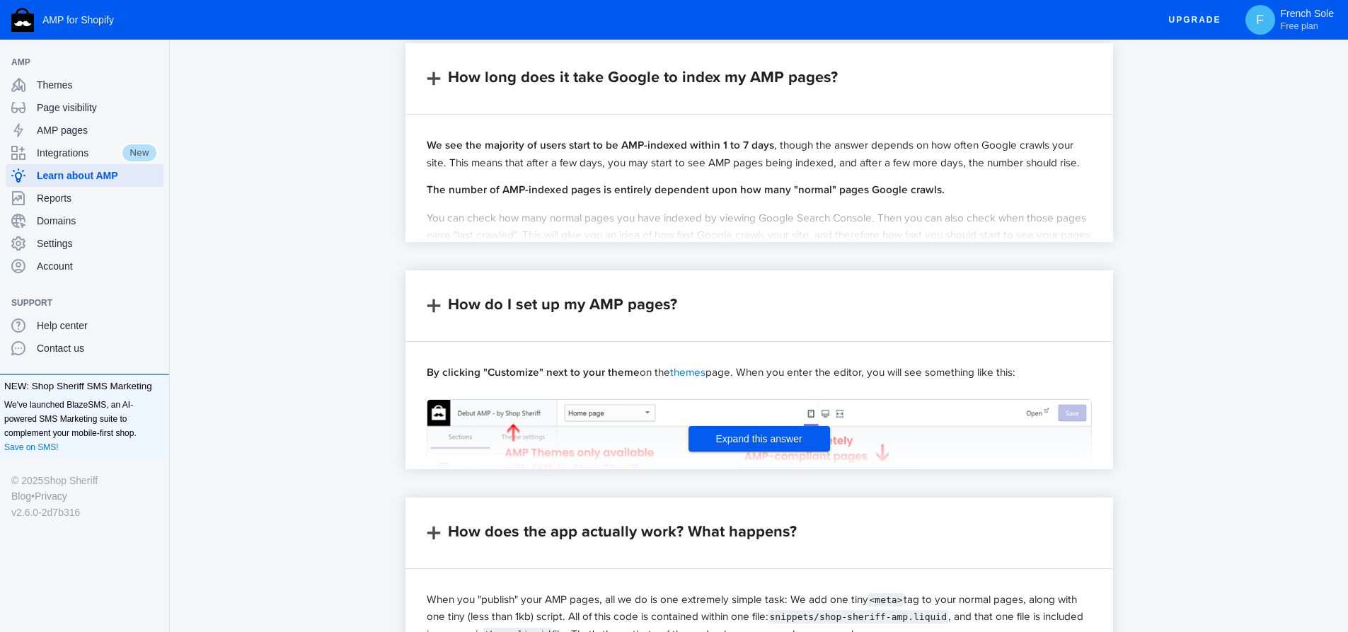
click at [765, 442] on span "Expand this answer" at bounding box center [759, 438] width 86 height 11
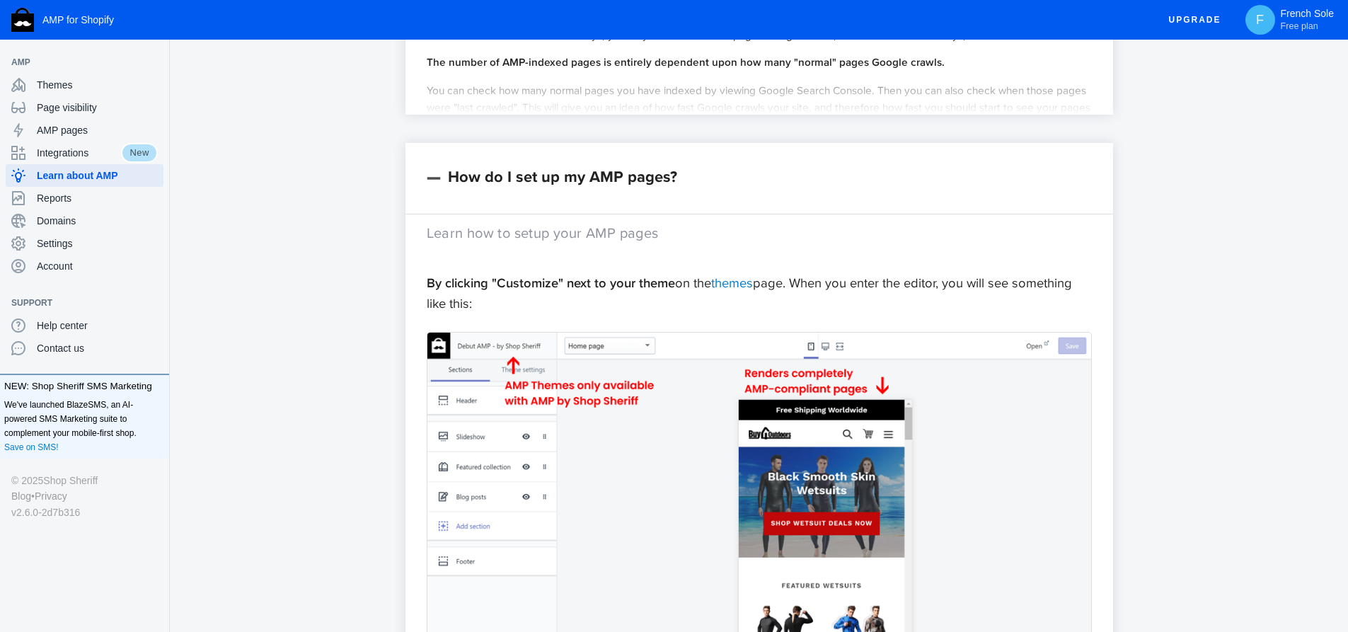
scroll to position [3468, 0]
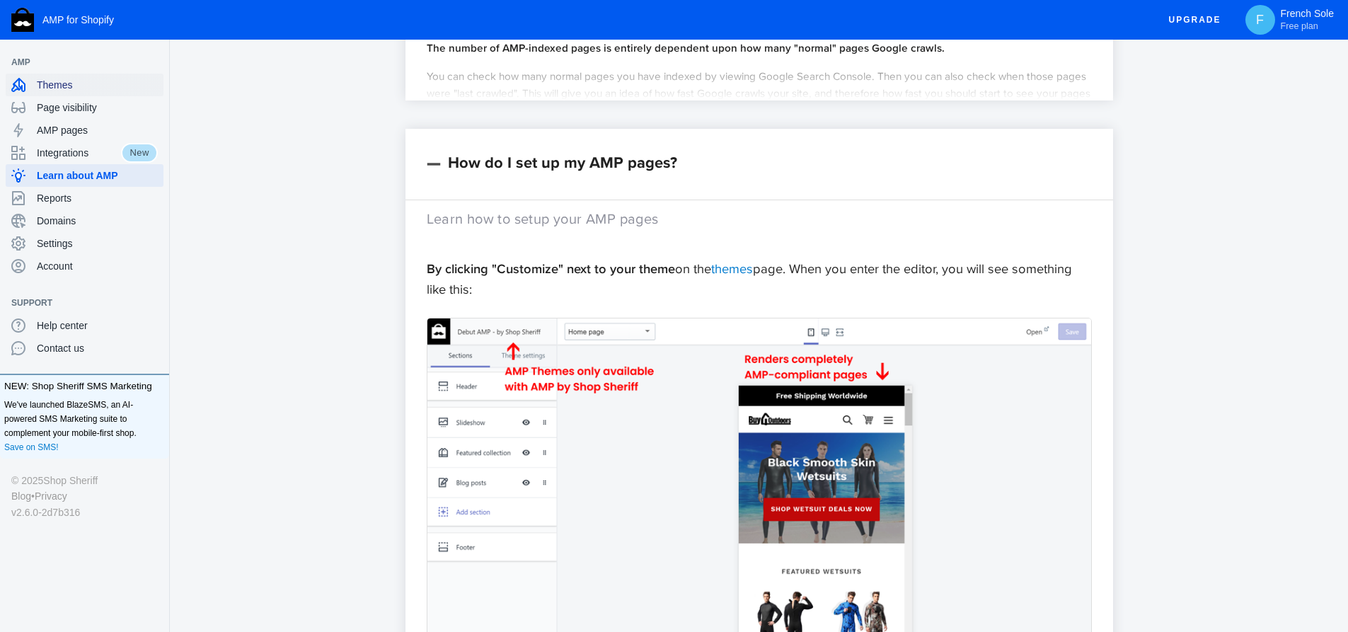
click at [89, 84] on span "Themes" at bounding box center [97, 85] width 121 height 14
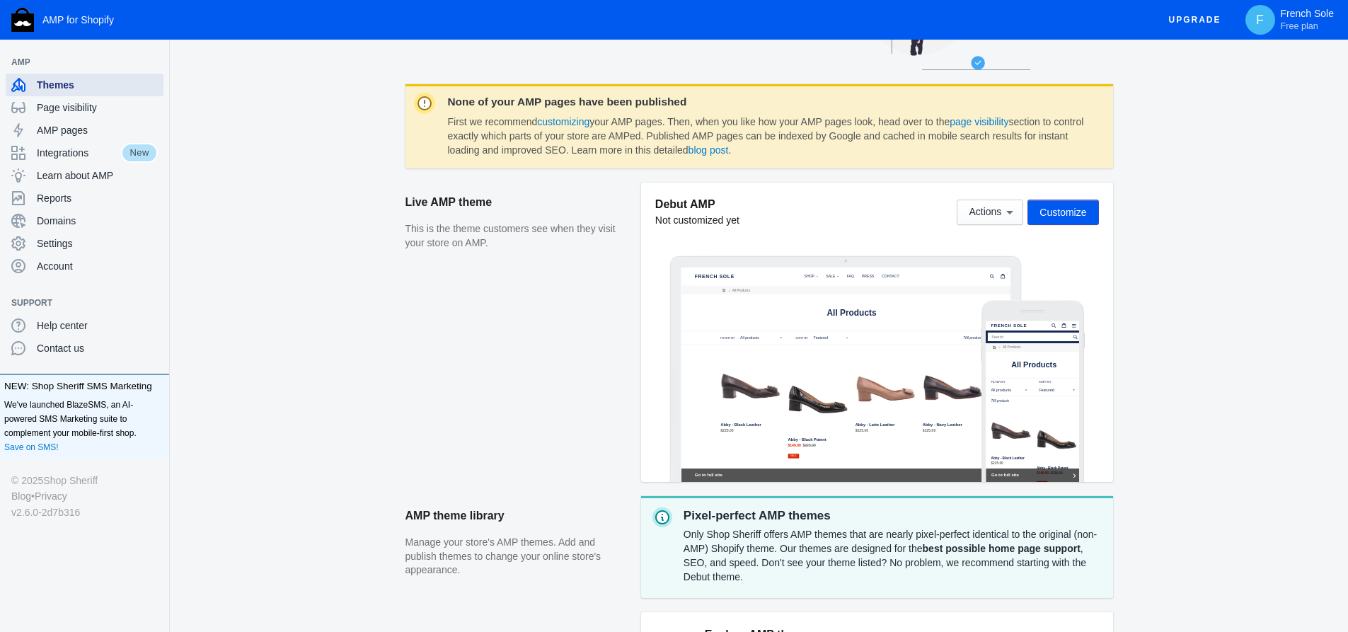
scroll to position [71, 0]
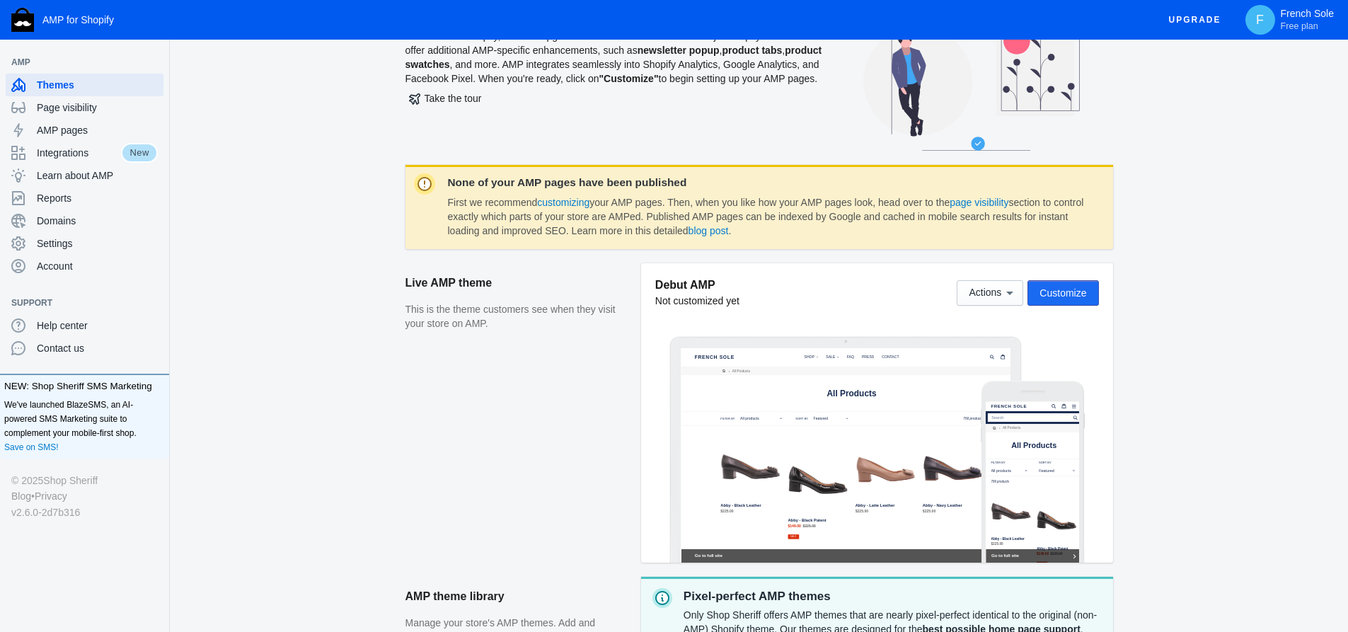
click at [1065, 290] on span "Customize" at bounding box center [1063, 292] width 47 height 11
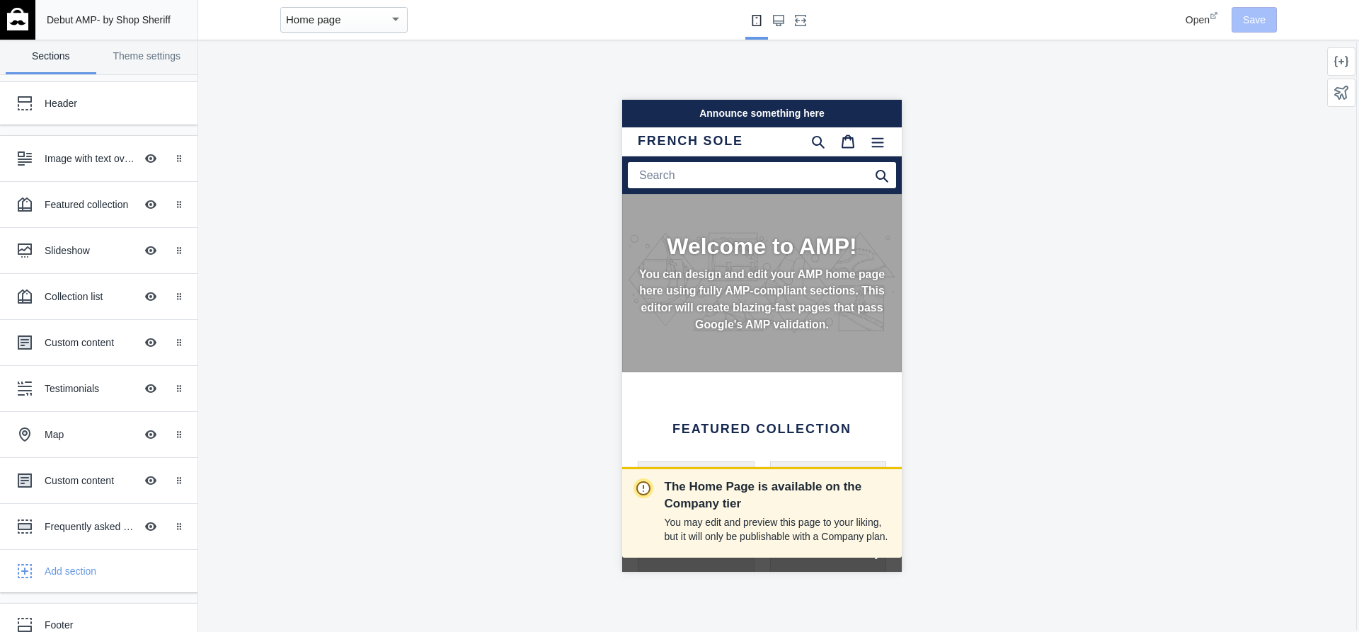
scroll to position [0, 238]
click at [148, 59] on link "Theme settings" at bounding box center [147, 57] width 91 height 35
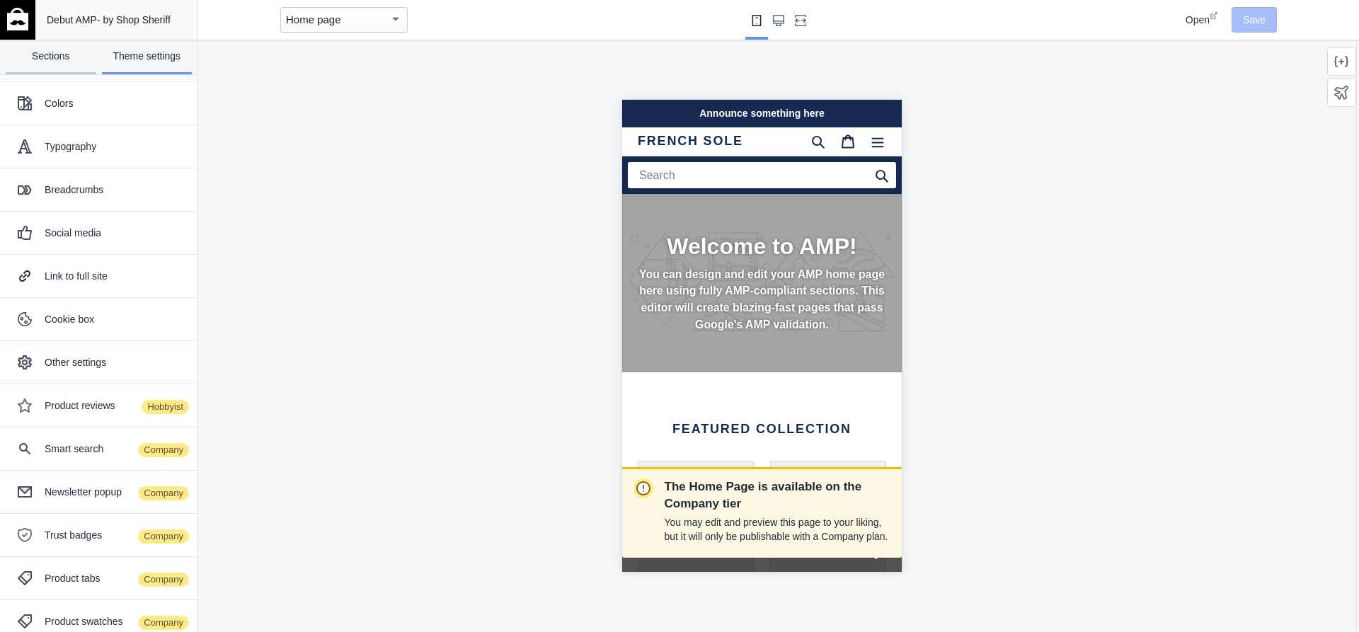
click at [74, 55] on link "Sections" at bounding box center [51, 57] width 91 height 35
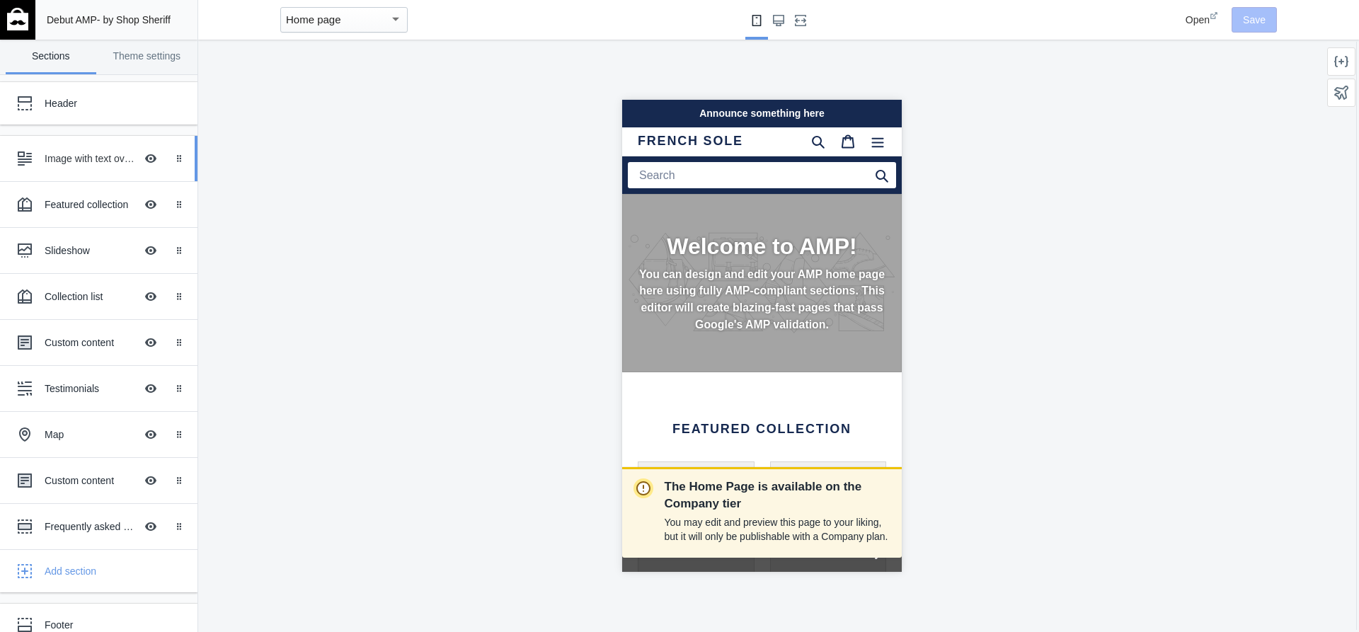
scroll to position [0, 0]
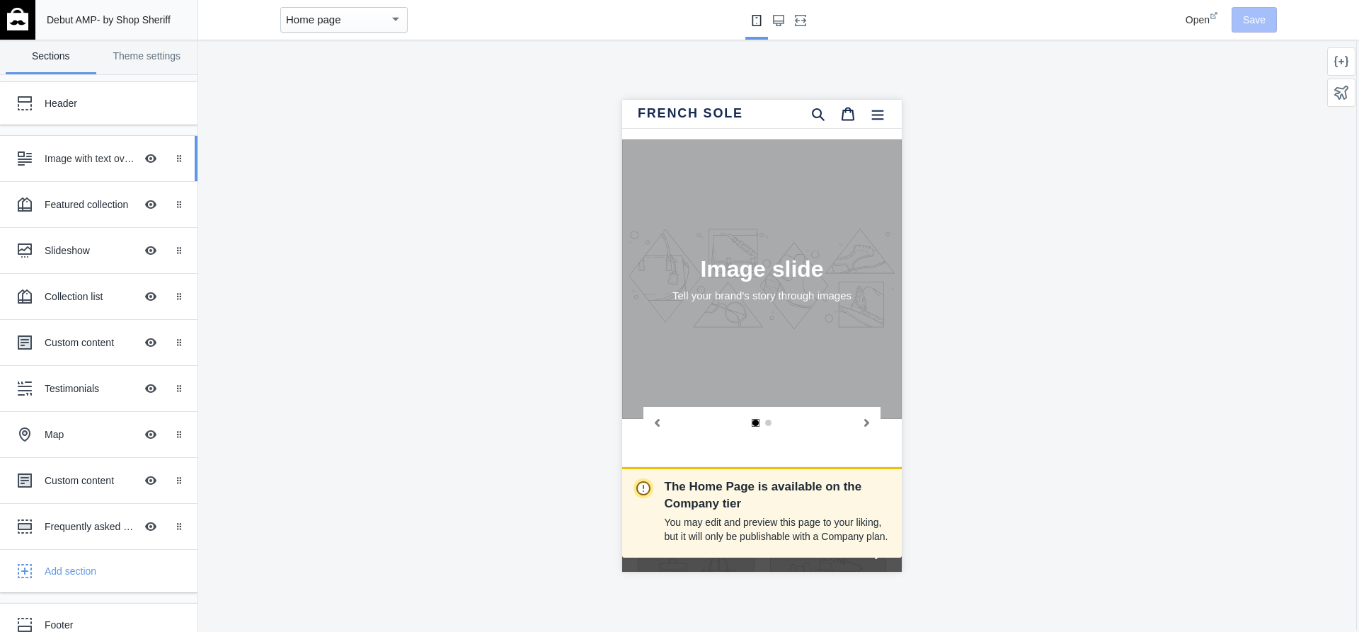
click at [71, 154] on div "Image with text overlay" at bounding box center [90, 158] width 91 height 14
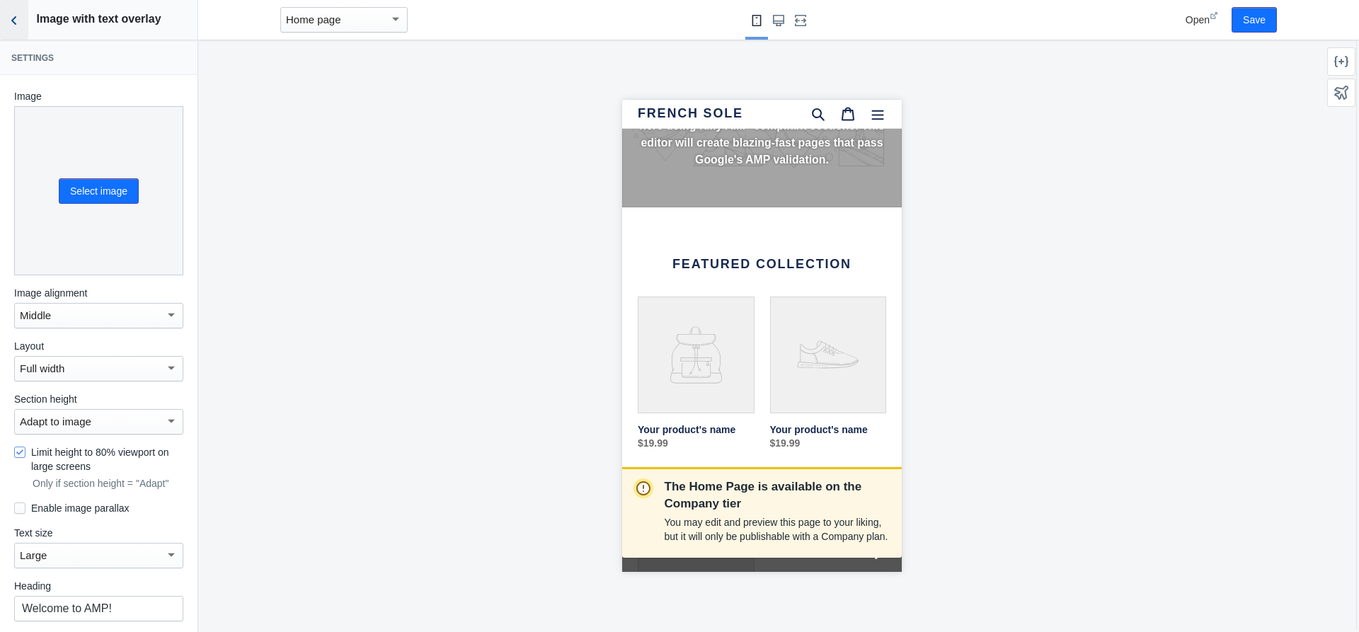
click at [14, 18] on use "Back to sections" at bounding box center [13, 20] width 5 height 8
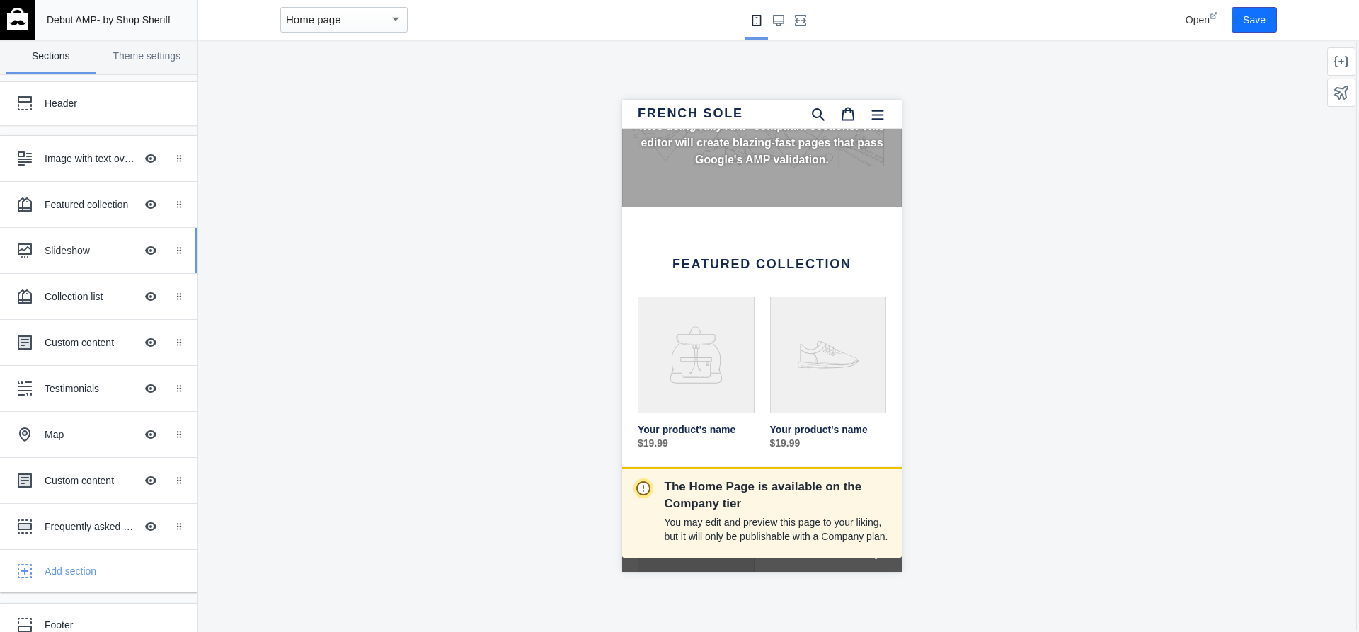
click at [95, 250] on div "Slideshow" at bounding box center [90, 250] width 91 height 14
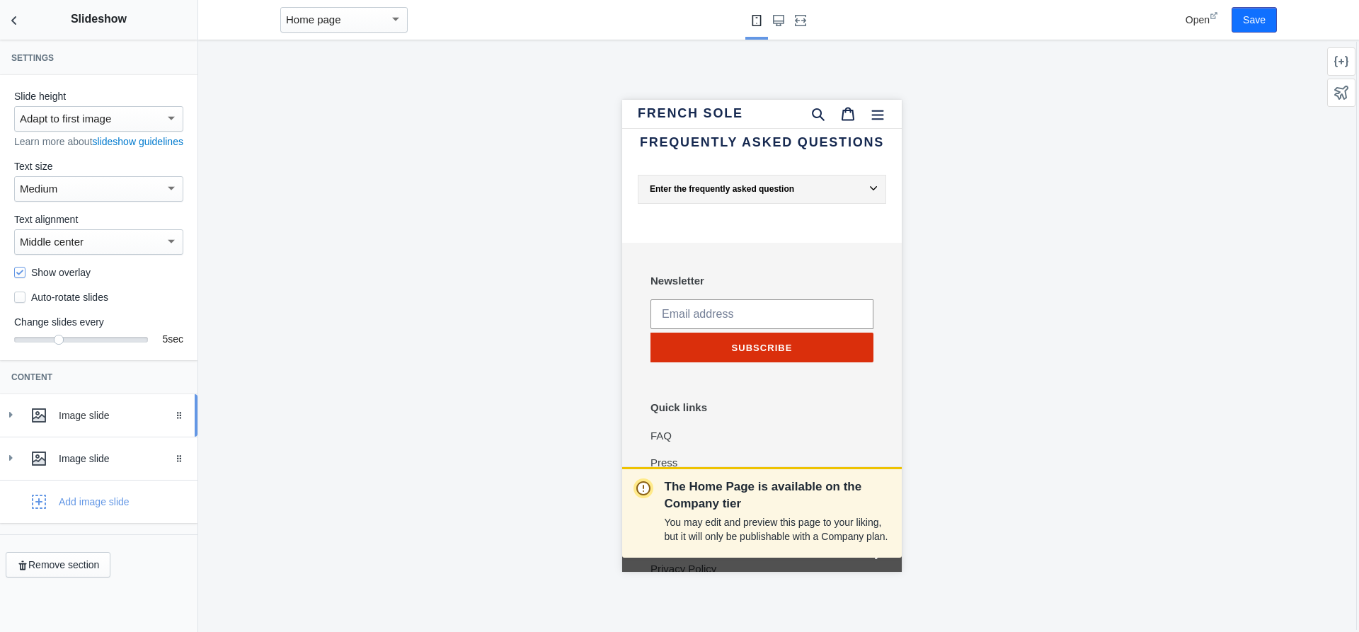
click at [41, 423] on use at bounding box center [39, 415] width 14 height 14
click at [35, 12] on h2 "Slideshow" at bounding box center [98, 19] width 197 height 38
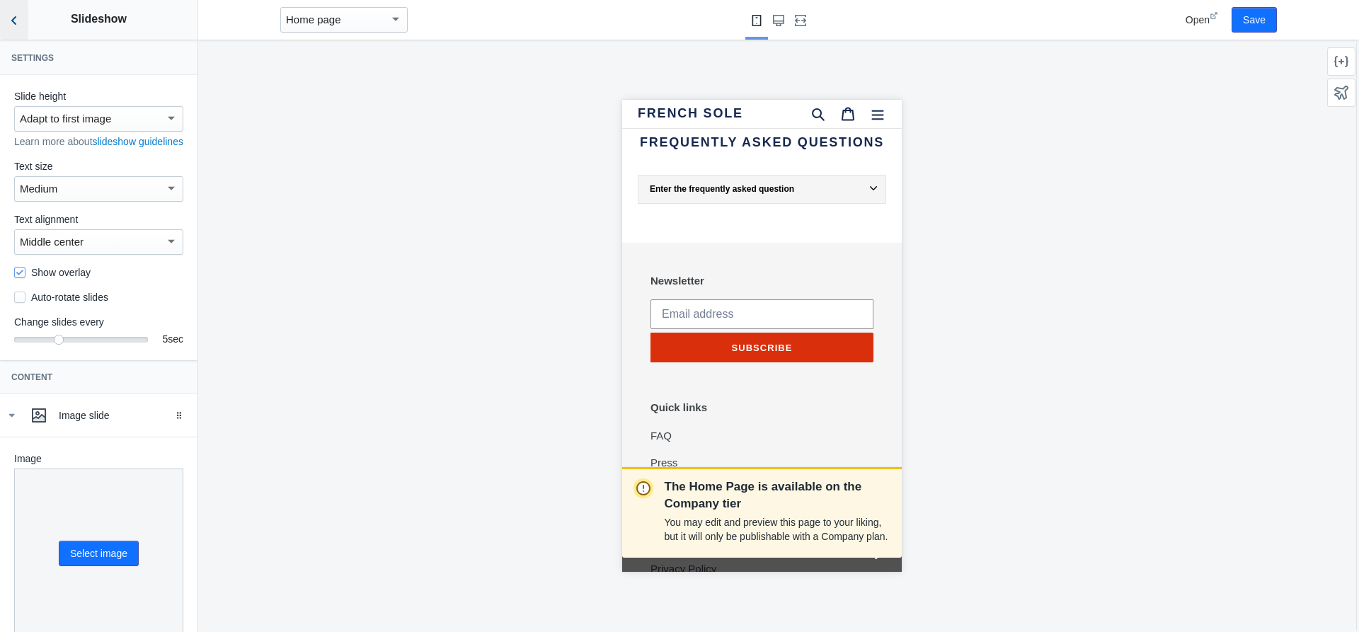
click at [14, 23] on use "Back to sections" at bounding box center [13, 20] width 5 height 8
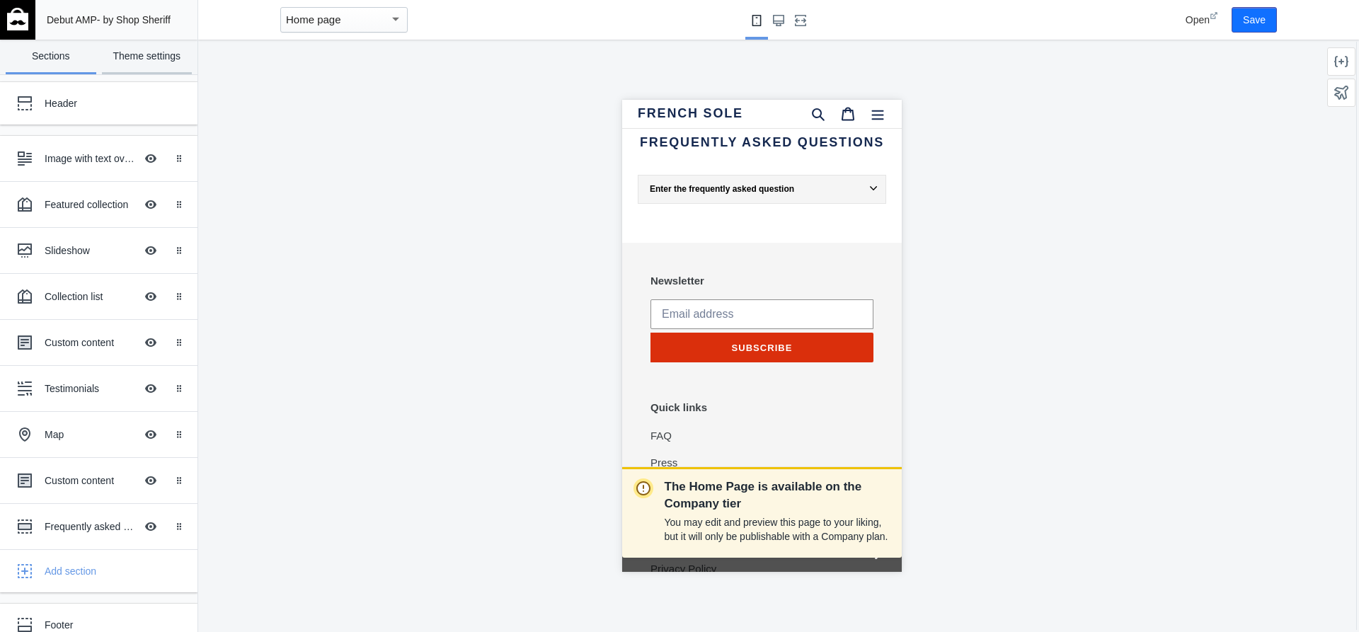
click at [146, 57] on link "Theme settings" at bounding box center [147, 57] width 91 height 35
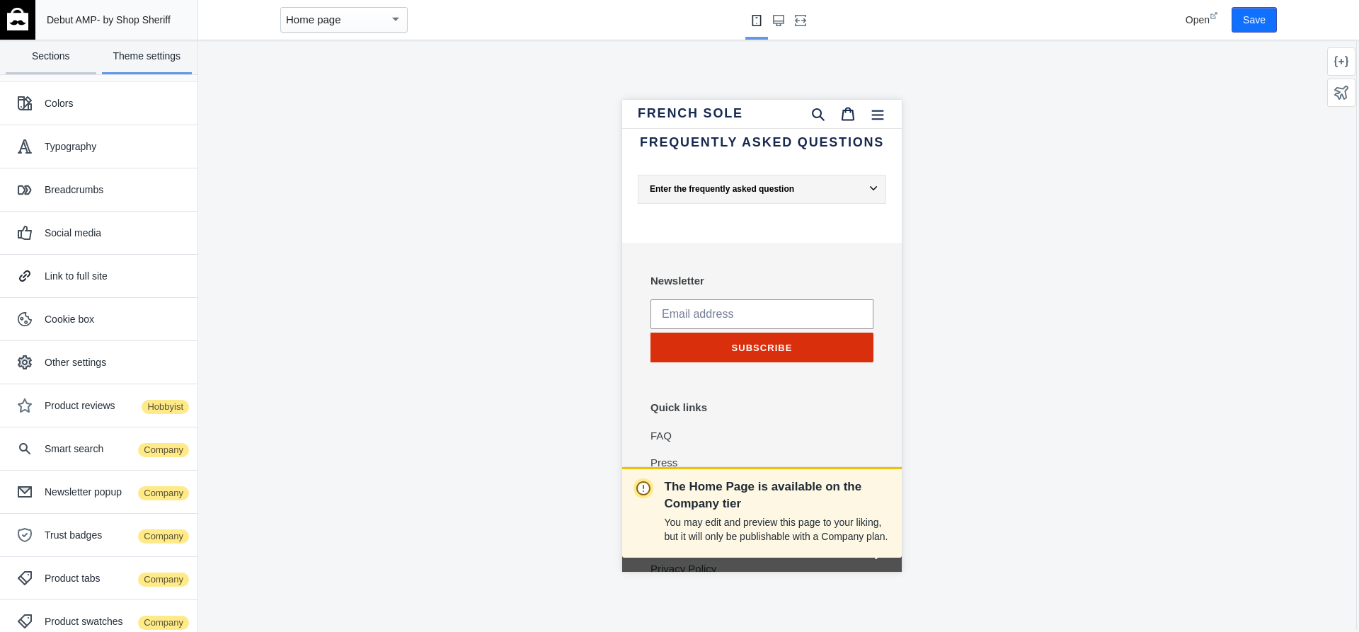
scroll to position [0, 238]
click at [44, 59] on link "Sections" at bounding box center [51, 57] width 91 height 35
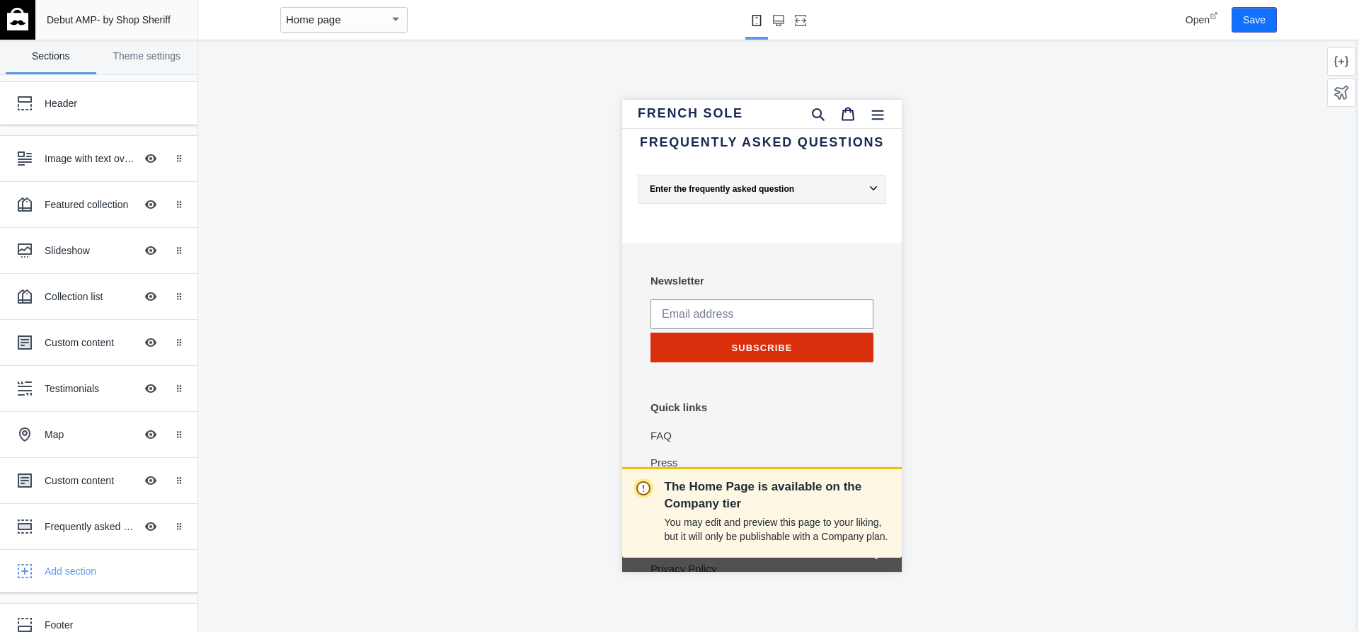
scroll to position [0, 0]
click at [782, 18] on use "Large screen" at bounding box center [778, 20] width 11 height 11
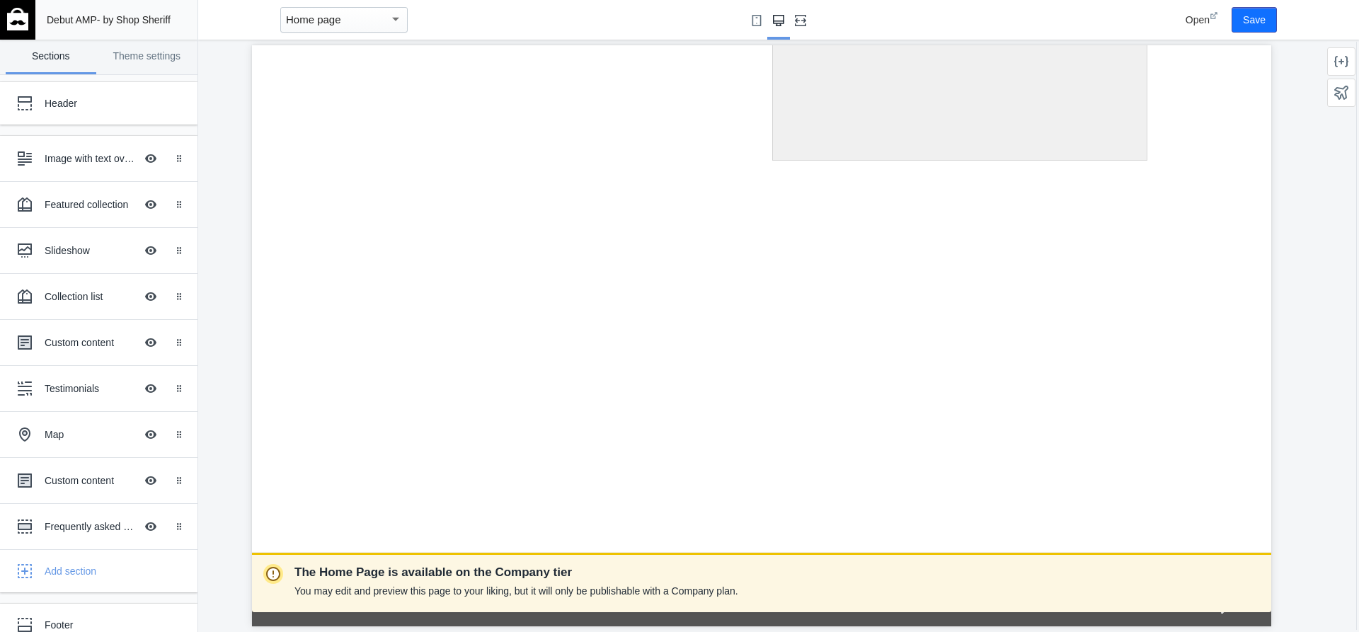
click at [795, 23] on button "Fullscreen" at bounding box center [800, 20] width 23 height 40
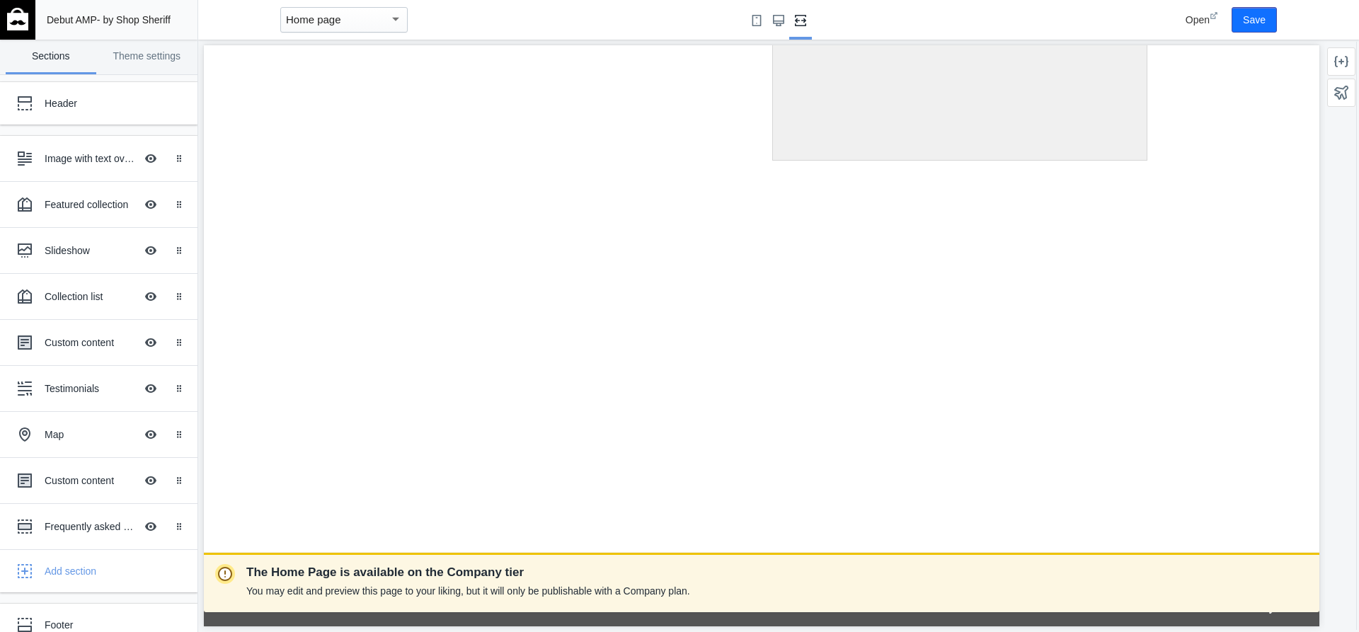
scroll to position [0, 36]
click at [1198, 21] on span "Open" at bounding box center [1198, 19] width 24 height 11
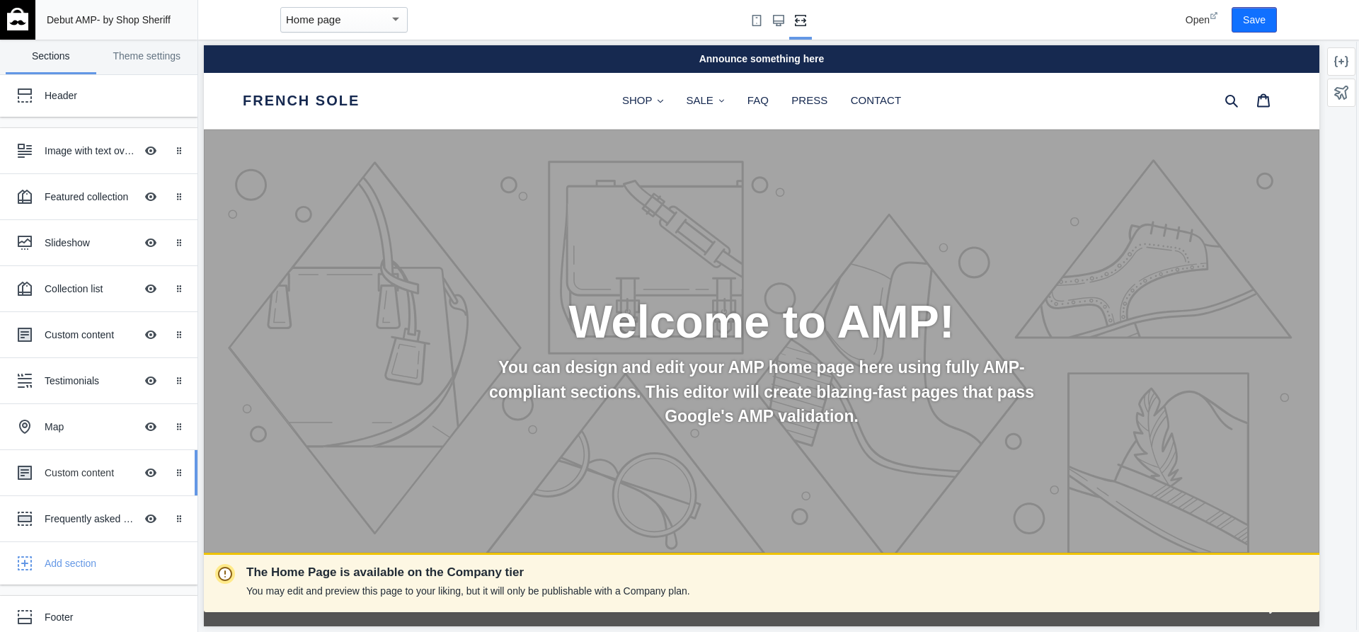
scroll to position [0, 0]
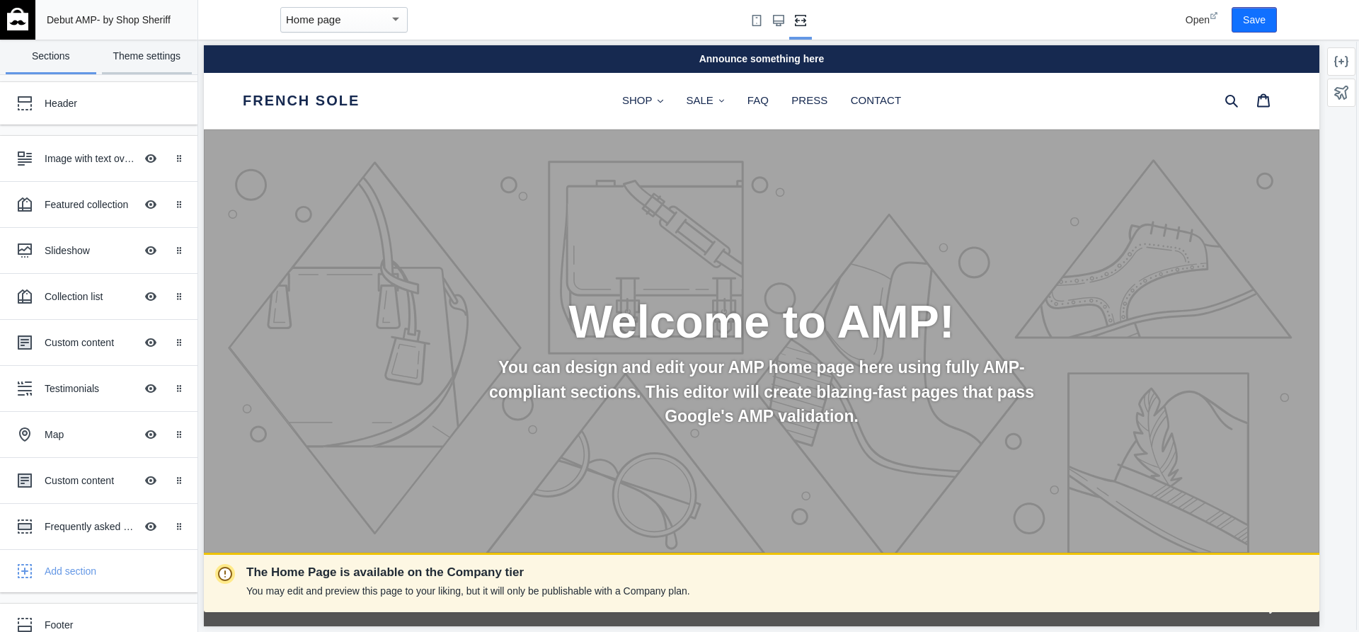
click at [127, 57] on link "Theme settings" at bounding box center [147, 57] width 91 height 35
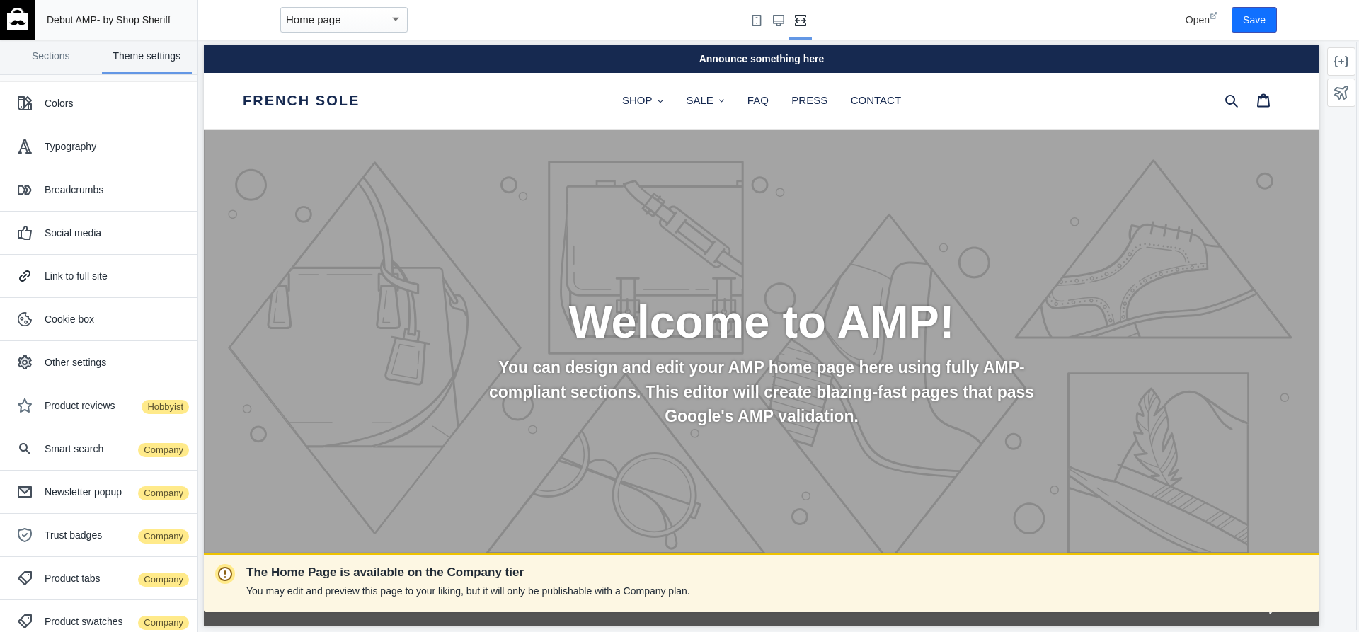
click at [73, 23] on span "Debut AMP" at bounding box center [72, 19] width 50 height 11
click at [91, 14] on span "Debut AMP" at bounding box center [72, 19] width 50 height 11
click at [405, 16] on div "Home page" at bounding box center [343, 19] width 127 height 25
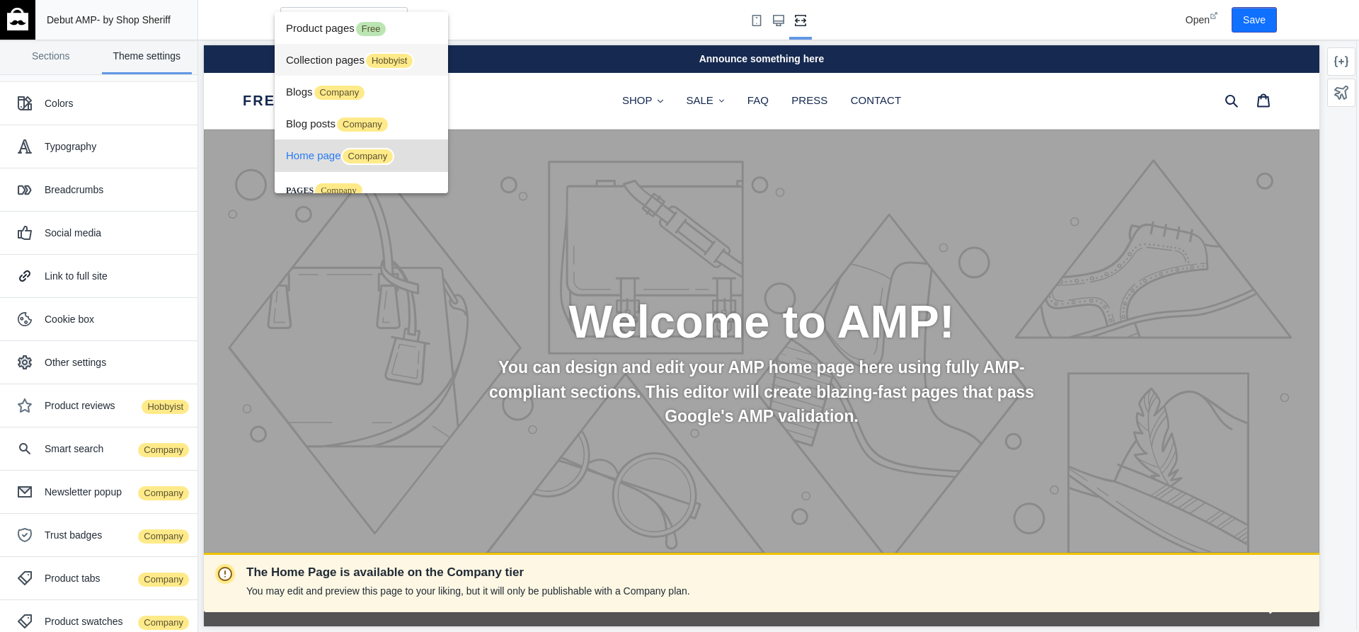
scroll to position [53, 0]
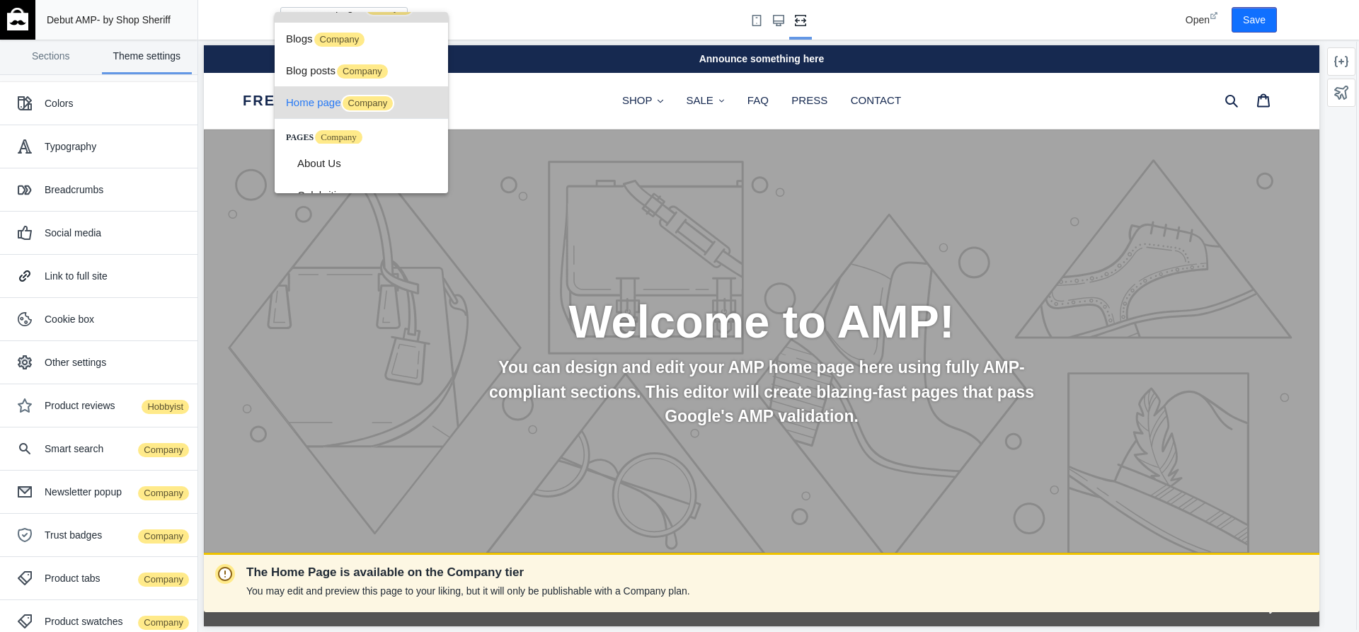
click at [398, 17] on span "Collection pages Hobbyist" at bounding box center [361, 7] width 151 height 32
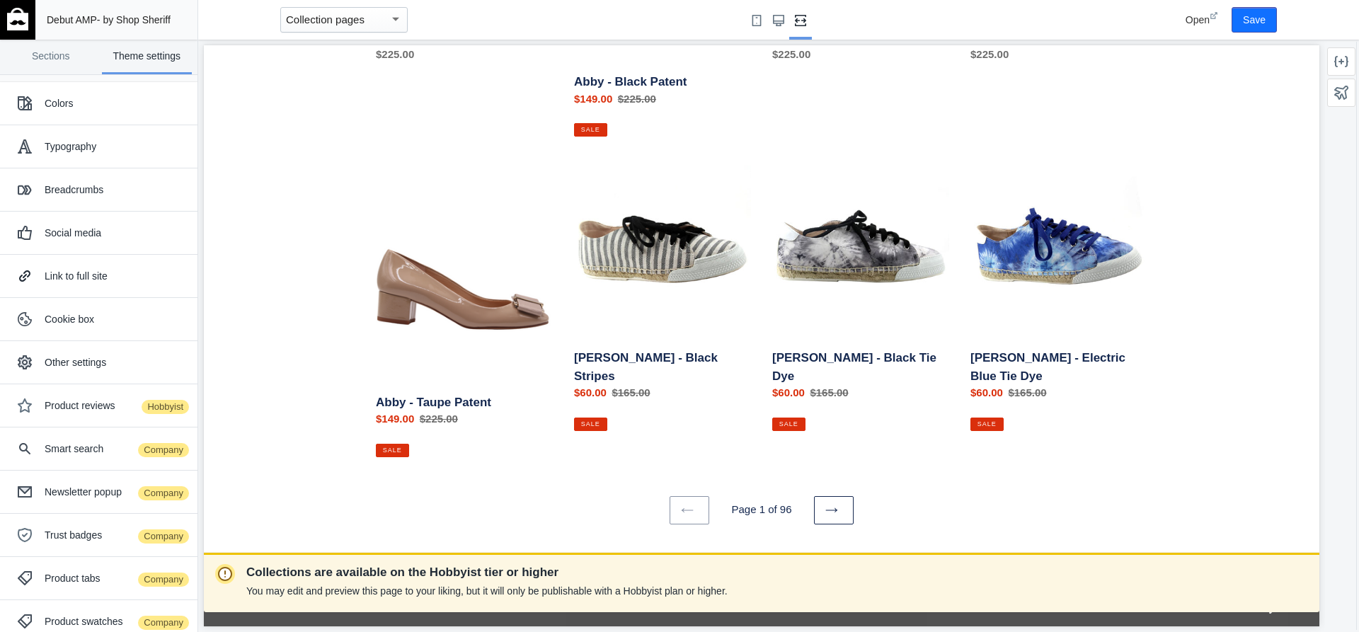
scroll to position [519, 0]
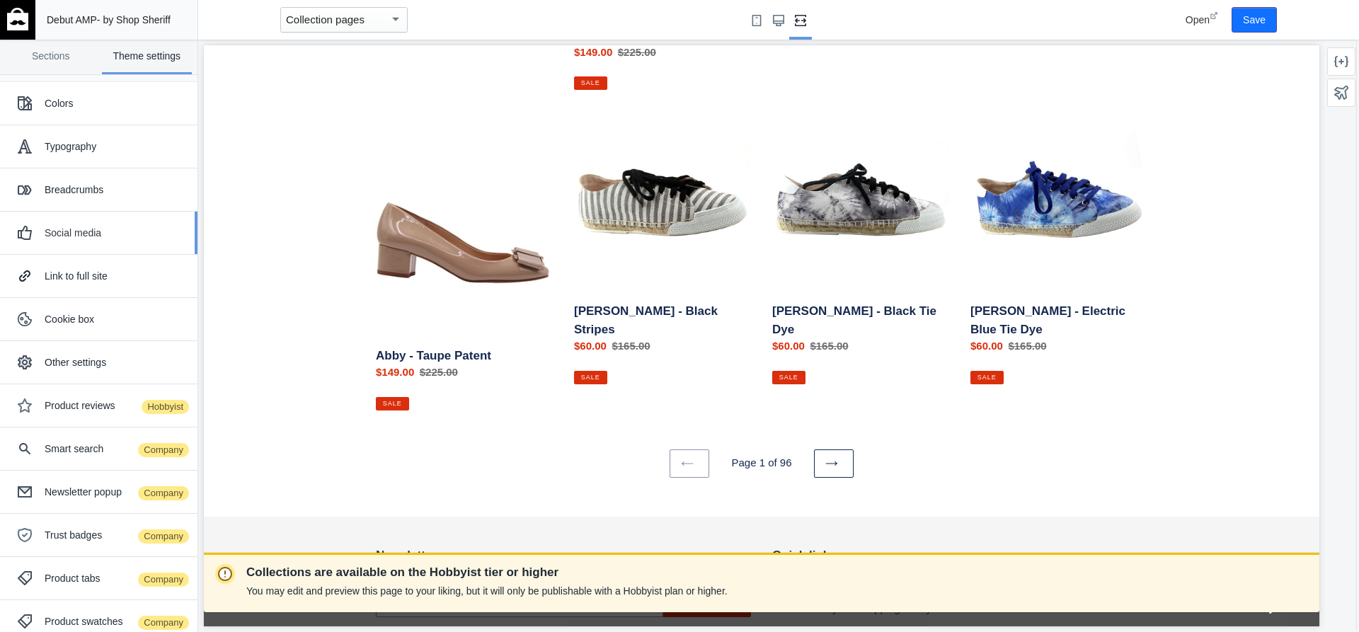
click at [91, 240] on div "Social media" at bounding box center [99, 233] width 176 height 28
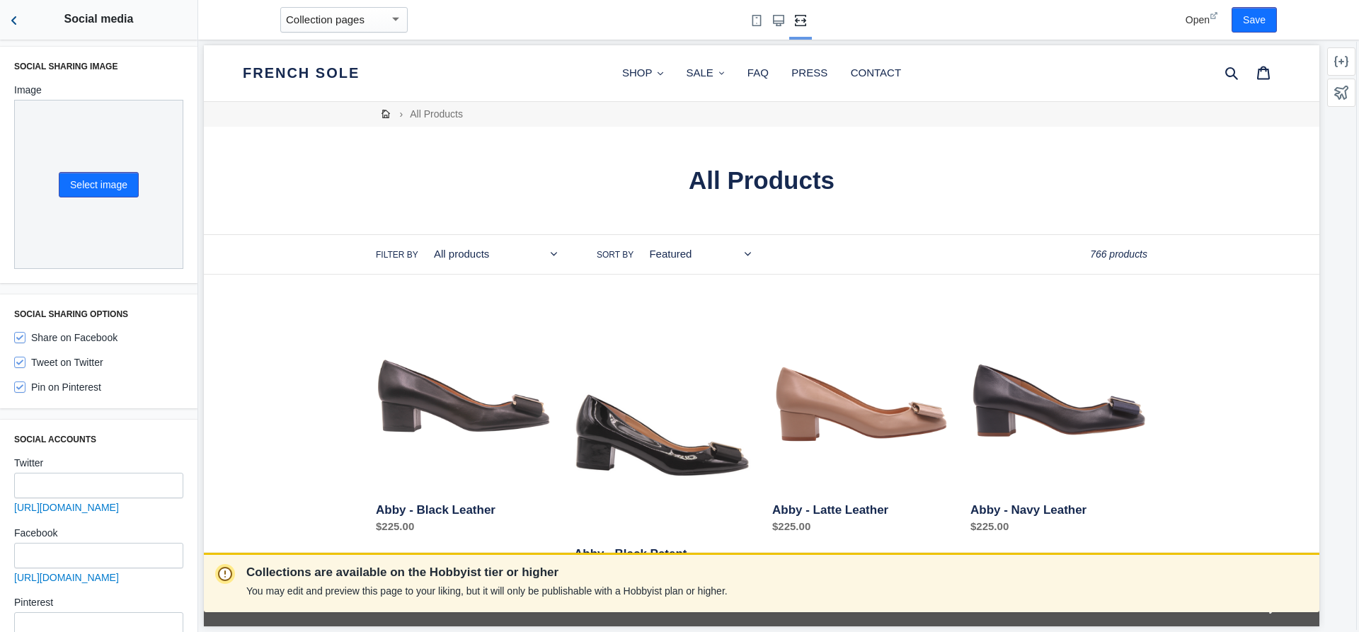
scroll to position [0, 0]
click at [16, 22] on icon "Back to sections" at bounding box center [14, 20] width 14 height 14
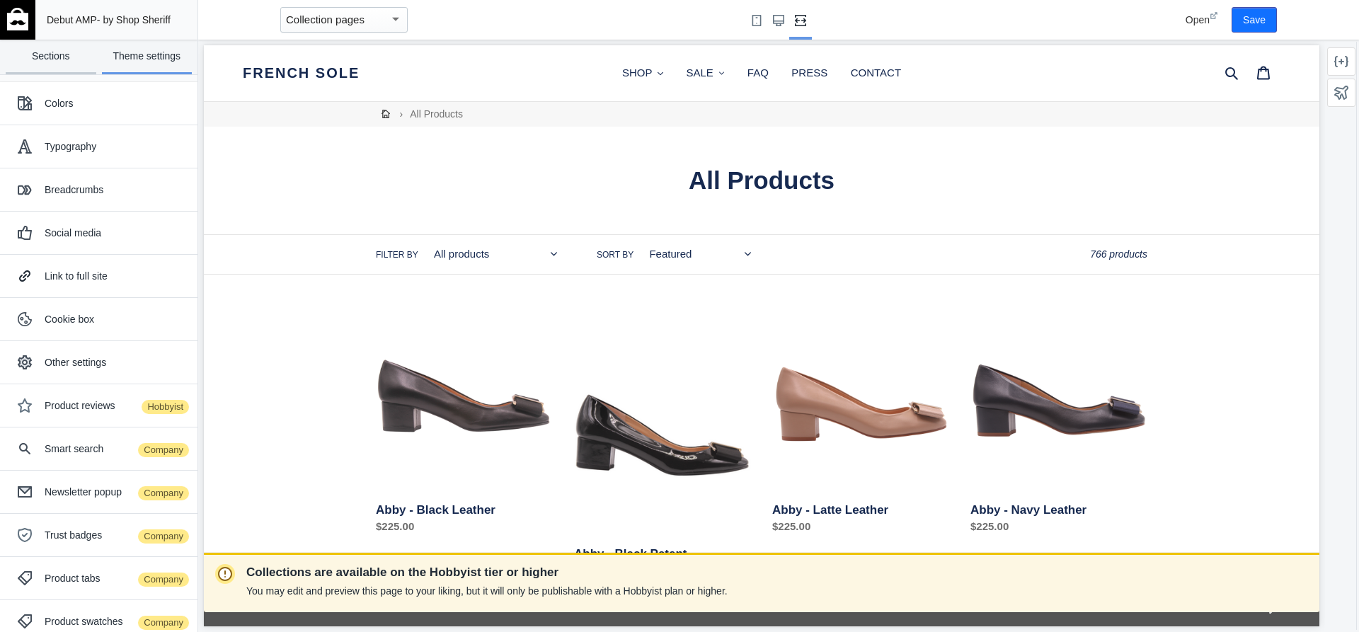
click at [68, 65] on link "Sections" at bounding box center [51, 57] width 91 height 35
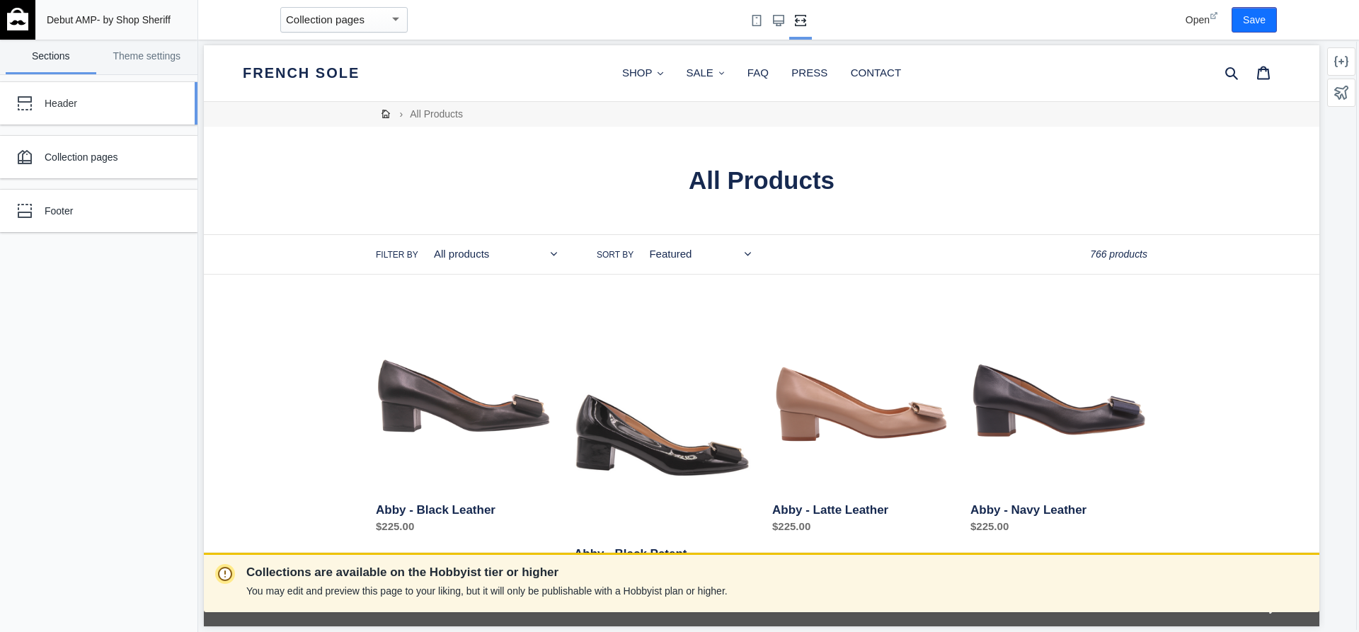
click at [92, 112] on div "Header" at bounding box center [89, 103] width 156 height 28
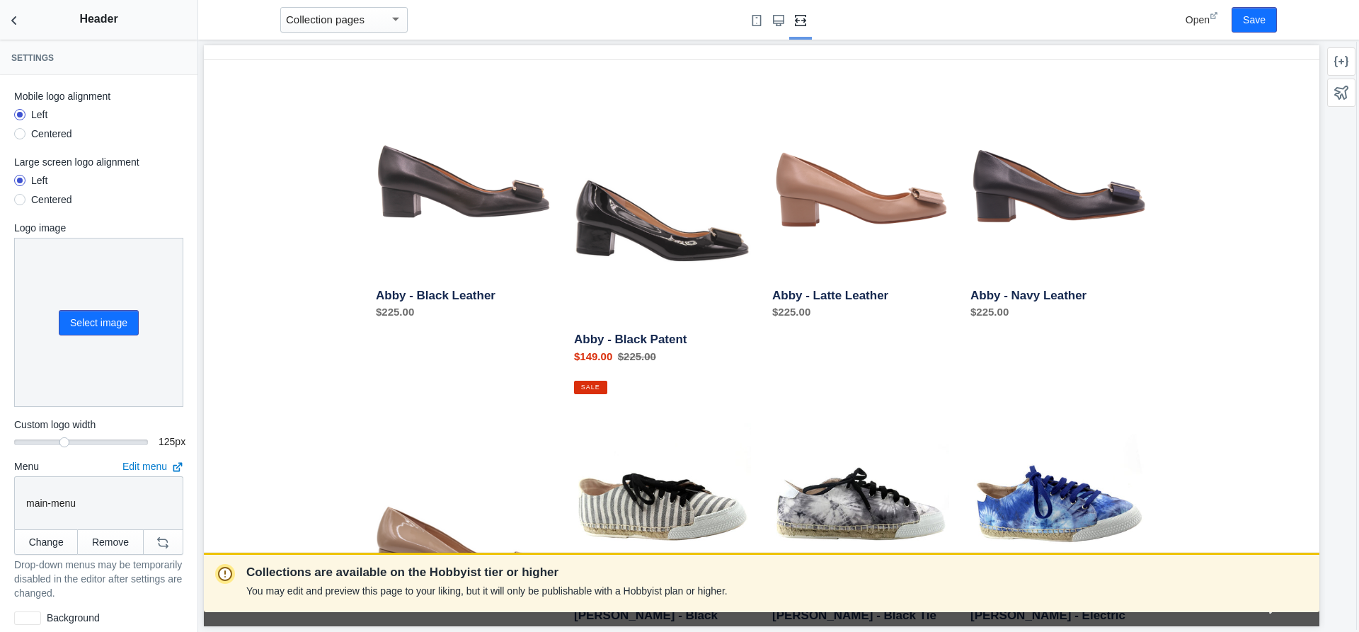
scroll to position [354, 0]
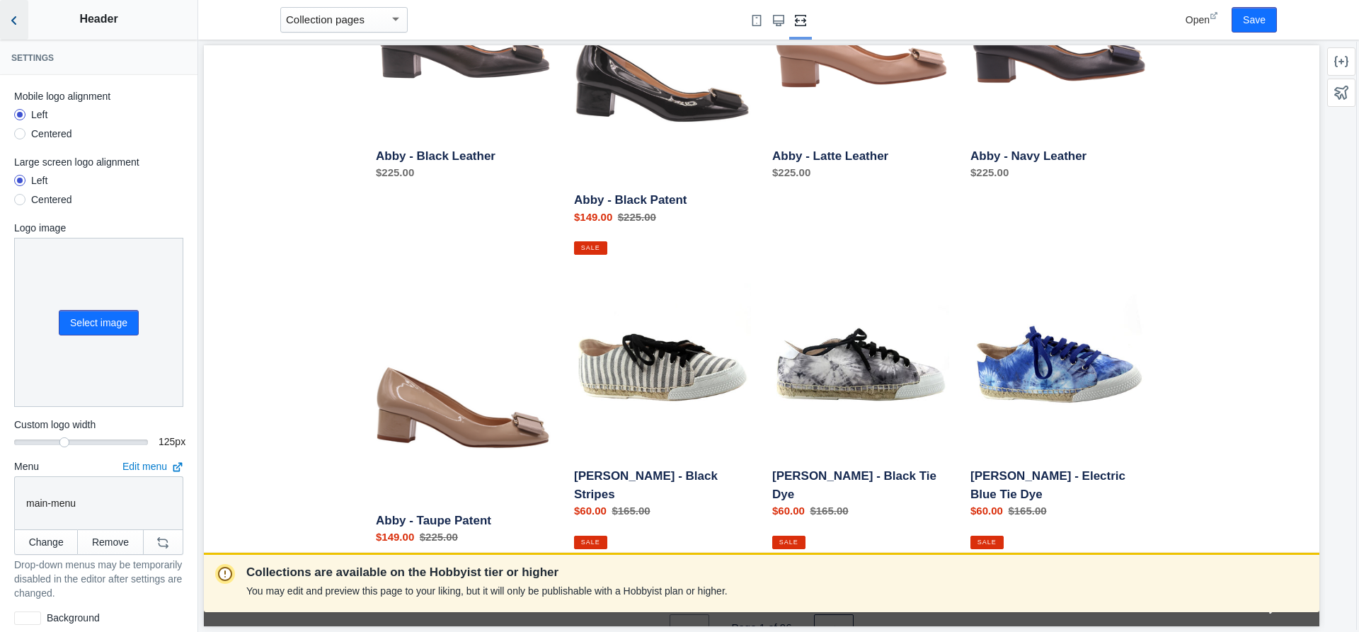
click at [15, 18] on use "Back to sections" at bounding box center [13, 20] width 5 height 8
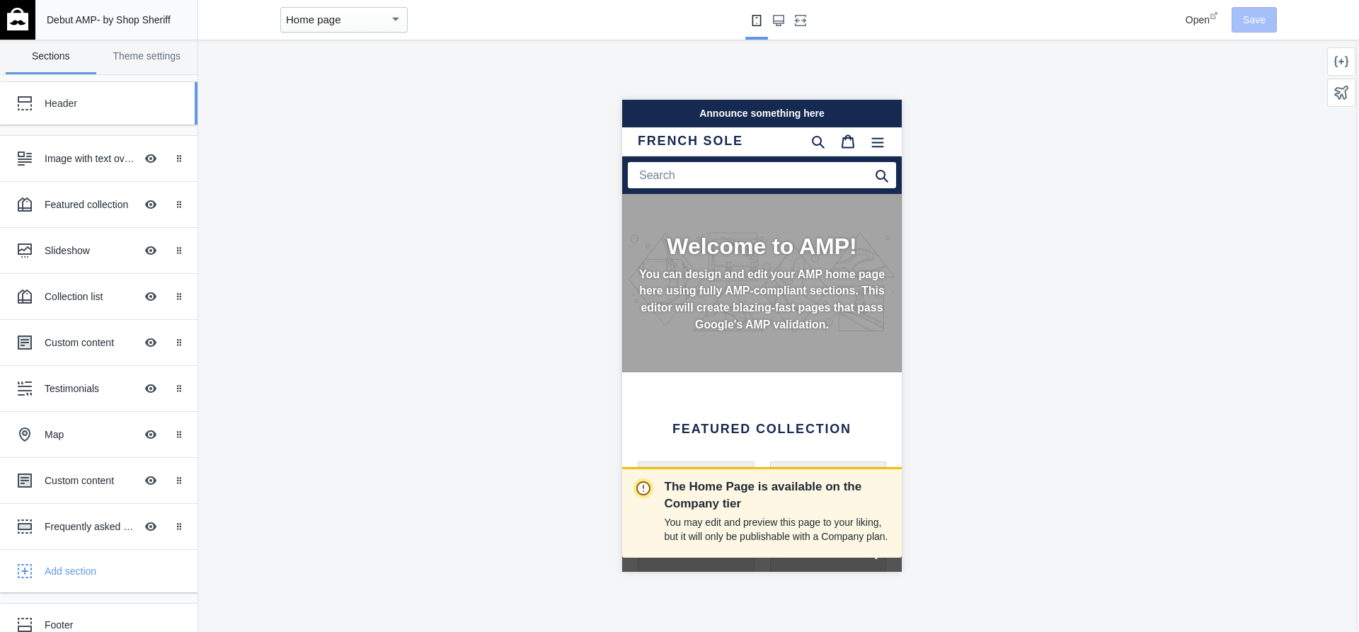
click at [91, 104] on div "Header" at bounding box center [106, 103] width 122 height 14
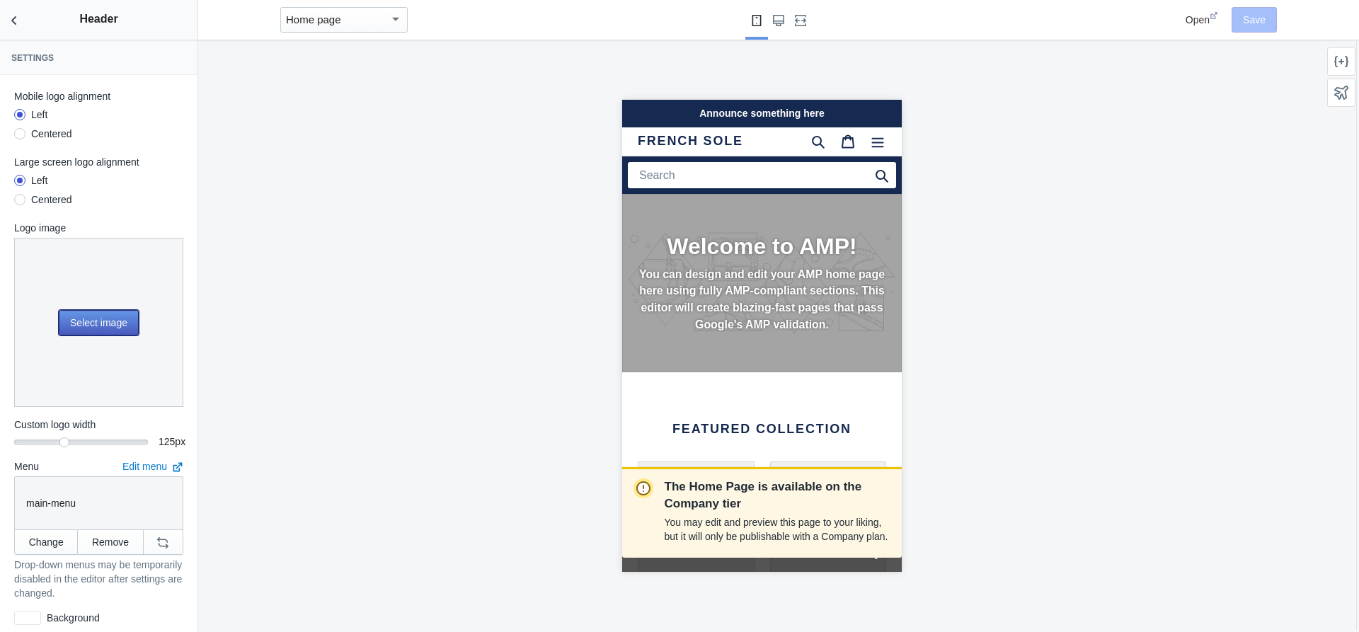
click at [93, 315] on button "Select image" at bounding box center [99, 322] width 80 height 25
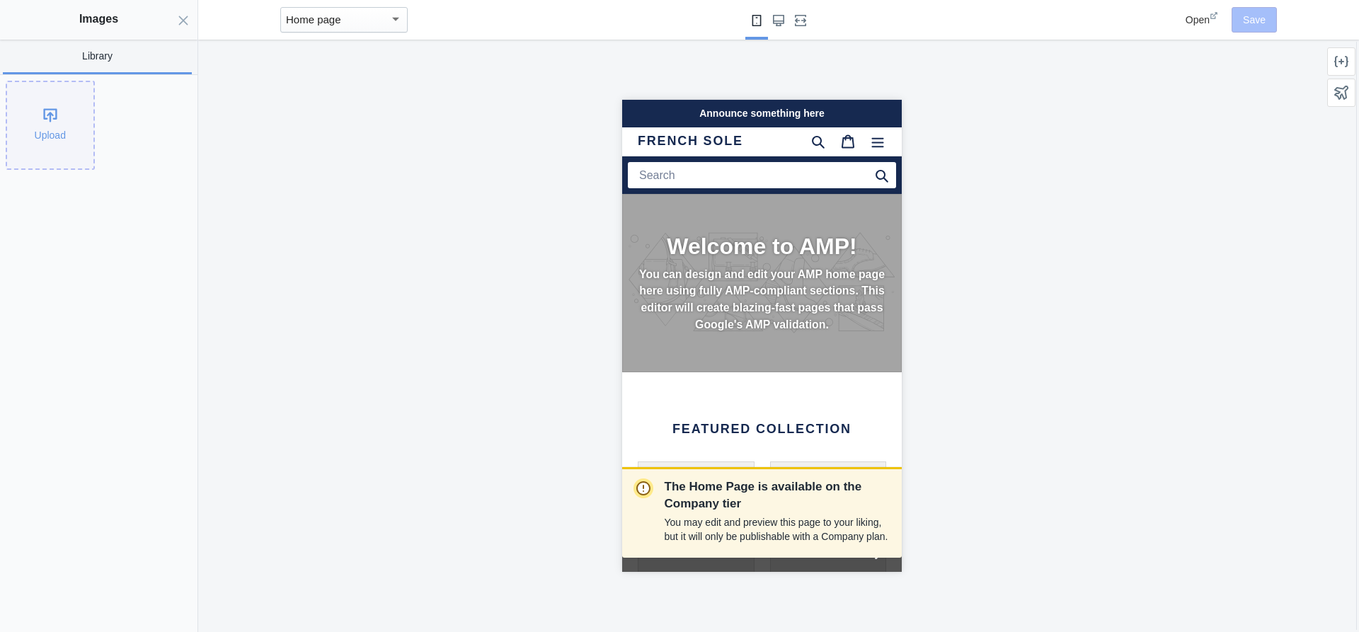
click at [44, 123] on div "Upload" at bounding box center [50, 125] width 86 height 86
click at [733, 270] on p "You can design and edit your AMP home page here using fully AMP-compliant secti…" at bounding box center [761, 299] width 248 height 67
click at [748, 346] on div "Welcome to AMP! You can design and edit your AMP home page here using fully AMP…" at bounding box center [761, 283] width 280 height 178
click at [52, 111] on div "Upload" at bounding box center [50, 125] width 86 height 86
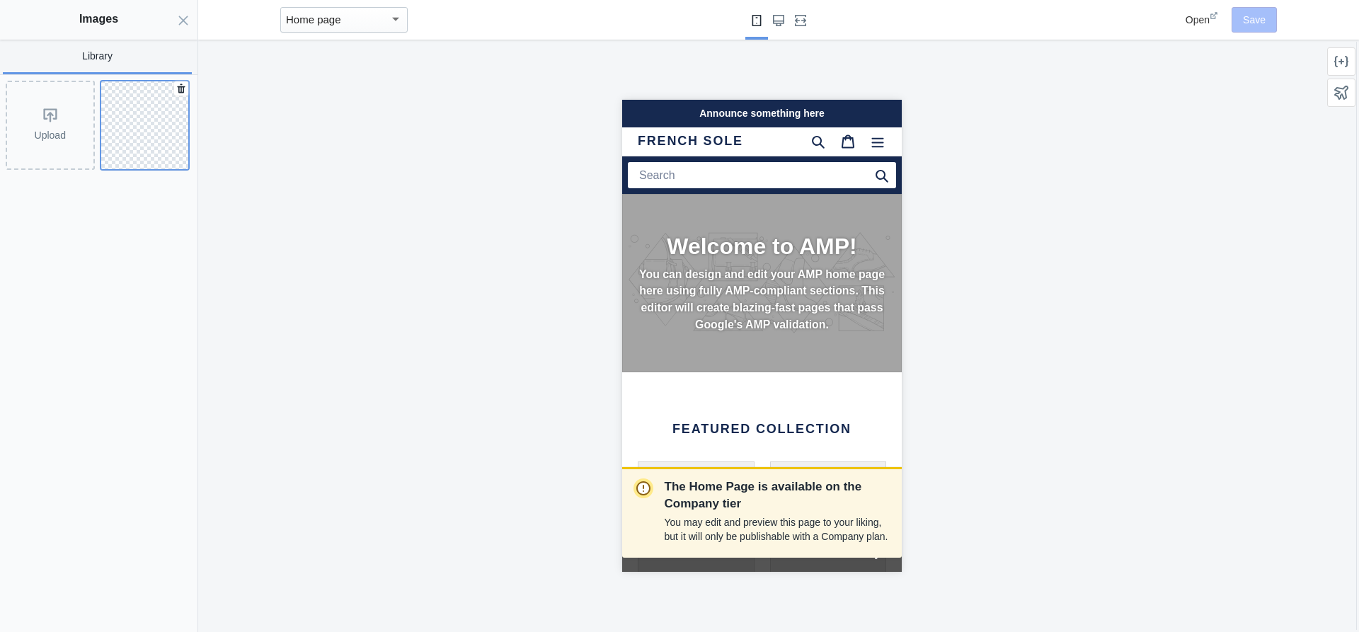
click at [144, 122] on img at bounding box center [145, 125] width 88 height 88
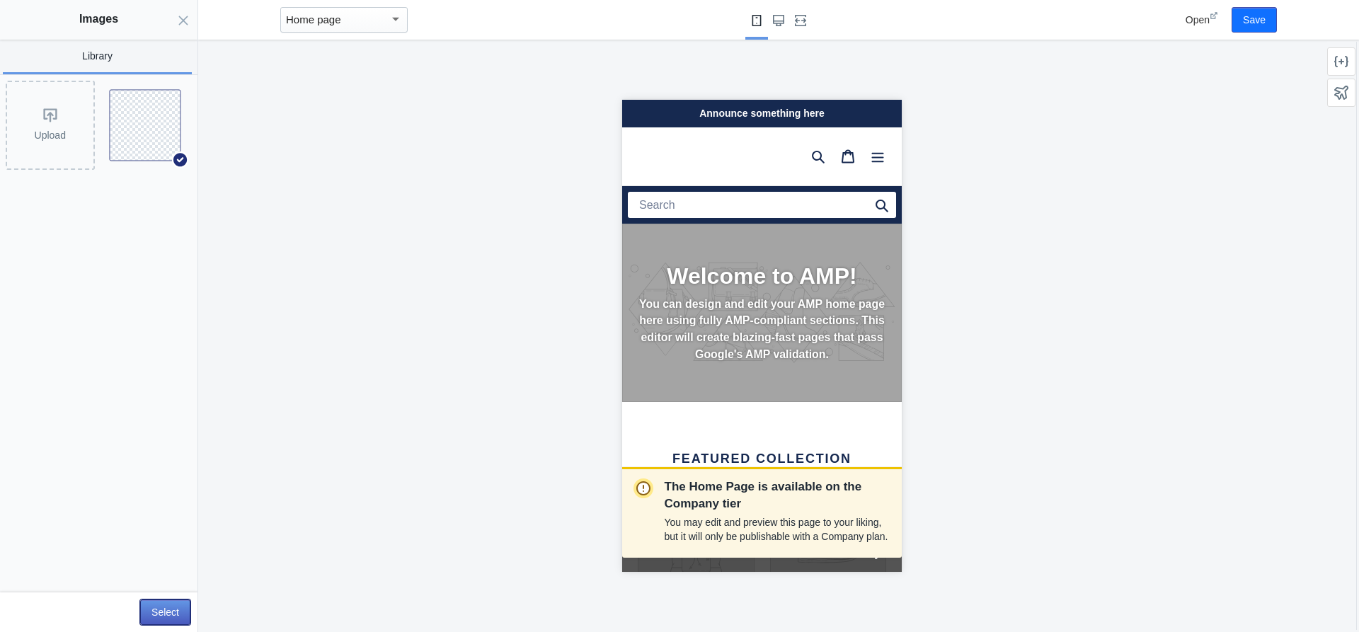
click at [156, 611] on button "Select" at bounding box center [165, 612] width 50 height 25
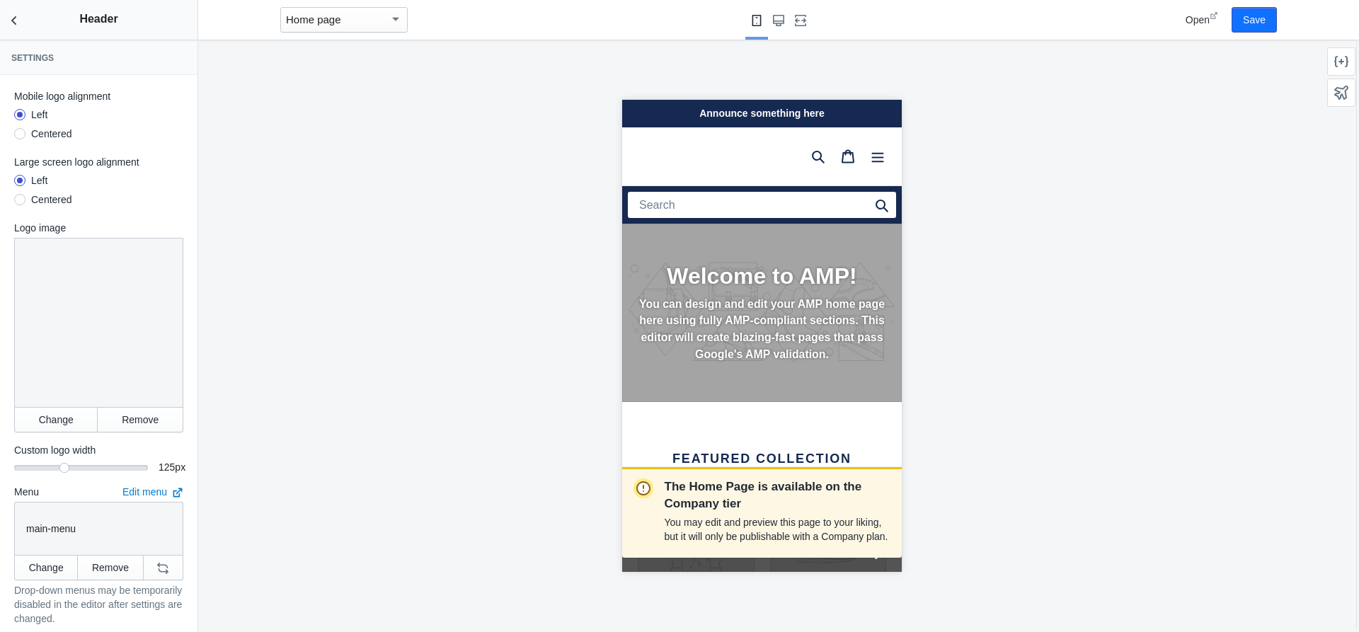
click at [724, 310] on p "You can design and edit your AMP home page here using fully AMP-compliant secti…" at bounding box center [761, 329] width 248 height 67
click at [18, 23] on icon "Back to sections" at bounding box center [14, 20] width 14 height 14
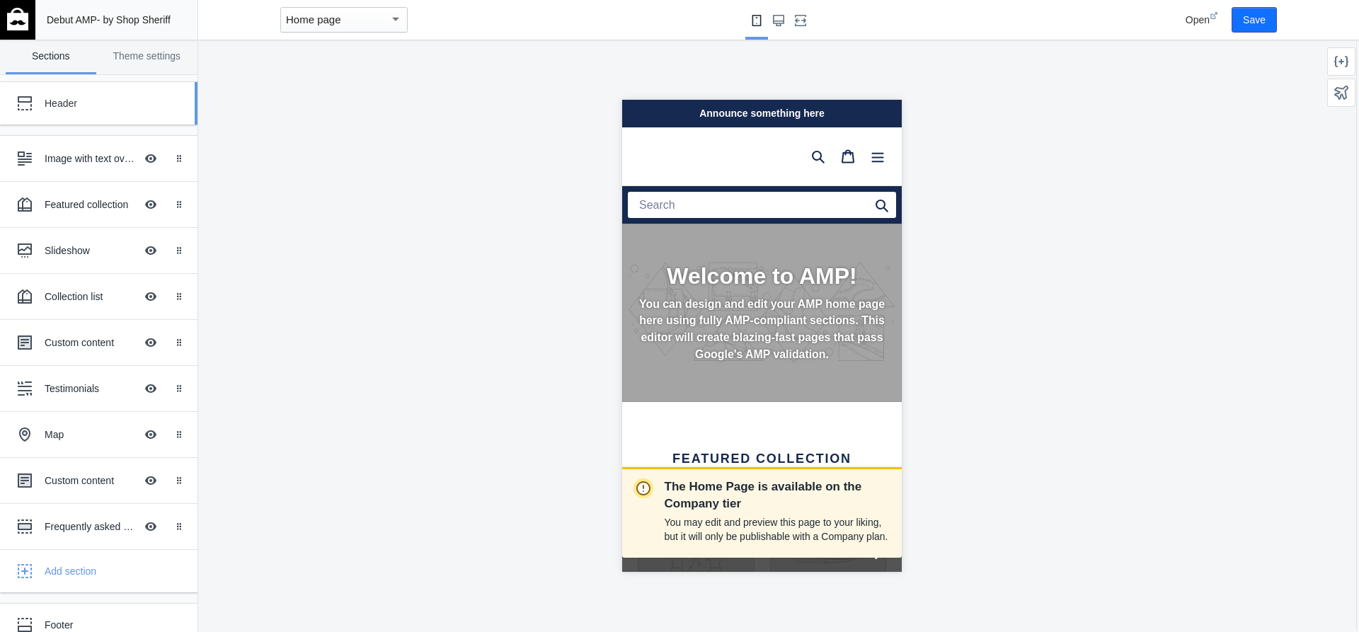
click at [76, 105] on div "Header" at bounding box center [106, 103] width 122 height 14
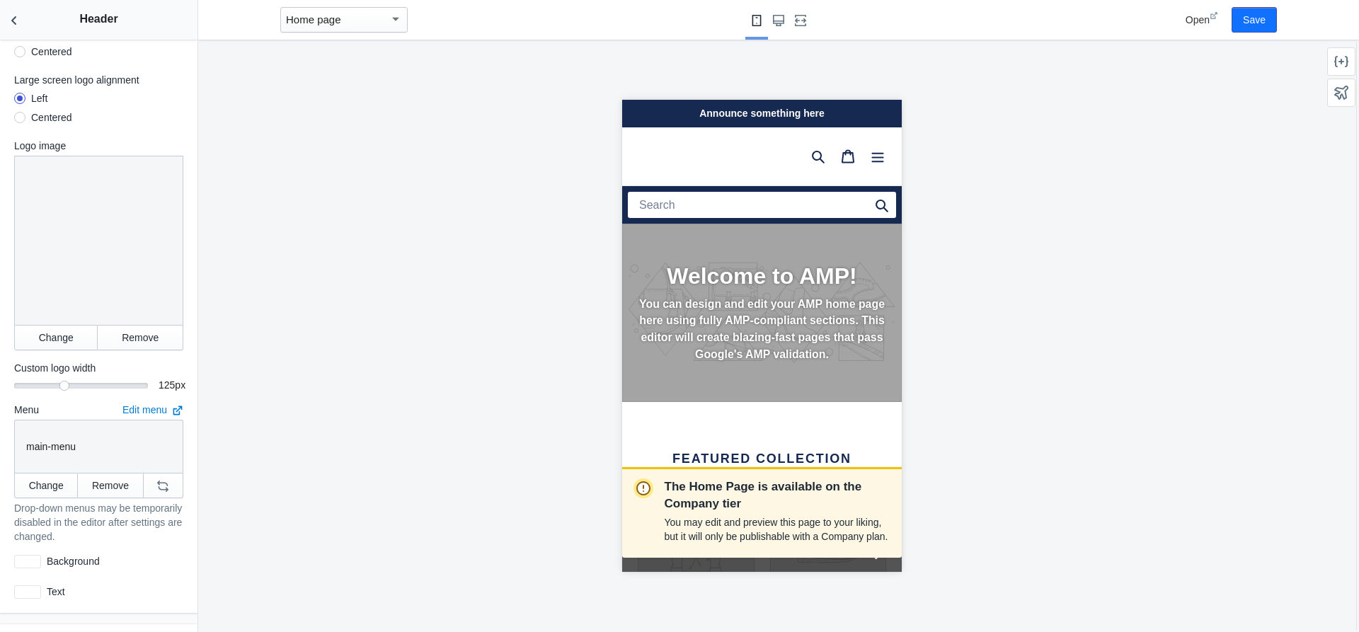
scroll to position [71, 0]
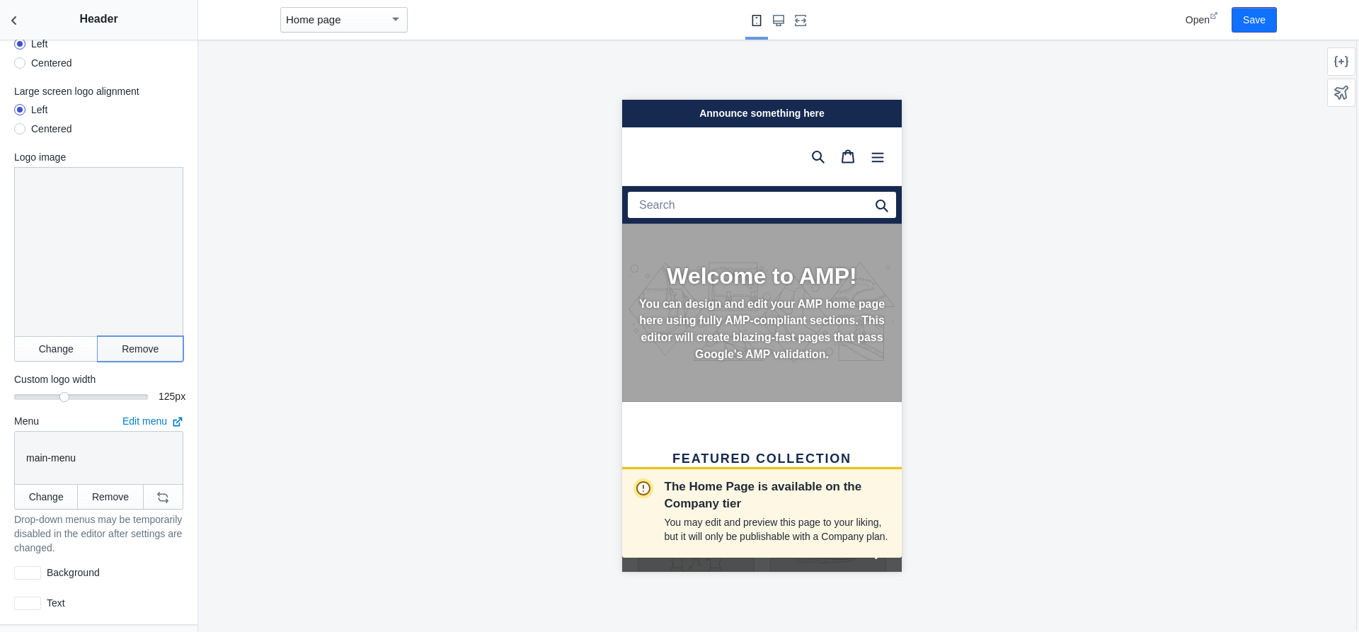
click at [131, 336] on button "Remove" at bounding box center [141, 348] width 86 height 25
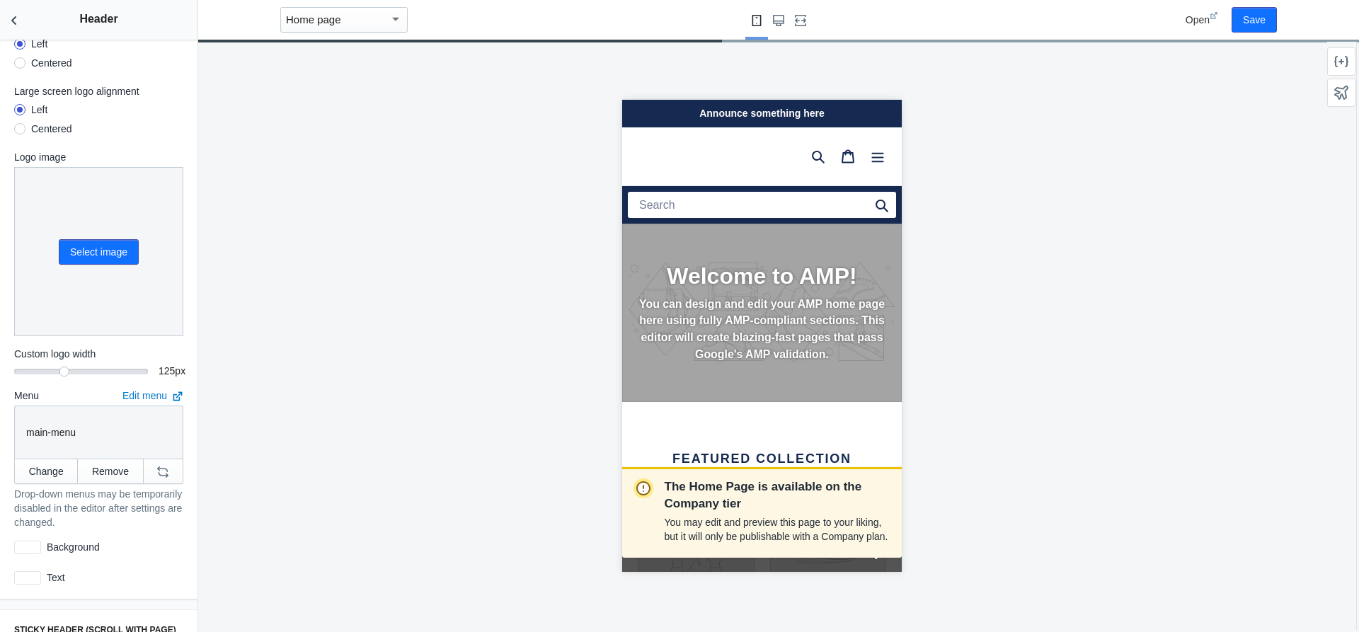
scroll to position [0, 0]
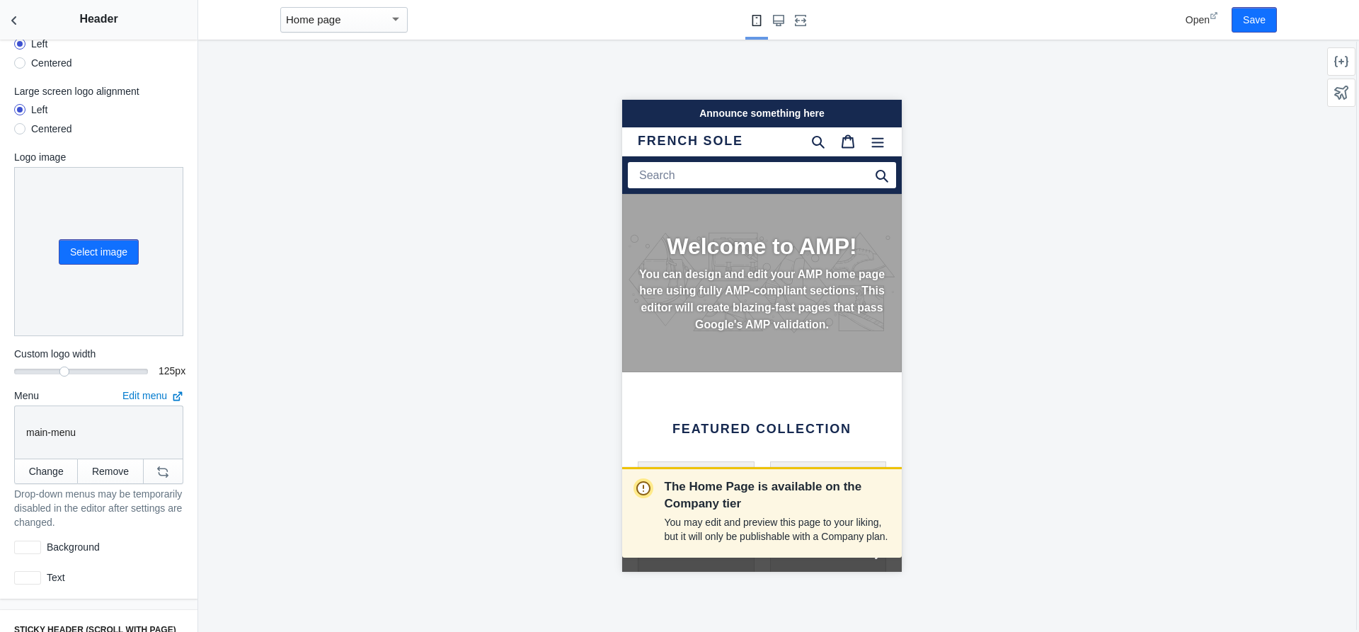
click at [96, 259] on div "Select image" at bounding box center [98, 252] width 155 height 168
click at [98, 252] on button "Select image" at bounding box center [99, 251] width 80 height 25
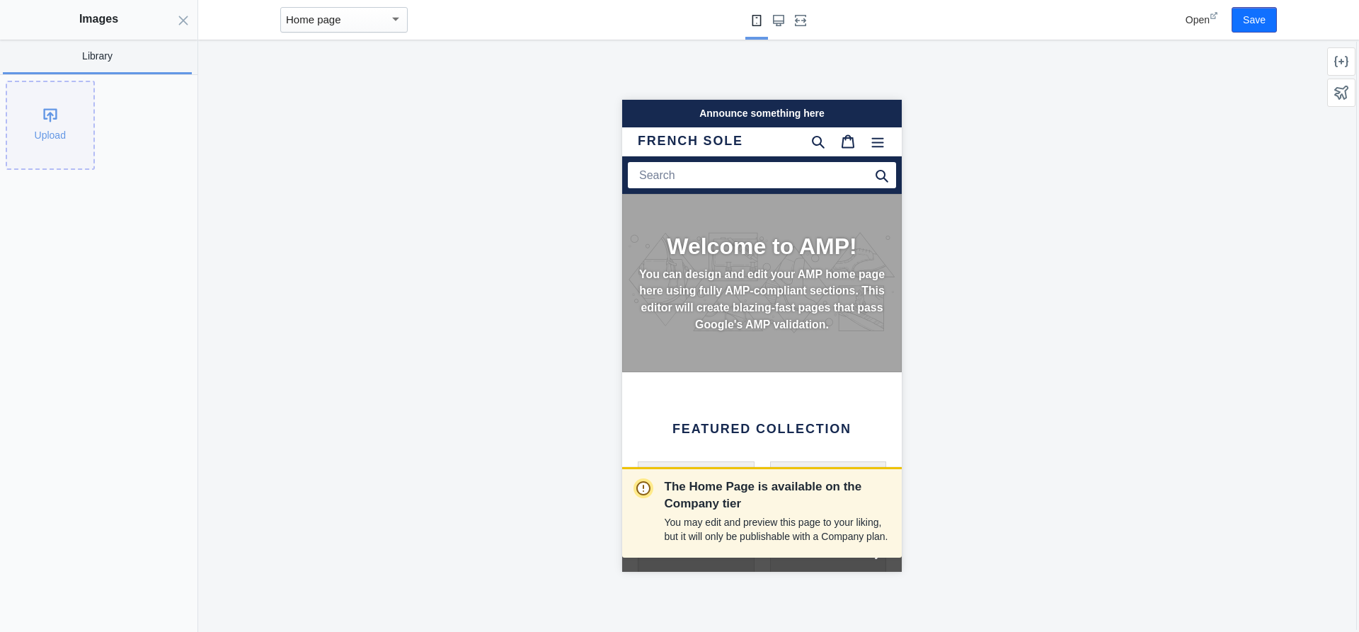
click at [71, 124] on div "Upload" at bounding box center [50, 125] width 86 height 86
click at [694, 267] on p "You can design and edit your AMP home page here using fully AMP-compliant secti…" at bounding box center [761, 299] width 248 height 67
click at [678, 276] on p "You can design and edit your AMP home page here using fully AMP-compliant secti…" at bounding box center [761, 299] width 248 height 67
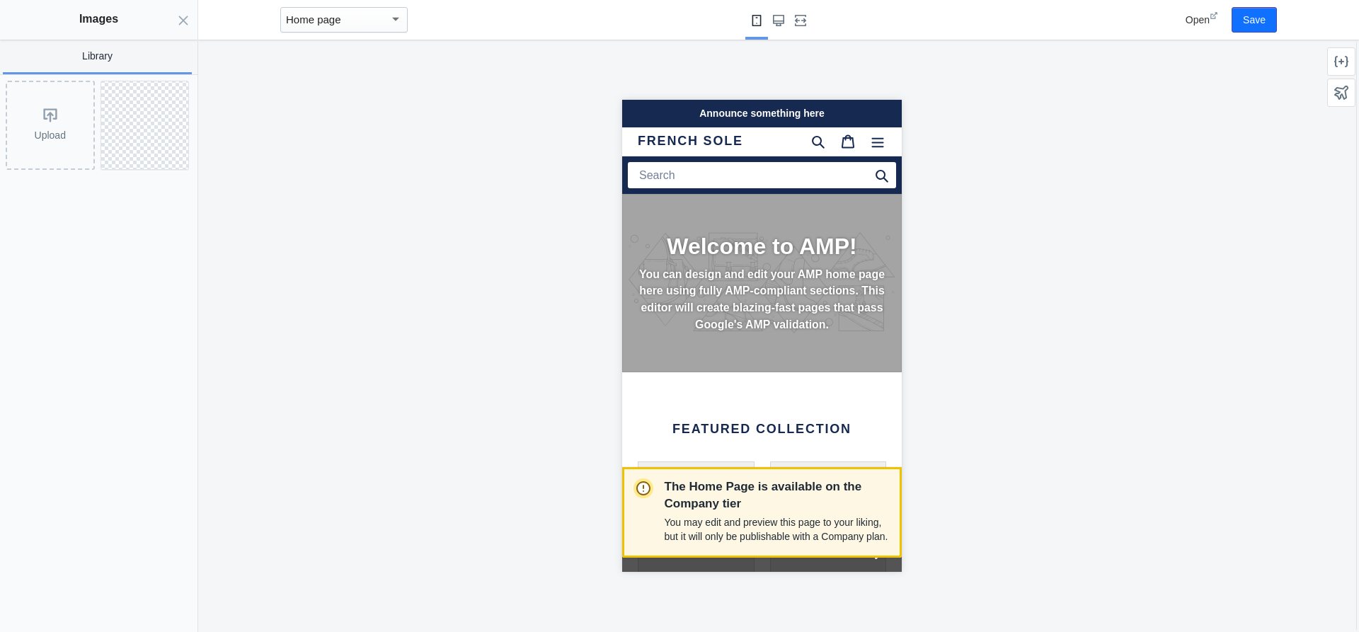
click at [710, 533] on p "You may edit and preview this page to your liking, but it will only be publisha…" at bounding box center [778, 529] width 226 height 28
click at [726, 384] on div "Welcome to AMP! You can design and edit your AMP home page here using fully AMP…" at bounding box center [761, 295] width 280 height 203
click at [726, 328] on p "You can design and edit your AMP home page here using fully AMP-compliant secti…" at bounding box center [761, 299] width 248 height 67
click at [179, 89] on use at bounding box center [181, 88] width 8 height 9
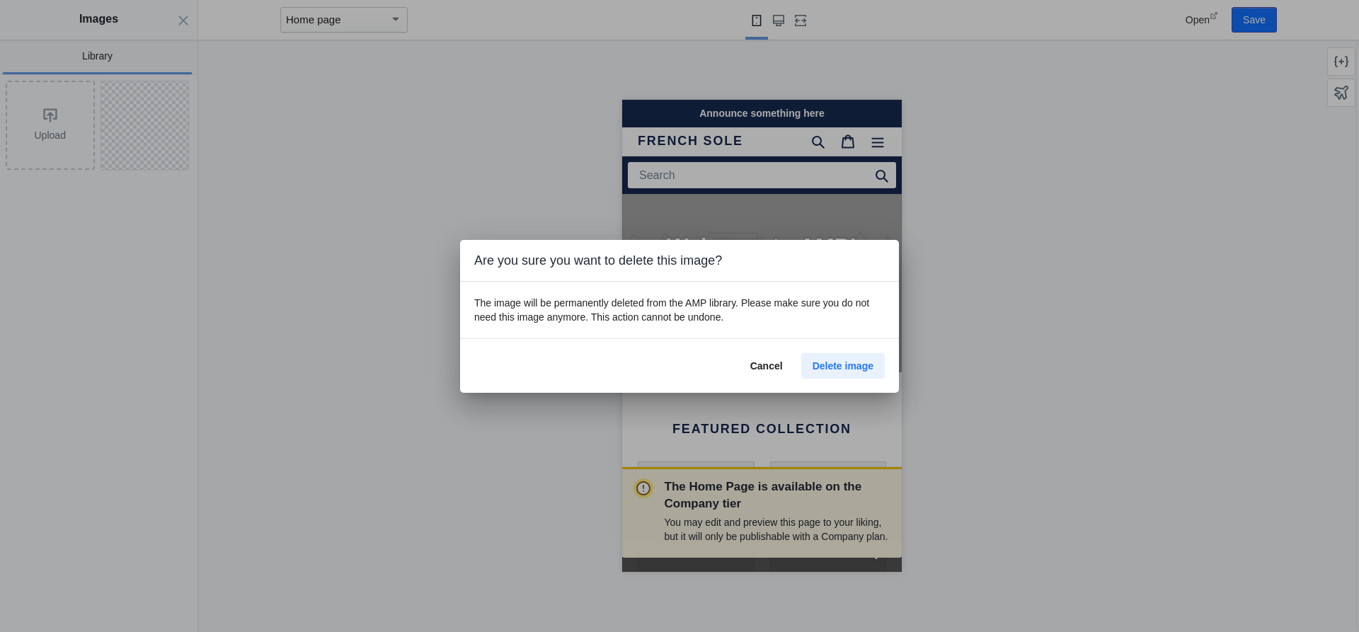
click at [848, 359] on button "Delete image" at bounding box center [843, 365] width 84 height 25
click at [844, 365] on span "Delete image" at bounding box center [843, 365] width 61 height 11
click at [836, 364] on span "Delete image" at bounding box center [843, 365] width 61 height 11
click at [849, 357] on button "Delete image" at bounding box center [843, 365] width 84 height 25
drag, startPoint x: 531, startPoint y: 308, endPoint x: 512, endPoint y: 295, distance: 23.0
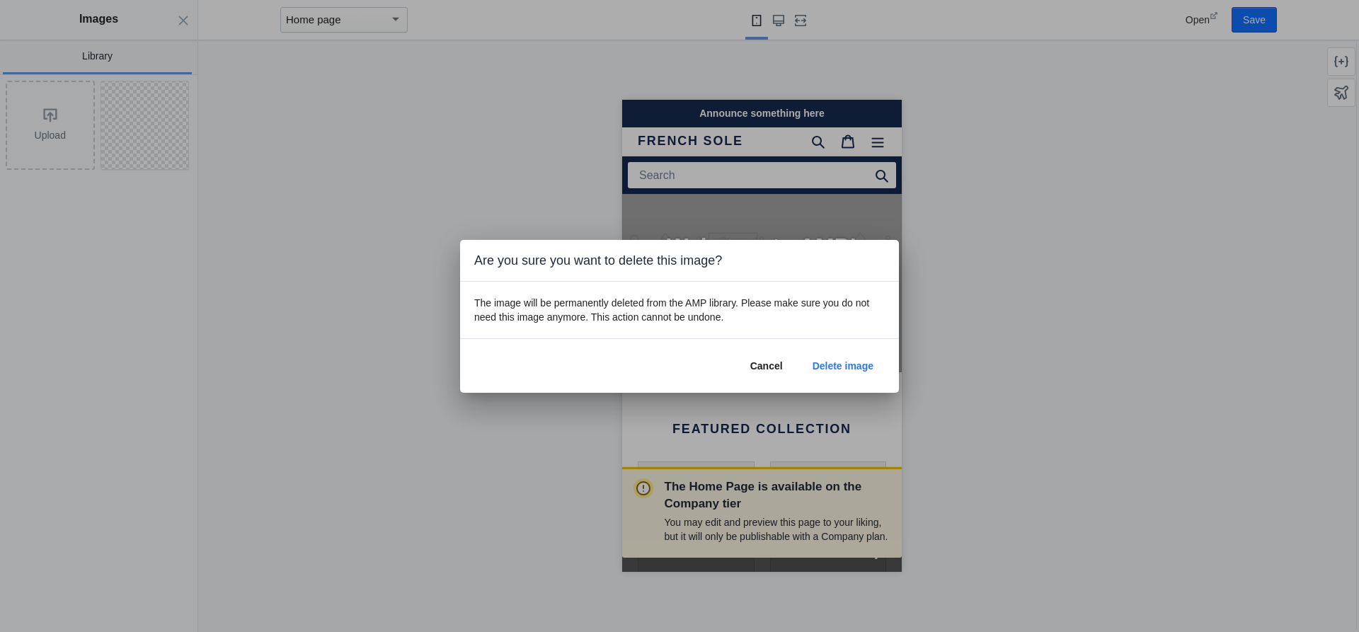
click at [529, 306] on h3 "The image will be permanently deleted from the AMP library. Please make sure yo…" at bounding box center [679, 310] width 411 height 28
drag, startPoint x: 403, startPoint y: 234, endPoint x: 380, endPoint y: 208, distance: 34.6
click at [401, 233] on div at bounding box center [679, 316] width 1359 height 632
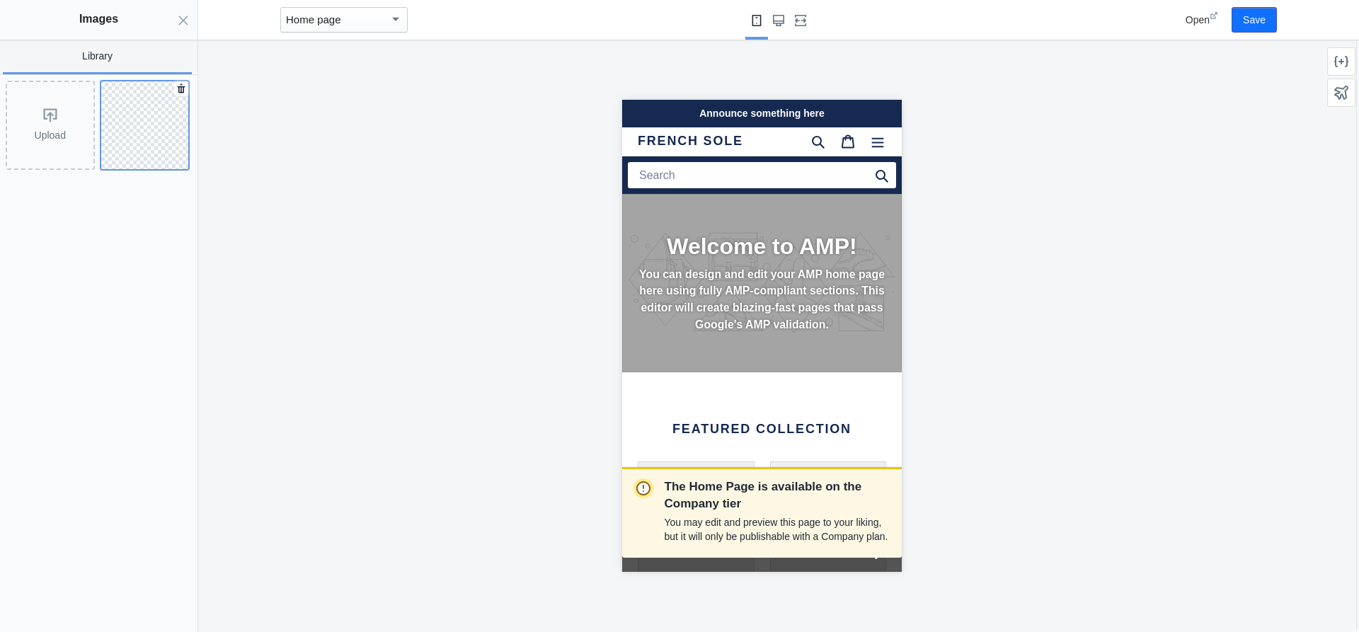
click at [143, 151] on img at bounding box center [145, 125] width 88 height 88
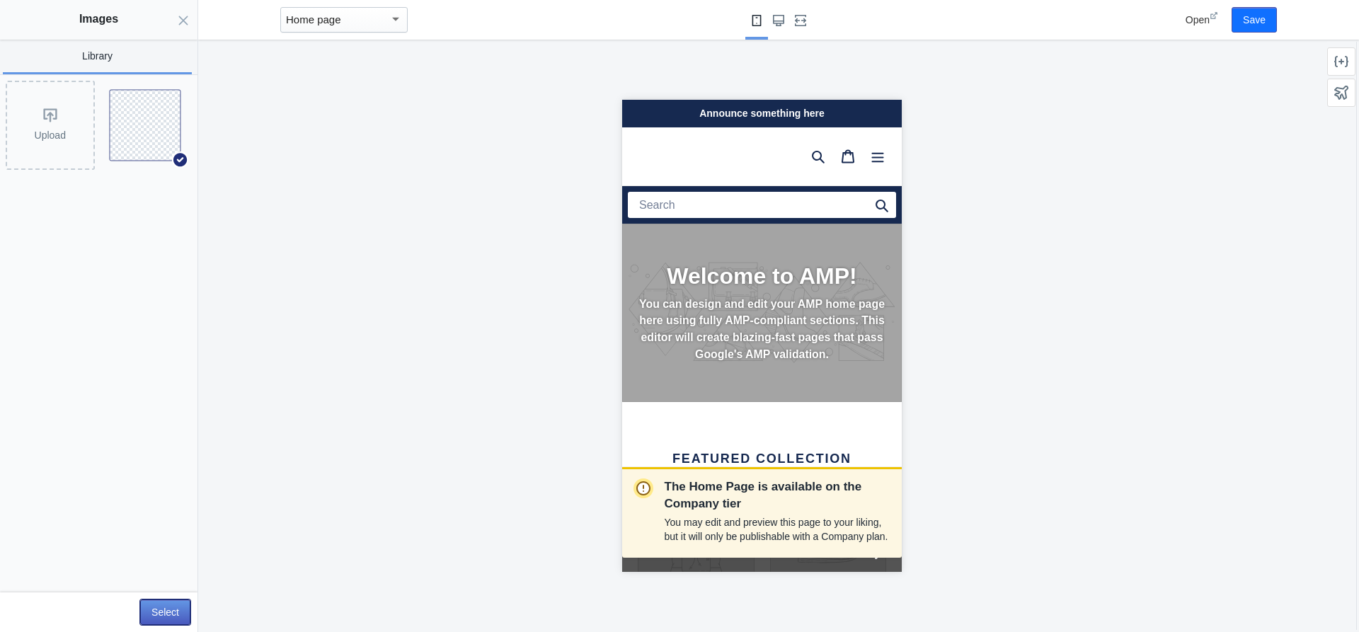
click at [182, 611] on button "Select" at bounding box center [165, 612] width 50 height 25
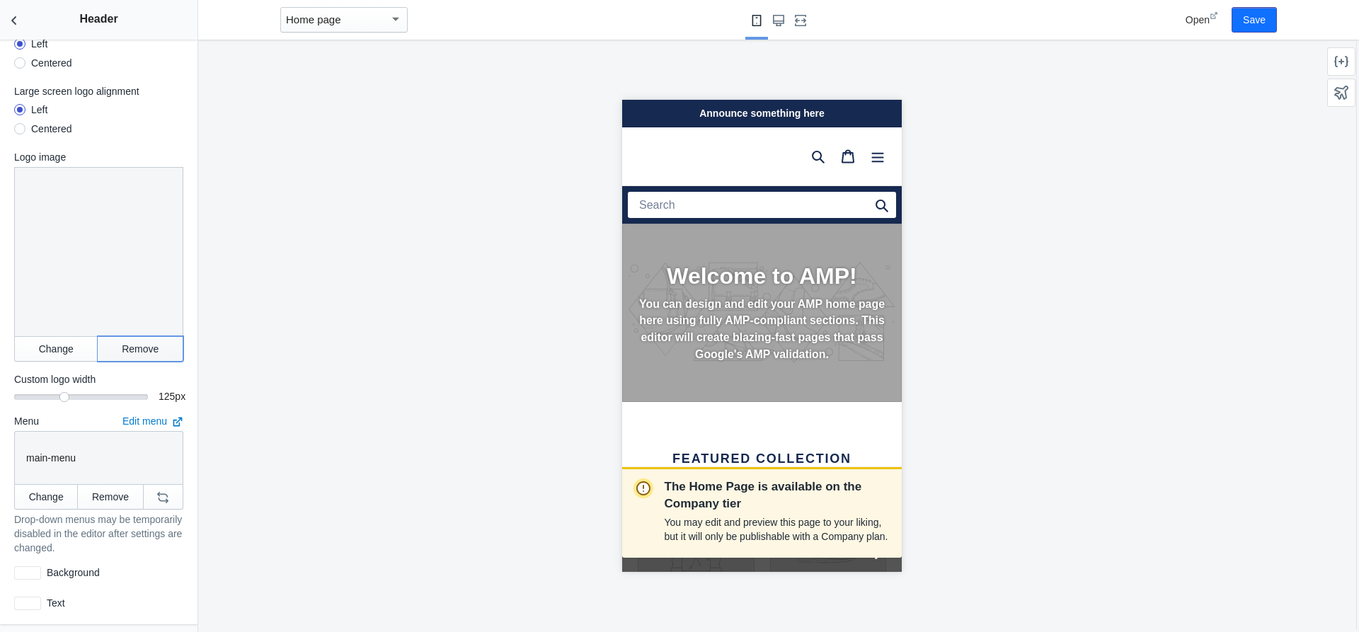
click at [128, 336] on button "Remove" at bounding box center [141, 348] width 86 height 25
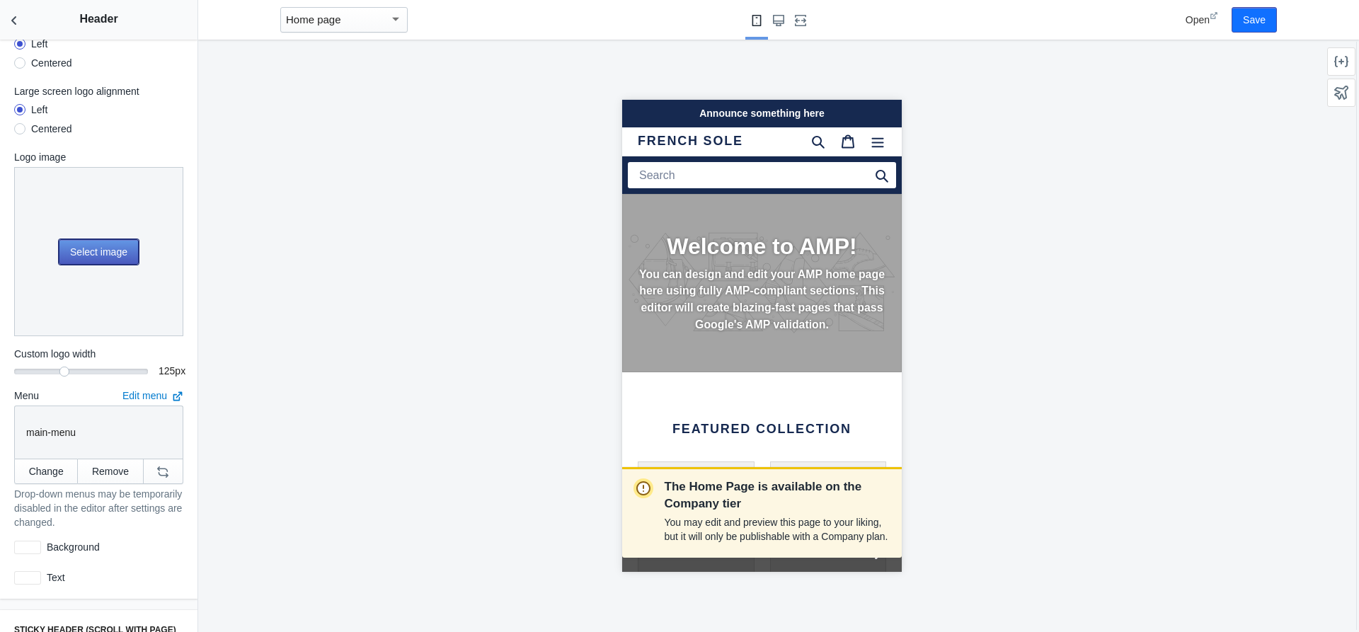
click at [111, 244] on button "Select image" at bounding box center [99, 251] width 80 height 25
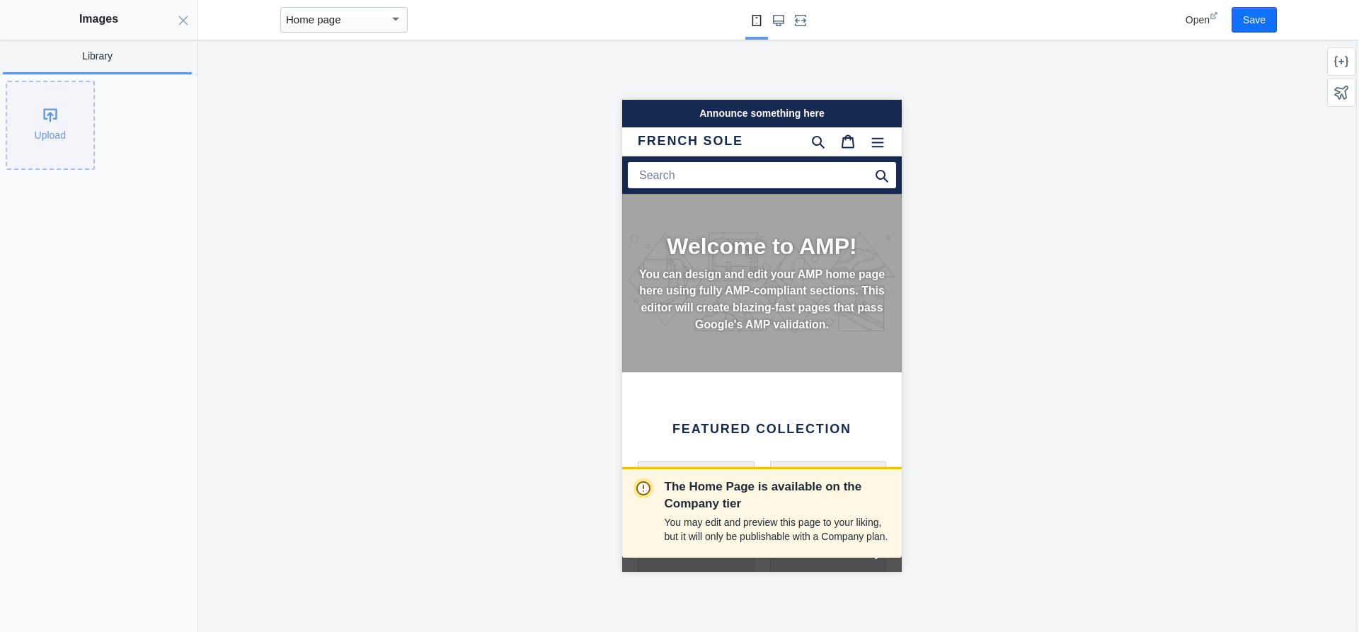
click at [64, 136] on div "Upload" at bounding box center [50, 125] width 86 height 86
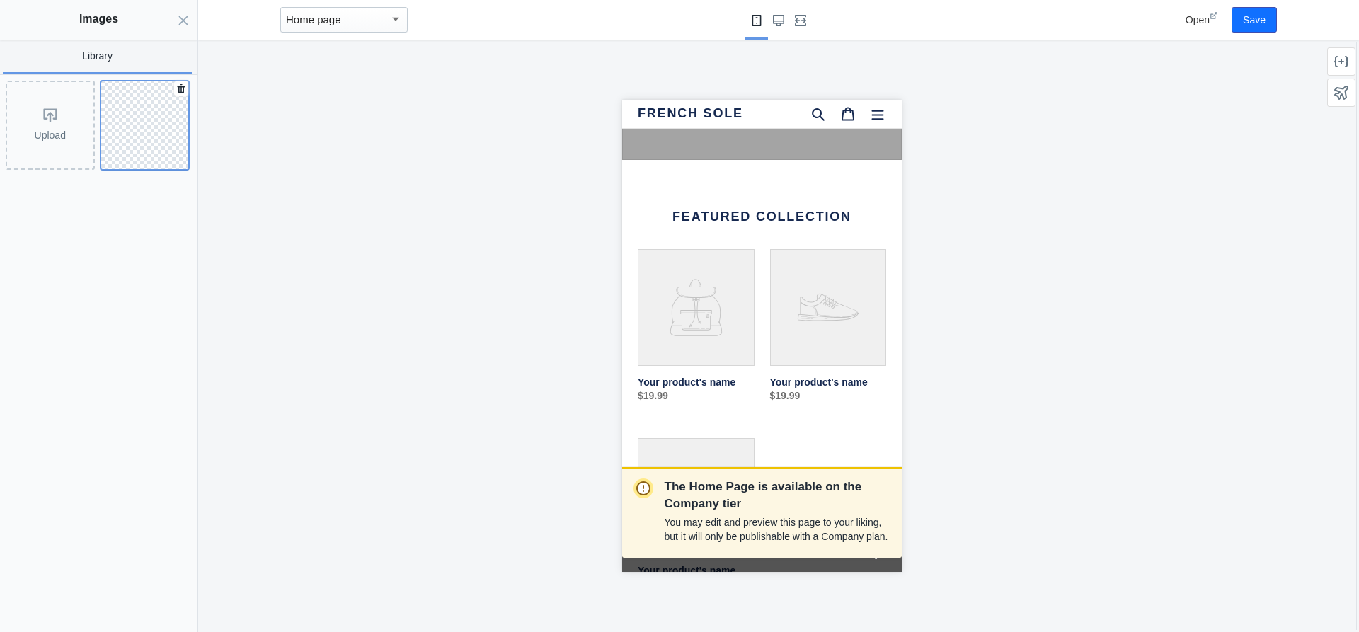
click at [143, 113] on button at bounding box center [145, 125] width 89 height 89
click at [358, 222] on div "The Home Page is available on the Company tier You may edit and preview this pa…" at bounding box center [761, 336] width 1127 height 592
click at [171, 97] on icon at bounding box center [173, 95] width 11 height 11
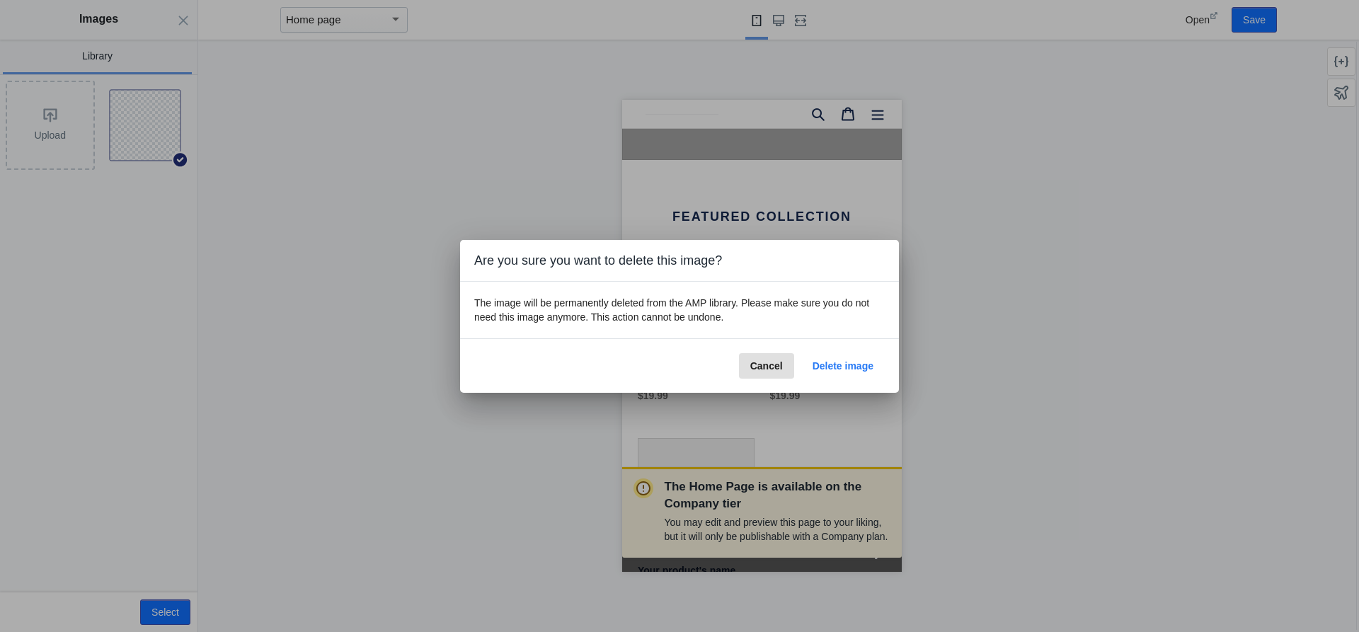
click at [835, 368] on span "Delete image" at bounding box center [843, 365] width 61 height 11
click at [766, 365] on span "Cancel" at bounding box center [766, 365] width 33 height 11
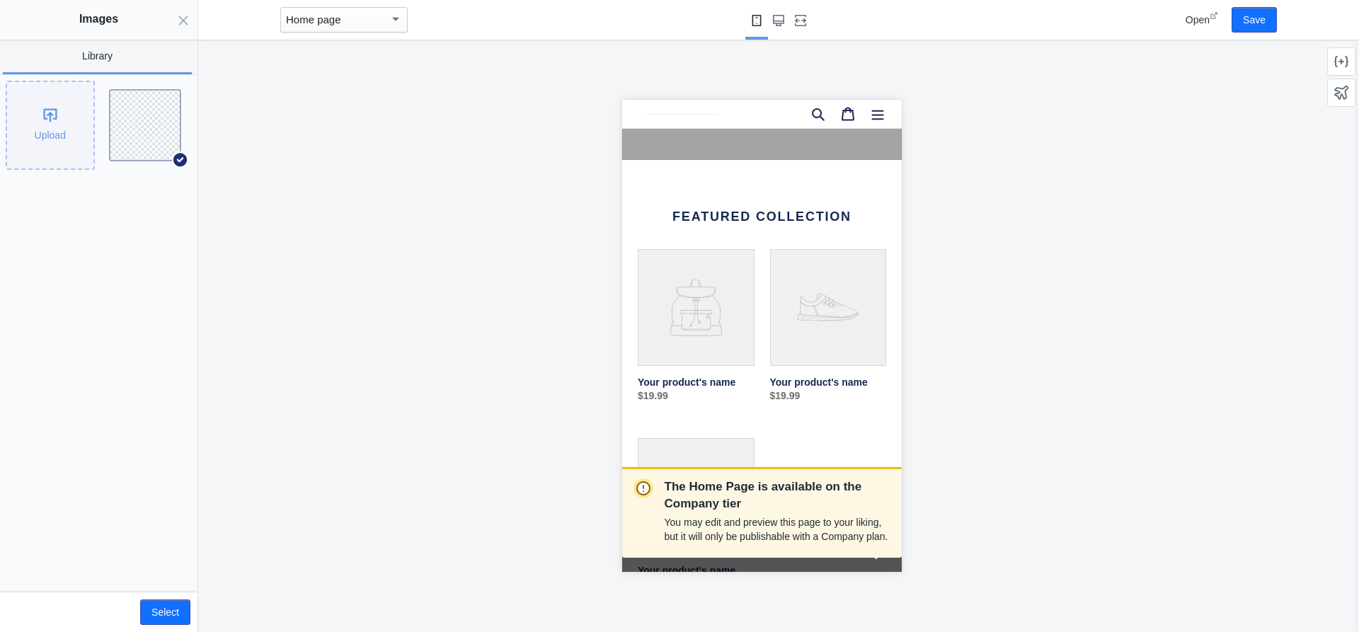
click at [46, 134] on div "Upload" at bounding box center [50, 125] width 86 height 86
click at [159, 607] on button "Select" at bounding box center [165, 612] width 50 height 25
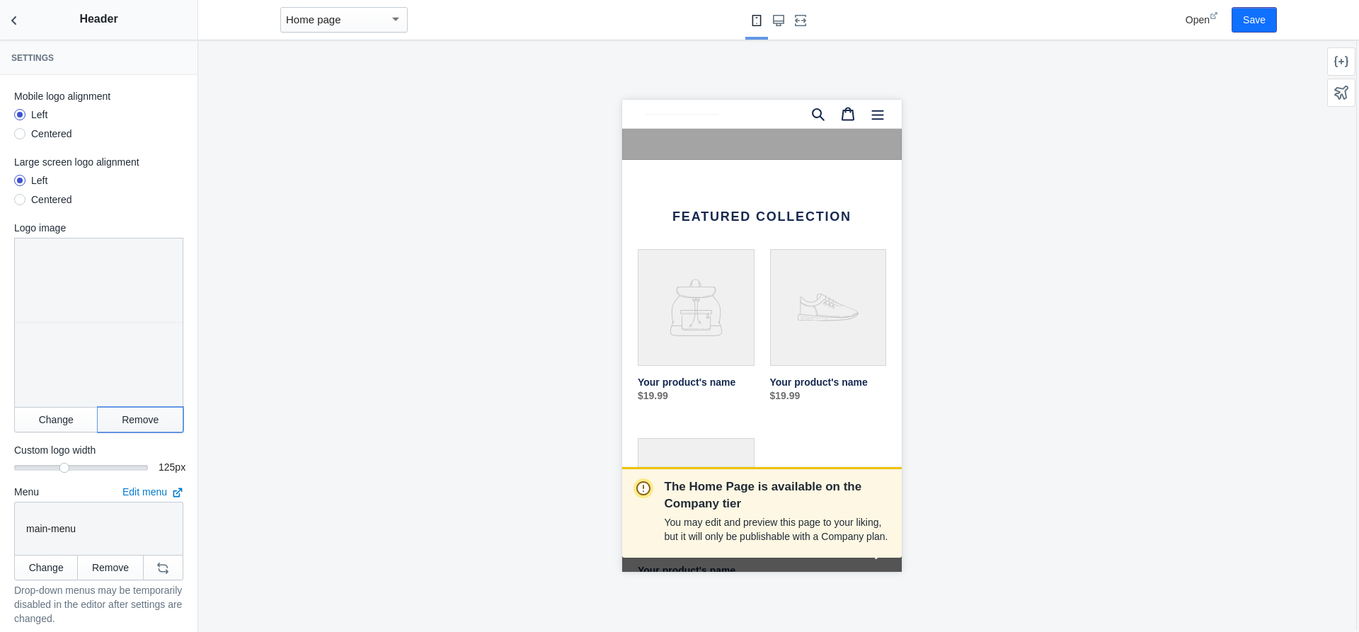
click at [140, 411] on button "Remove" at bounding box center [141, 419] width 86 height 25
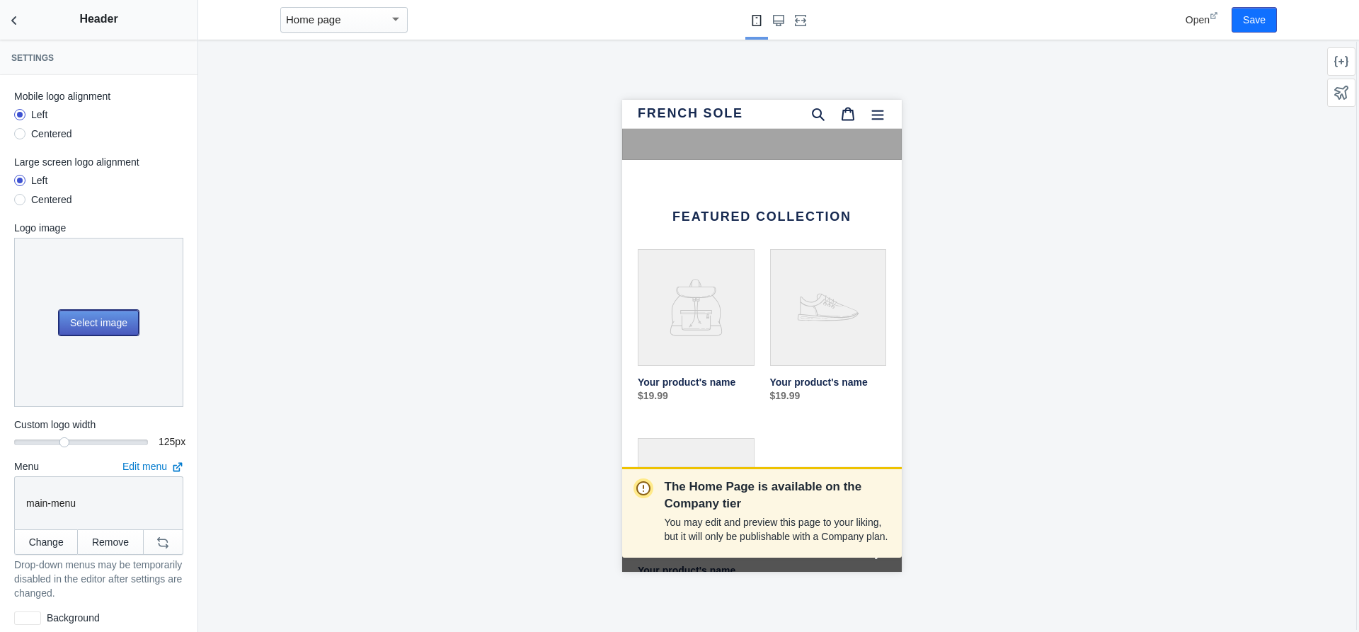
click at [109, 323] on button "Select image" at bounding box center [99, 322] width 80 height 25
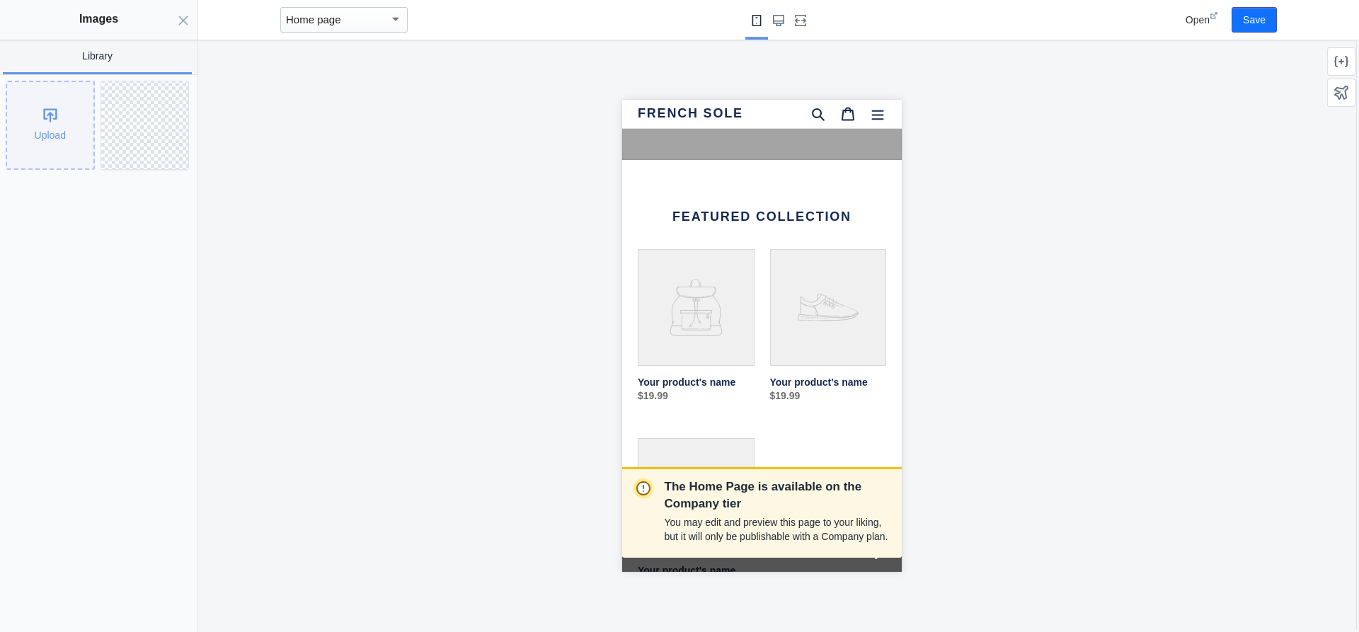
click at [51, 136] on div "Upload" at bounding box center [50, 125] width 86 height 86
click at [106, 55] on link "Library" at bounding box center [97, 57] width 189 height 35
click at [92, 16] on h2 "Images" at bounding box center [98, 19] width 197 height 38
click at [97, 52] on link "Library" at bounding box center [97, 57] width 189 height 35
click at [55, 125] on div "Upload" at bounding box center [50, 125] width 86 height 86
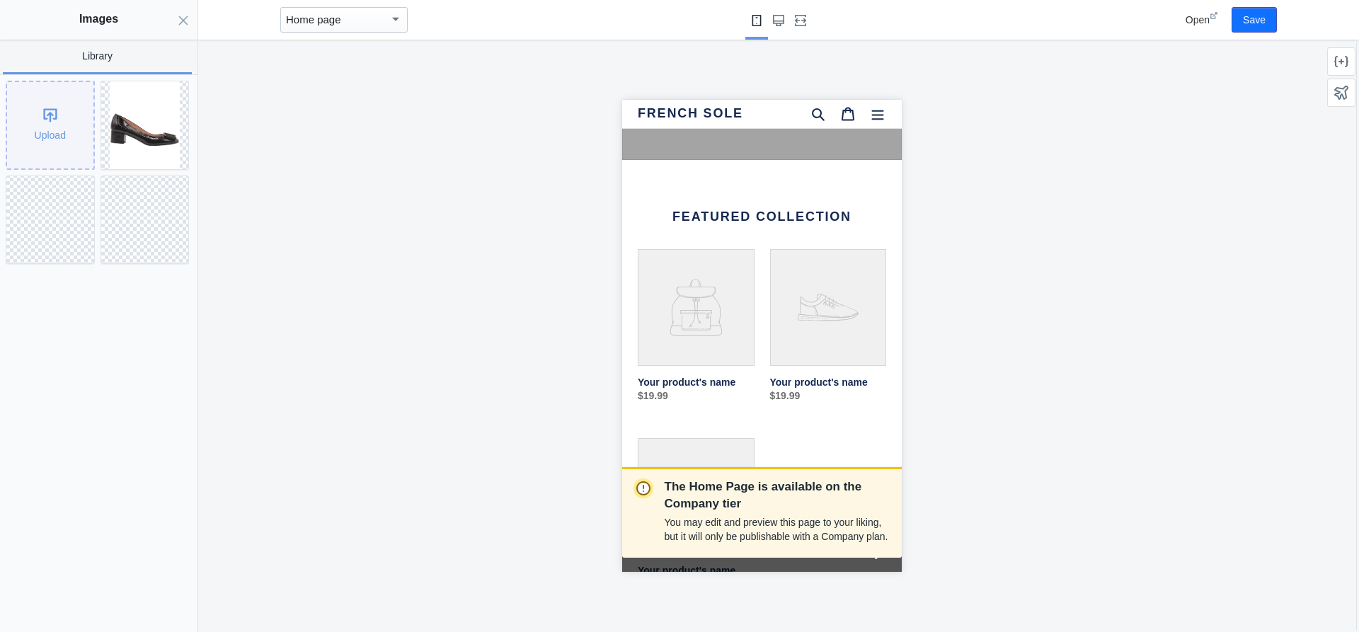
click at [43, 115] on div "Upload" at bounding box center [50, 125] width 86 height 86
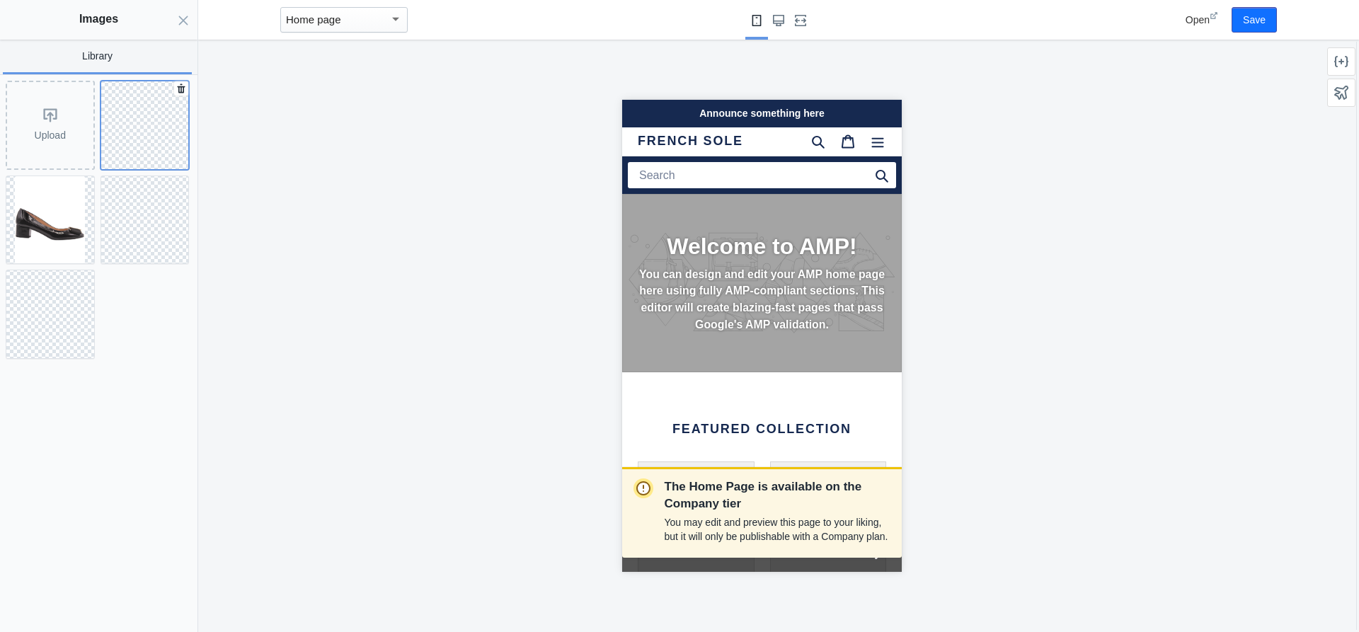
click at [127, 144] on button at bounding box center [145, 125] width 89 height 89
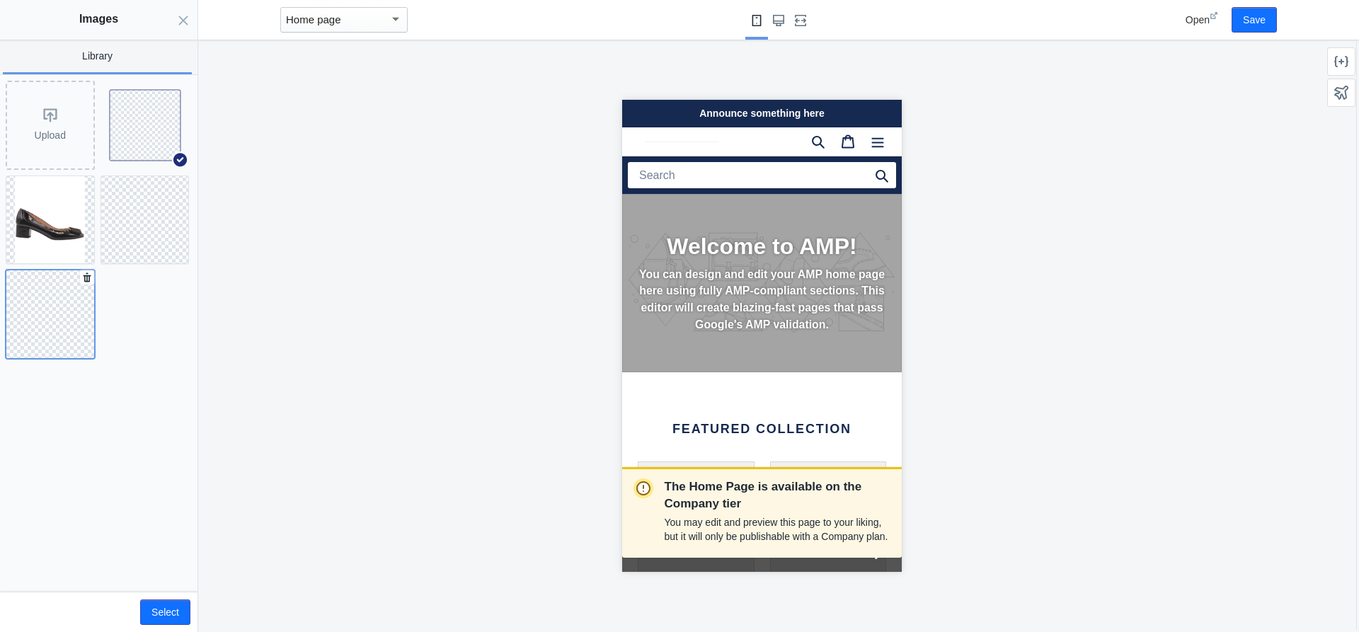
click at [56, 288] on button at bounding box center [50, 314] width 89 height 89
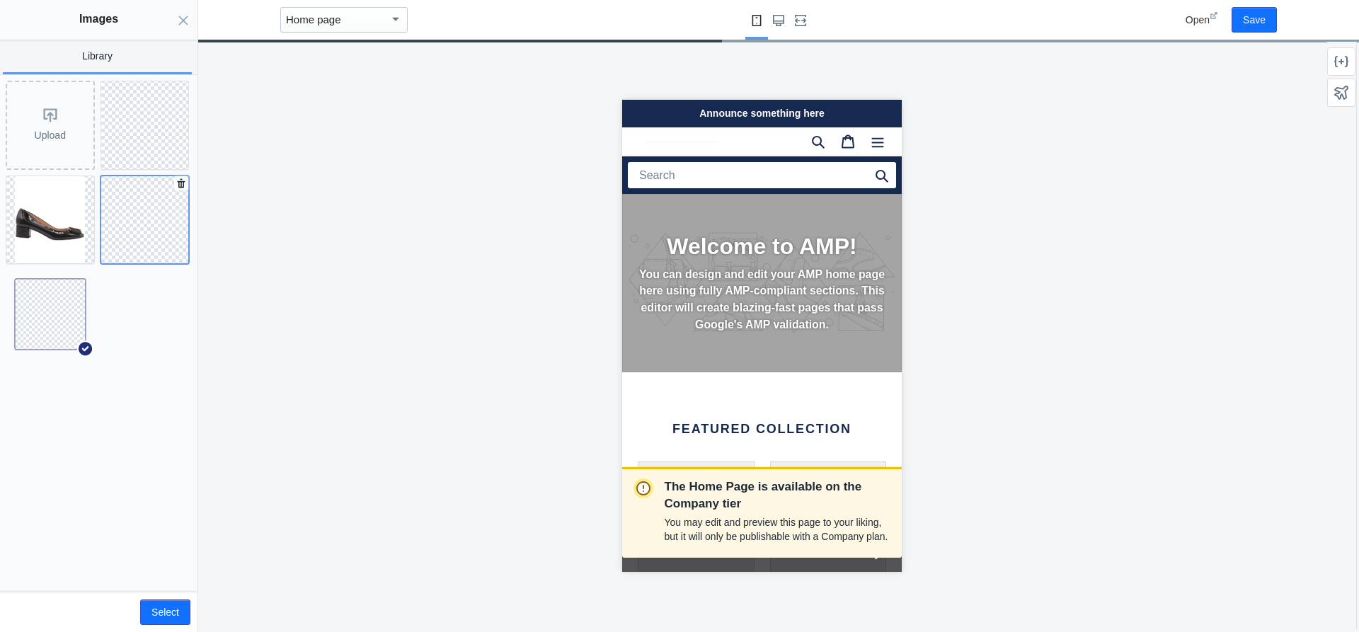
click at [155, 215] on button at bounding box center [145, 220] width 89 height 89
click at [162, 151] on button at bounding box center [145, 125] width 89 height 89
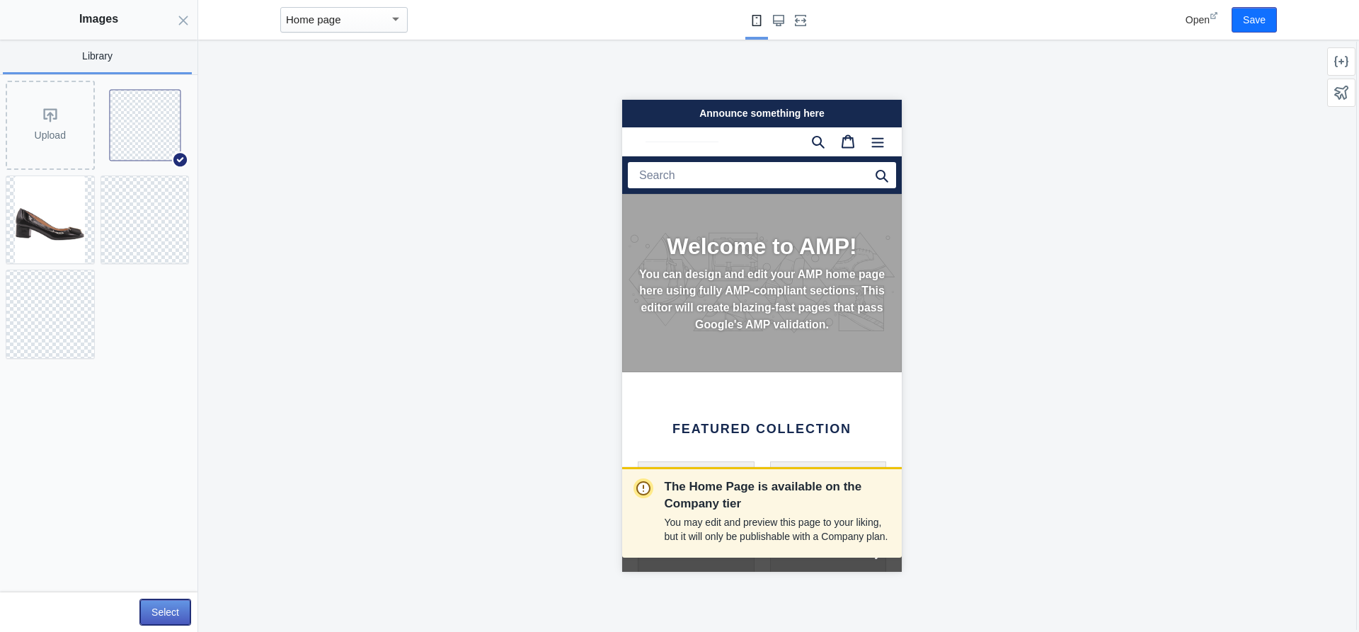
click at [157, 611] on button "Select" at bounding box center [165, 612] width 50 height 25
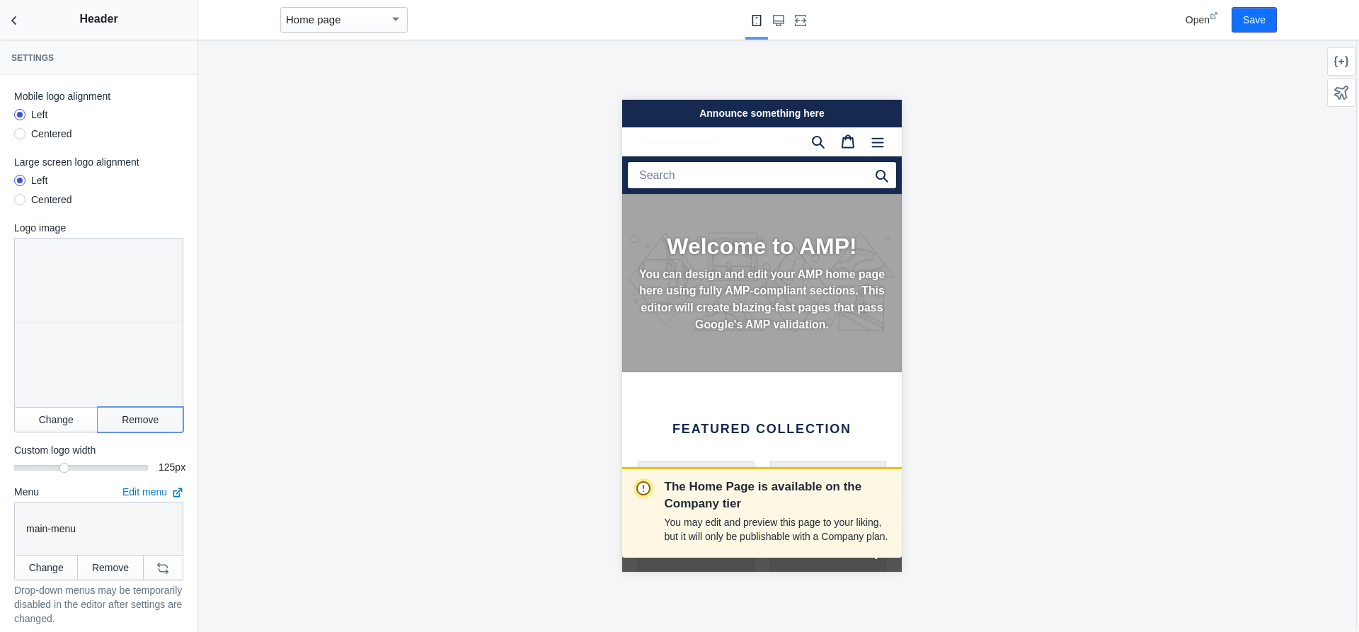
click at [129, 408] on button "Remove" at bounding box center [141, 419] width 86 height 25
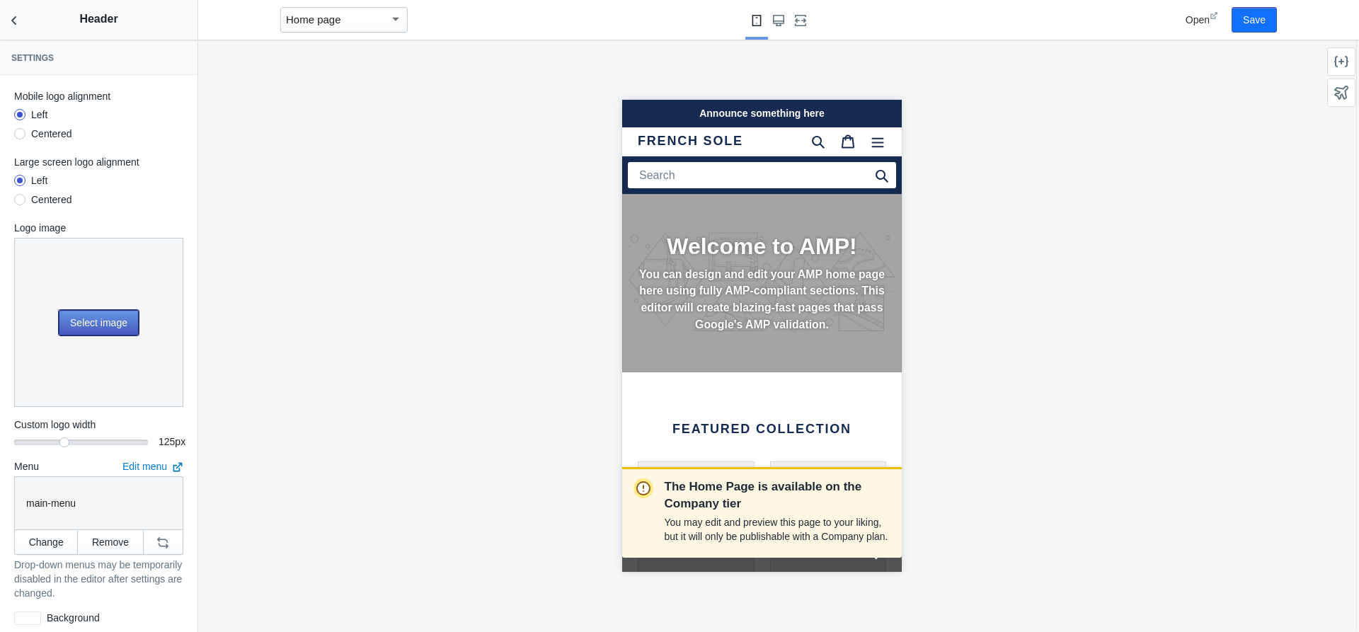
click at [117, 326] on button "Select image" at bounding box center [99, 322] width 80 height 25
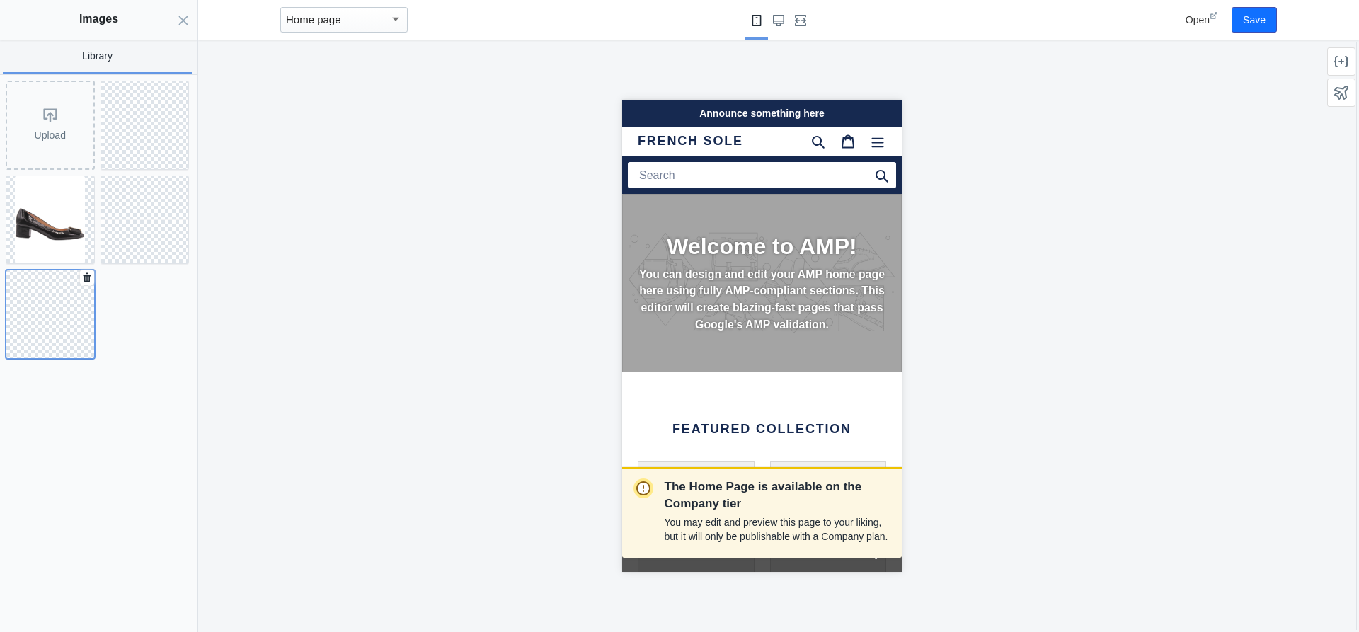
click at [55, 323] on button at bounding box center [50, 314] width 89 height 89
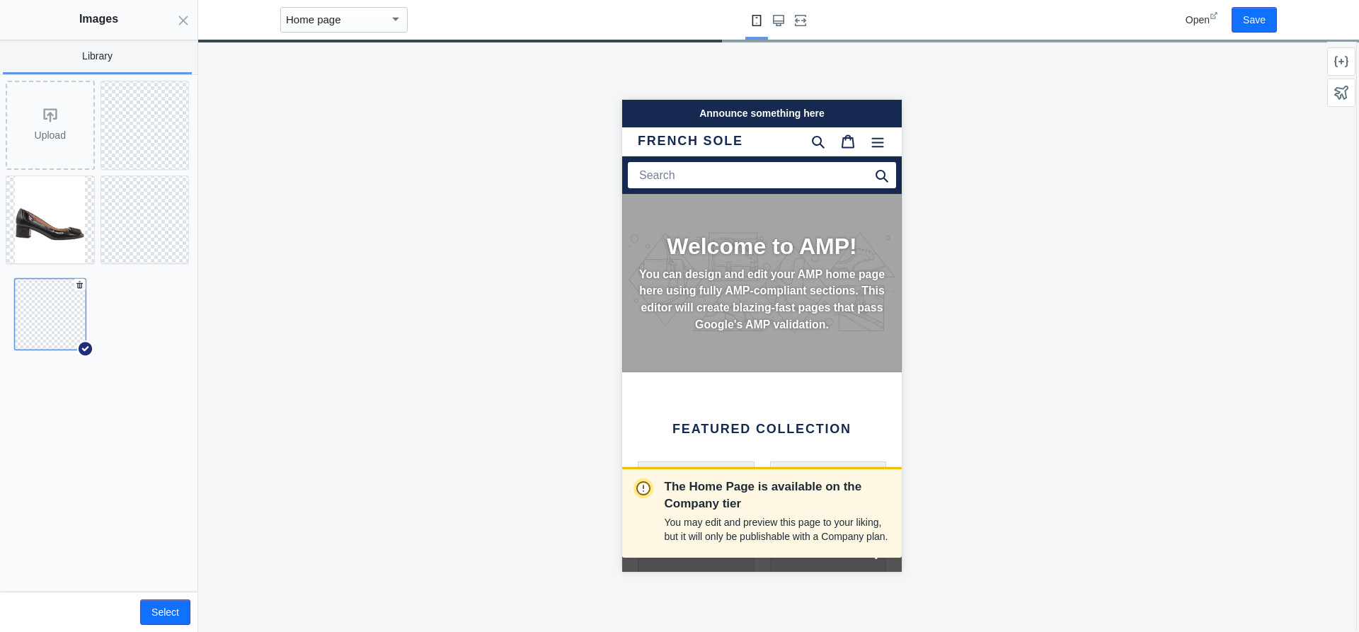
click at [76, 282] on icon at bounding box center [79, 284] width 11 height 11
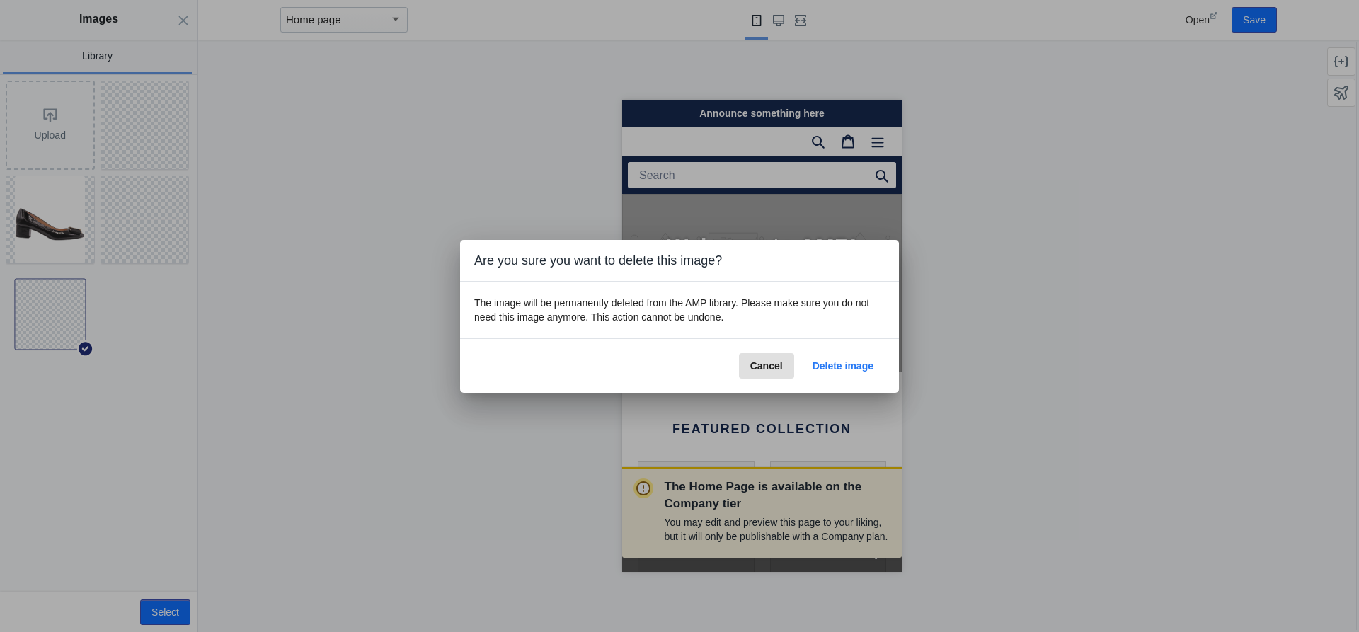
click at [838, 363] on span "Delete image" at bounding box center [843, 365] width 61 height 11
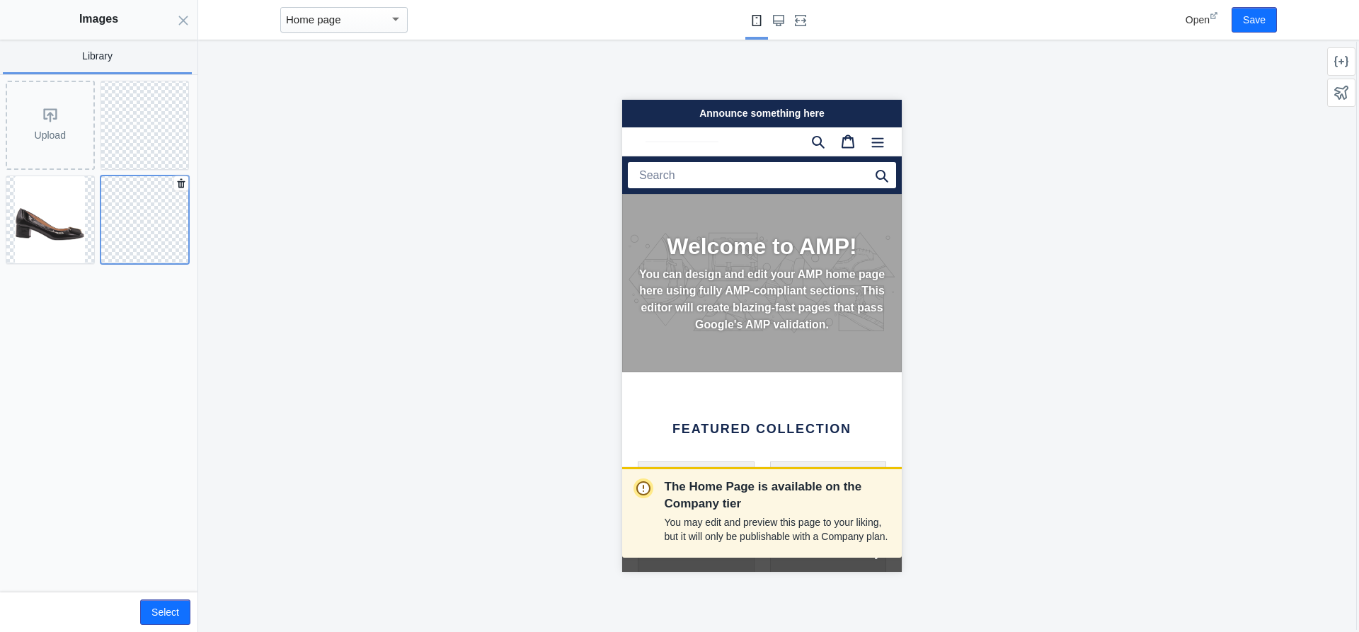
click at [127, 232] on button at bounding box center [145, 220] width 89 height 89
click at [173, 190] on use at bounding box center [174, 190] width 6 height 7
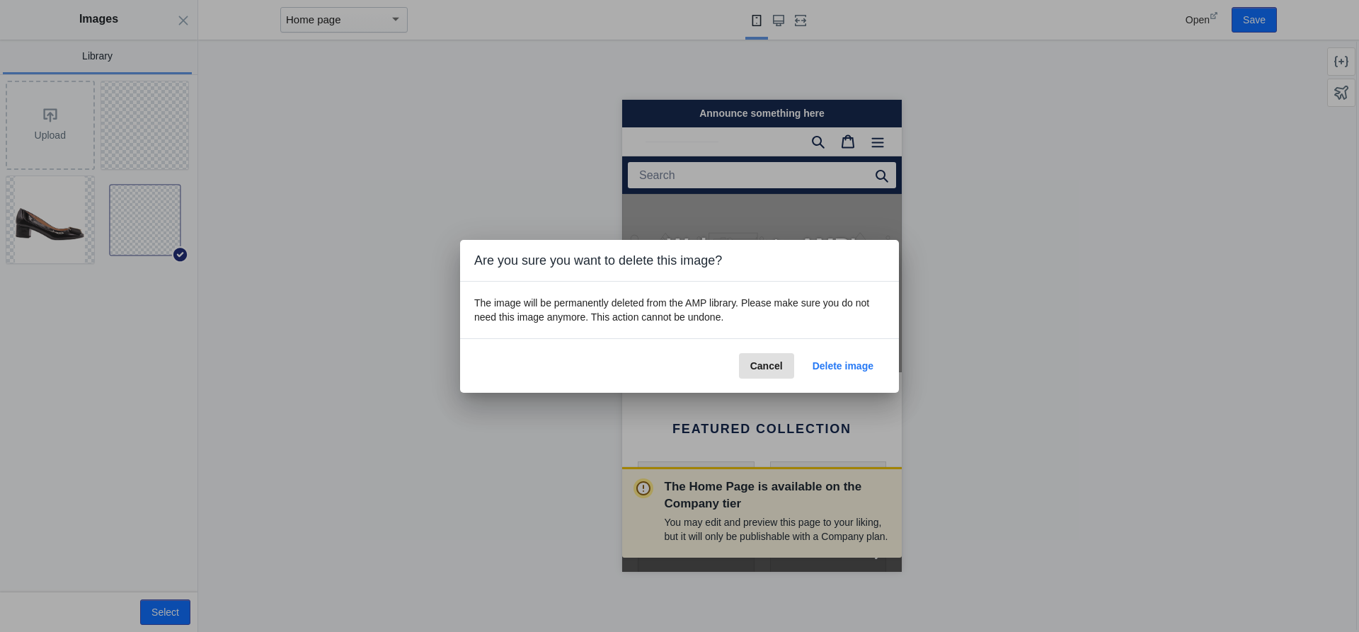
click at [849, 362] on span "Delete image" at bounding box center [843, 365] width 61 height 11
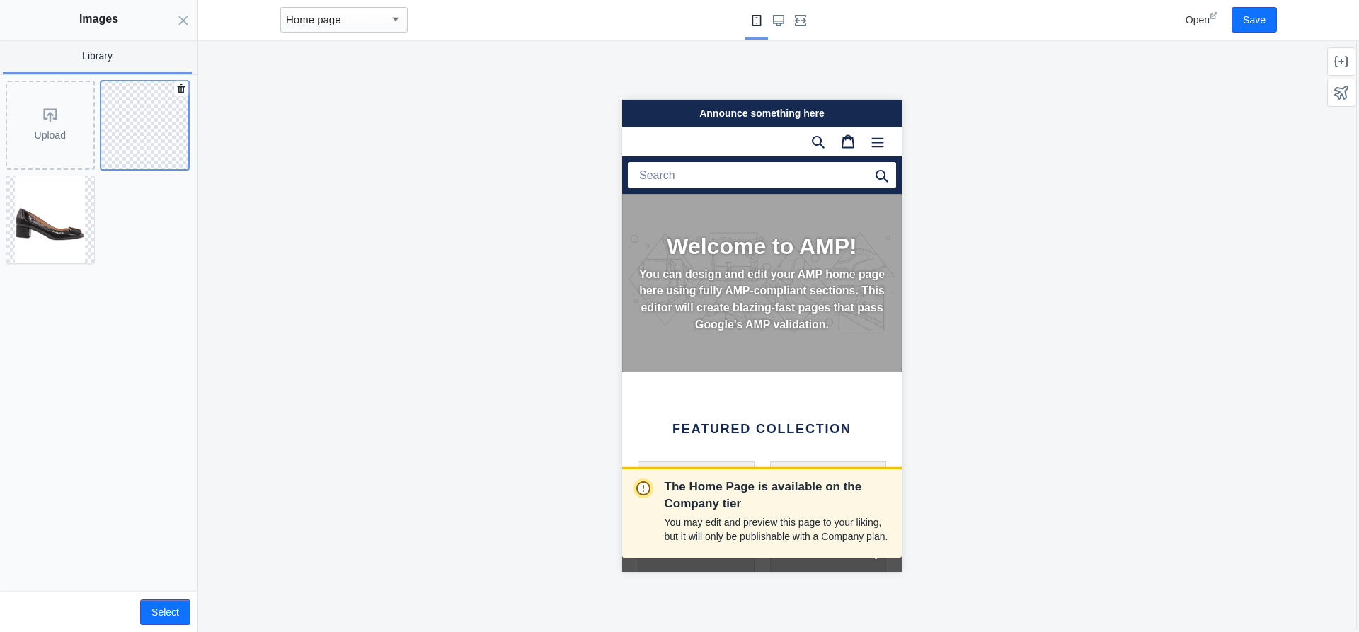
click at [144, 124] on button at bounding box center [145, 125] width 89 height 89
click at [176, 96] on icon at bounding box center [173, 95] width 11 height 11
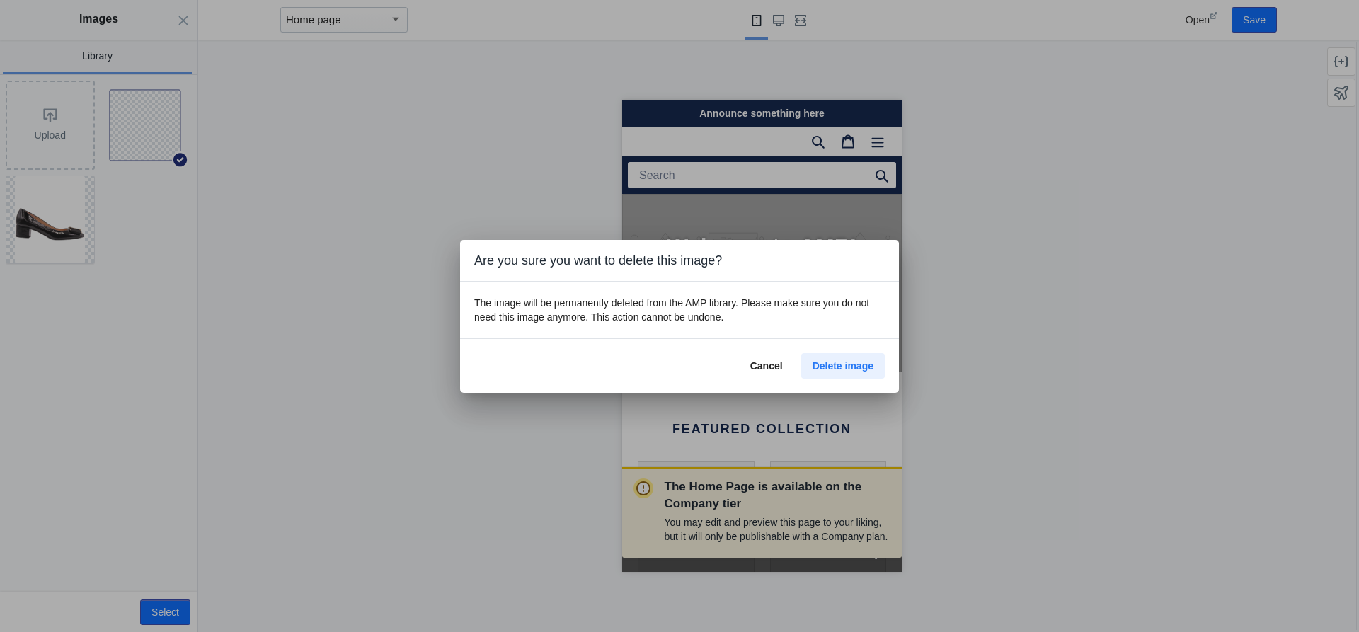
click at [859, 360] on span "Delete image" at bounding box center [843, 365] width 61 height 11
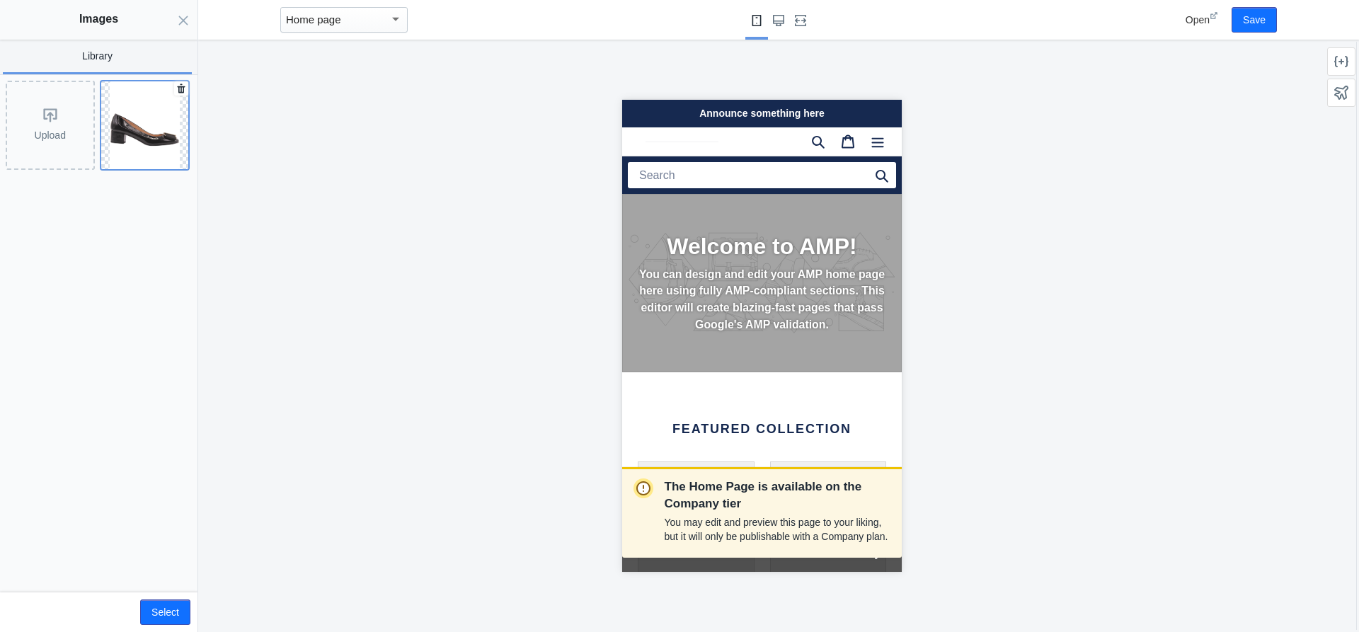
click at [160, 163] on img at bounding box center [145, 125] width 70 height 88
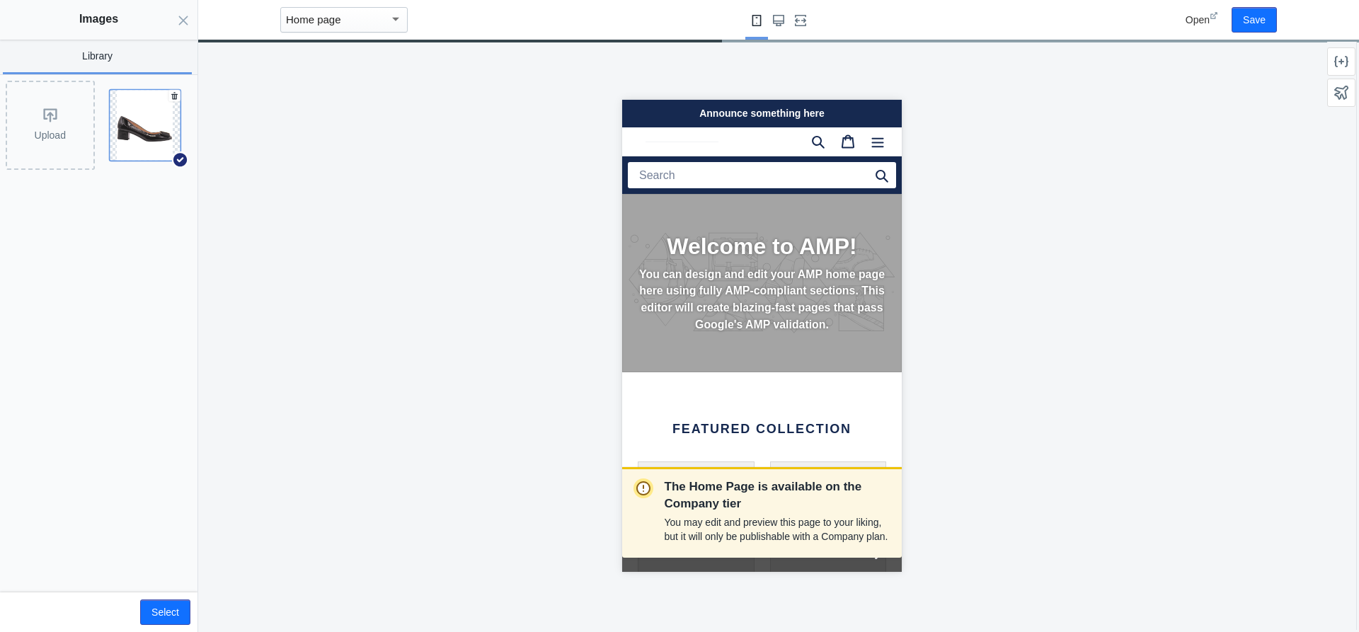
click at [164, 132] on img at bounding box center [145, 125] width 56 height 70
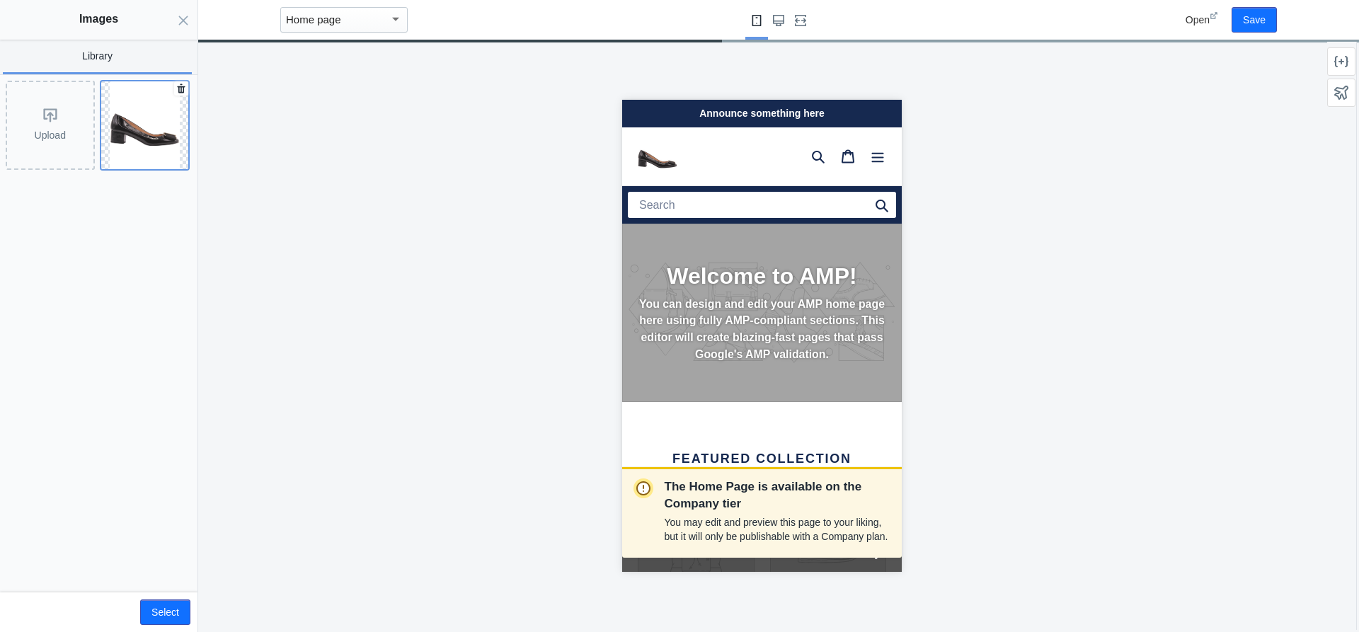
click at [164, 132] on img at bounding box center [145, 125] width 70 height 88
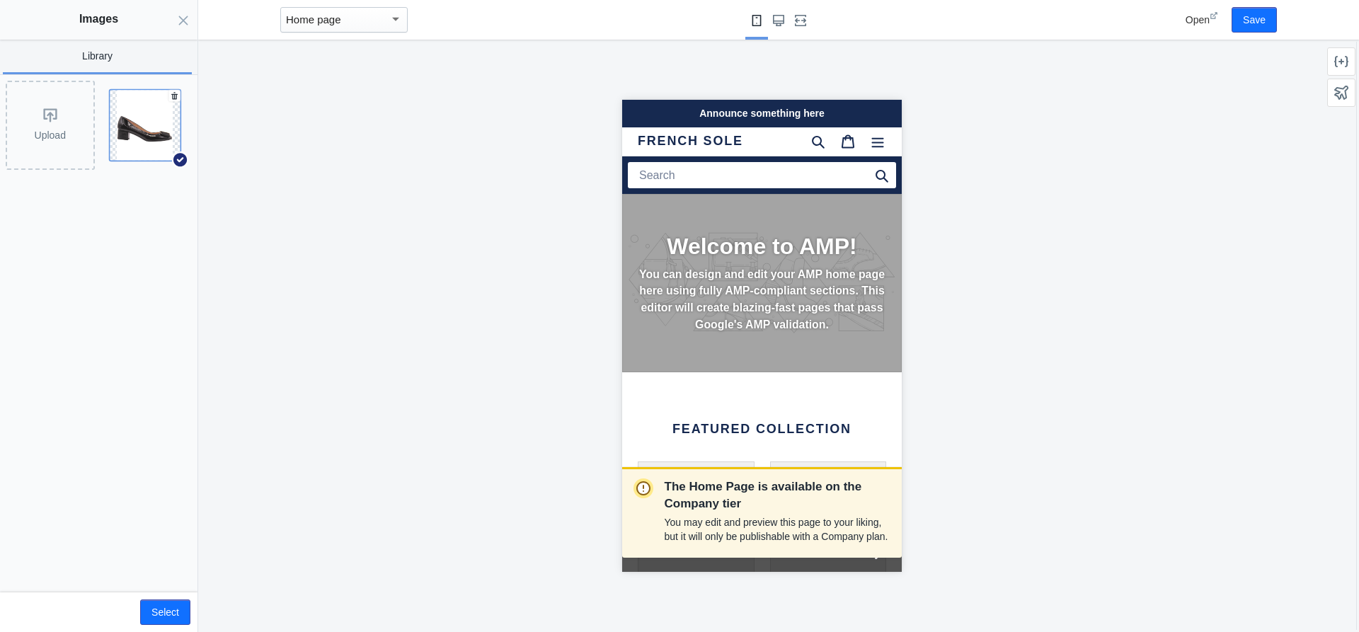
click at [164, 132] on img at bounding box center [145, 125] width 56 height 70
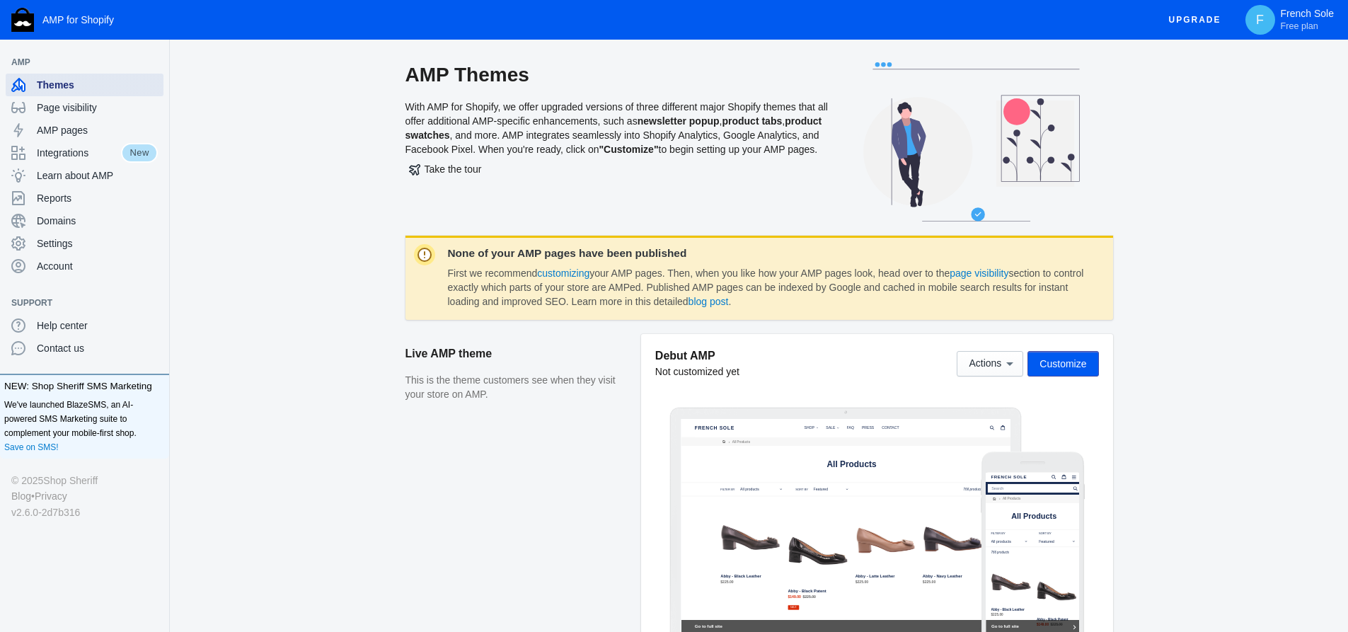
click at [78, 75] on div "Themes" at bounding box center [84, 85] width 147 height 23
click at [69, 79] on span "Themes" at bounding box center [97, 85] width 121 height 14
click at [1062, 366] on span "Customize" at bounding box center [1063, 363] width 47 height 11
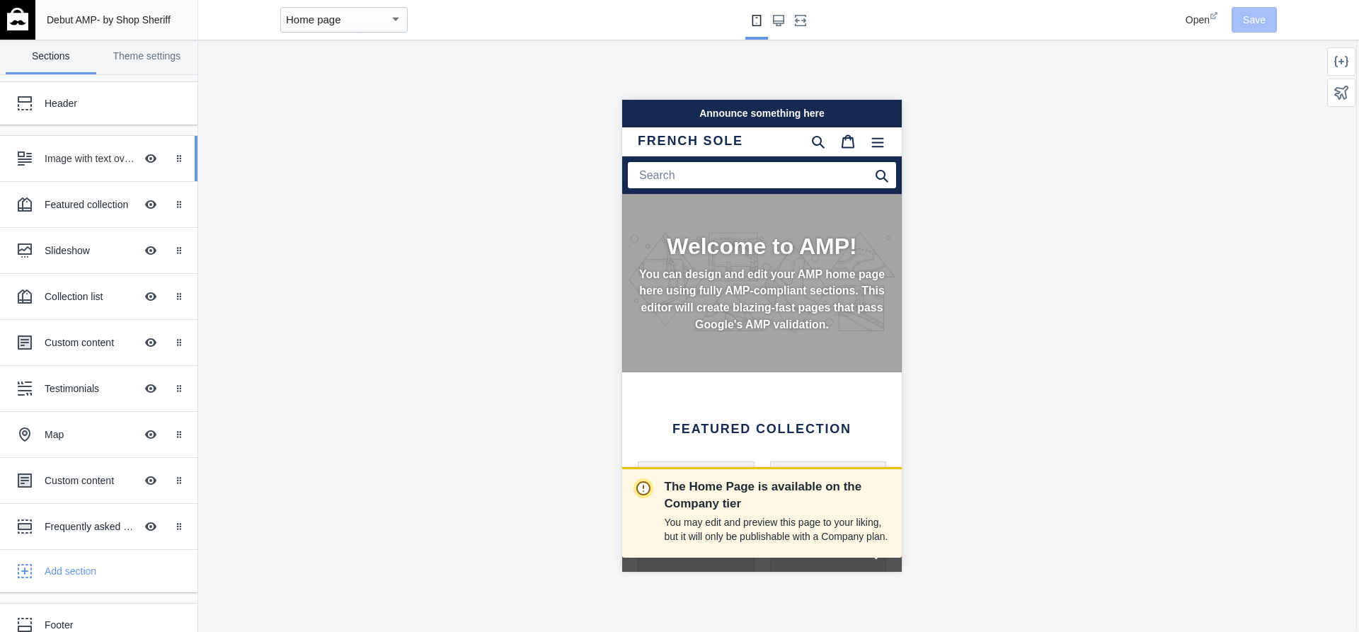
click at [94, 153] on div "Image with text overlay" at bounding box center [90, 158] width 91 height 14
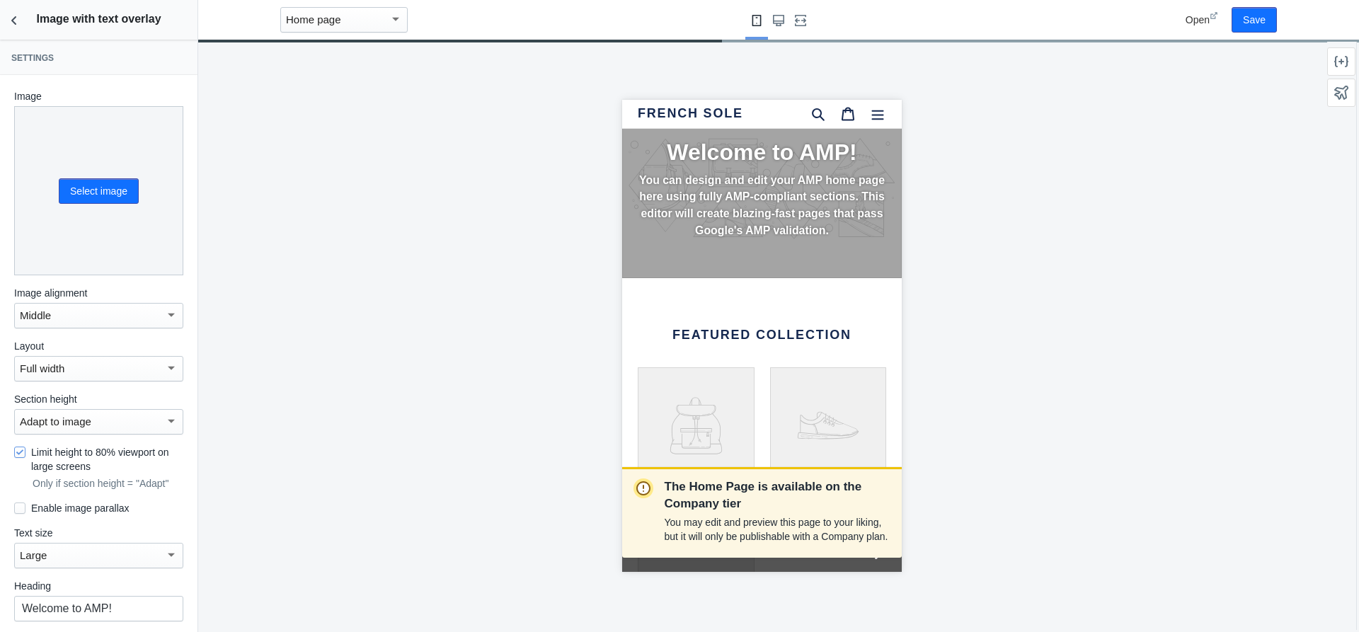
scroll to position [0, 238]
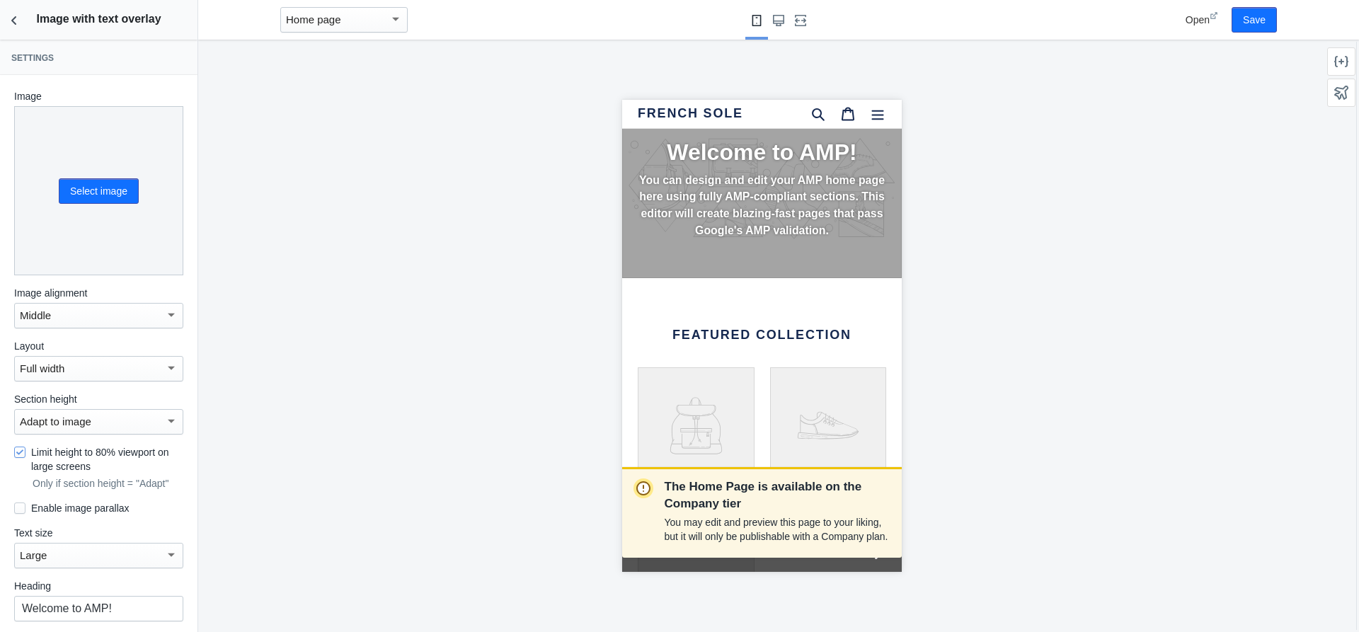
click at [784, 244] on div "Welcome to AMP! You can design and edit your AMP home page here using fully AMP…" at bounding box center [761, 189] width 280 height 178
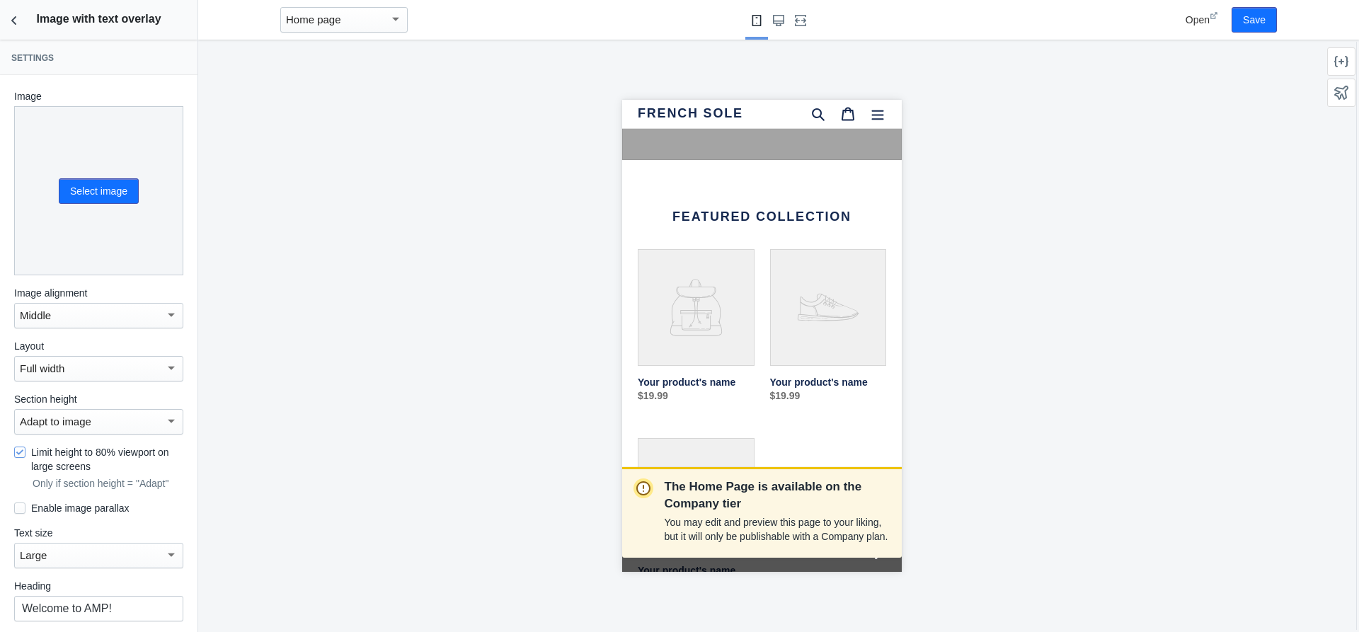
scroll to position [0, 0]
